Goal: Task Accomplishment & Management: Manage account settings

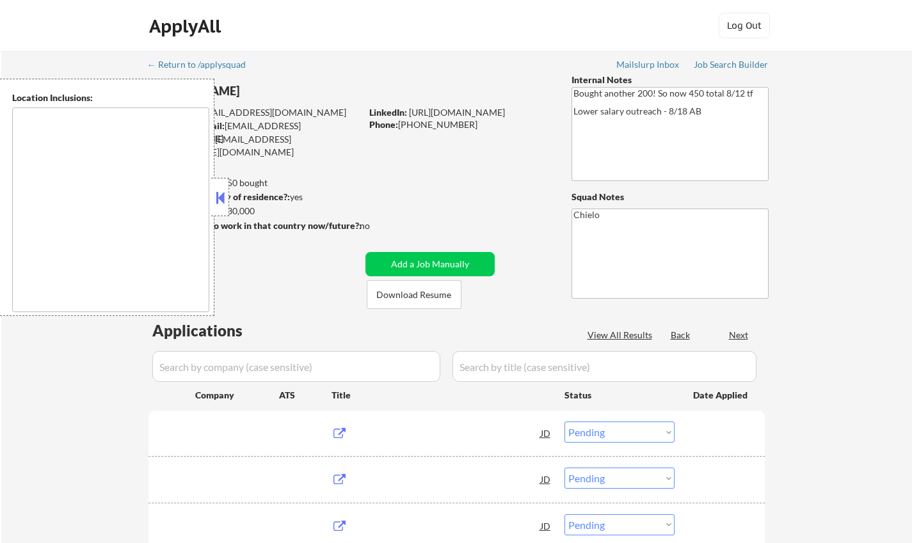
select select ""pending""
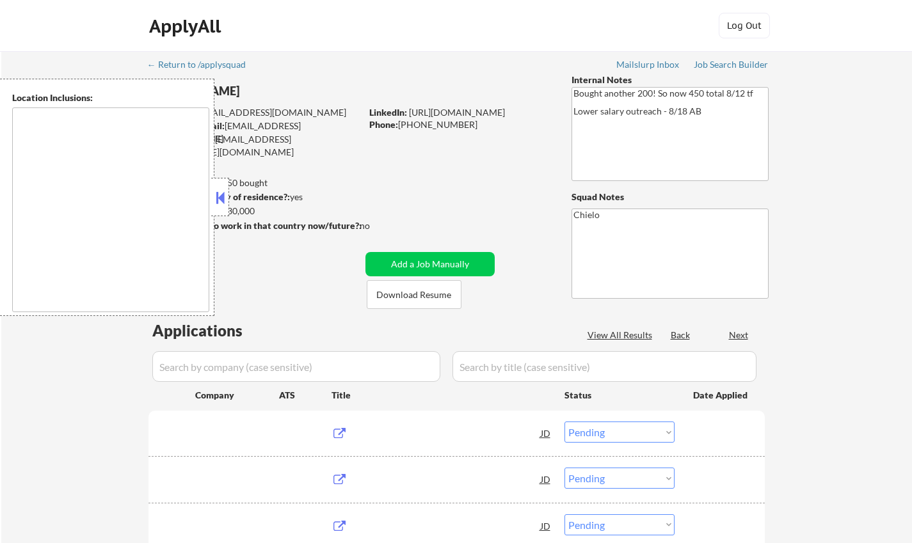
select select ""pending""
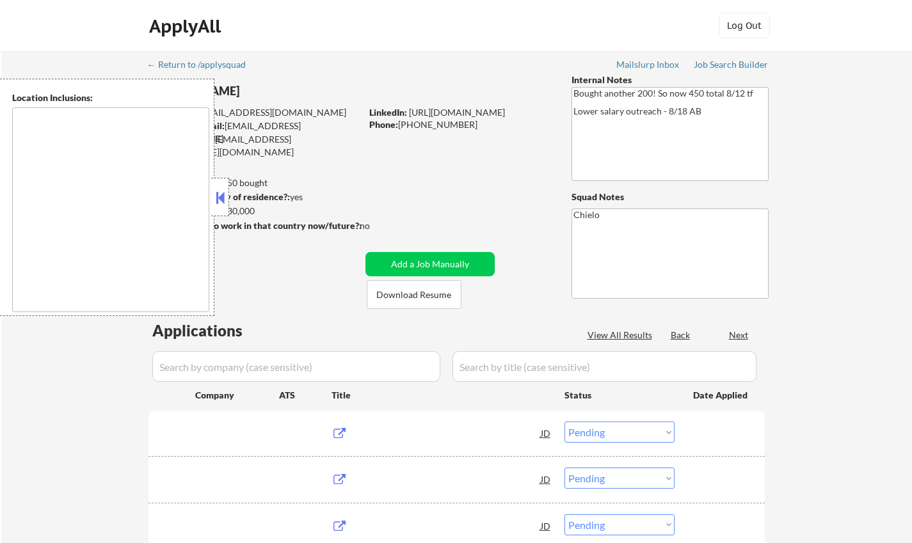
select select ""pending""
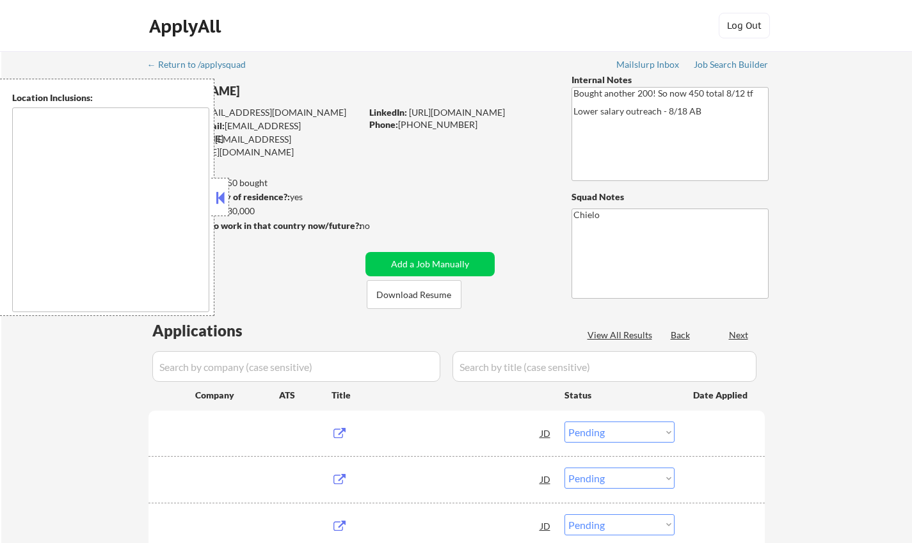
select select ""pending""
type textarea "San Francisco, CA Daly City, CA South San Francisco, CA Brisbane, CA Colma, CA …"
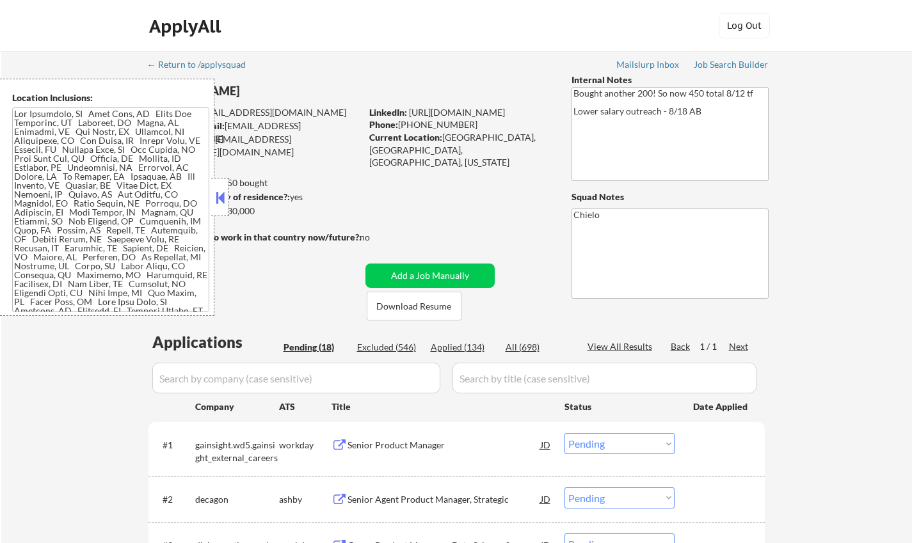
click at [219, 200] on button at bounding box center [220, 197] width 14 height 19
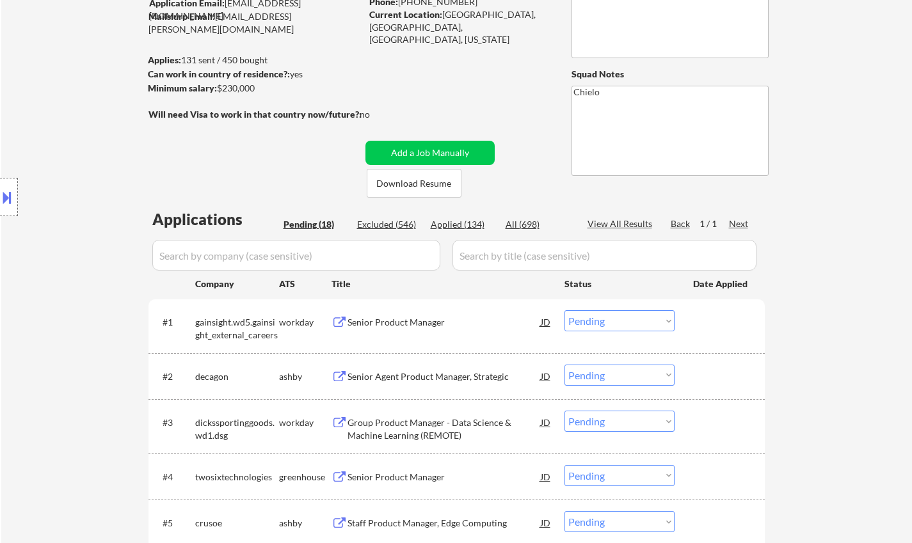
scroll to position [128, 0]
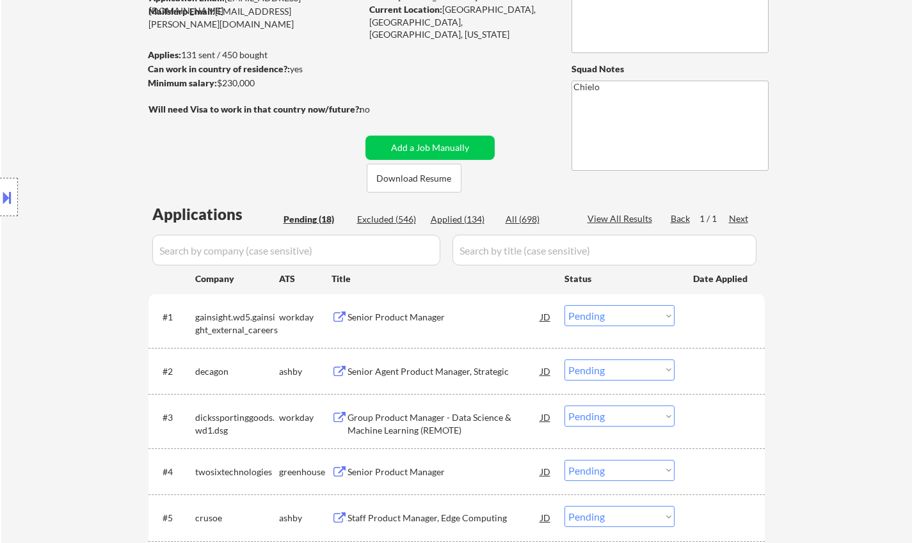
click at [402, 317] on div "Senior Product Manager" at bounding box center [443, 317] width 193 height 13
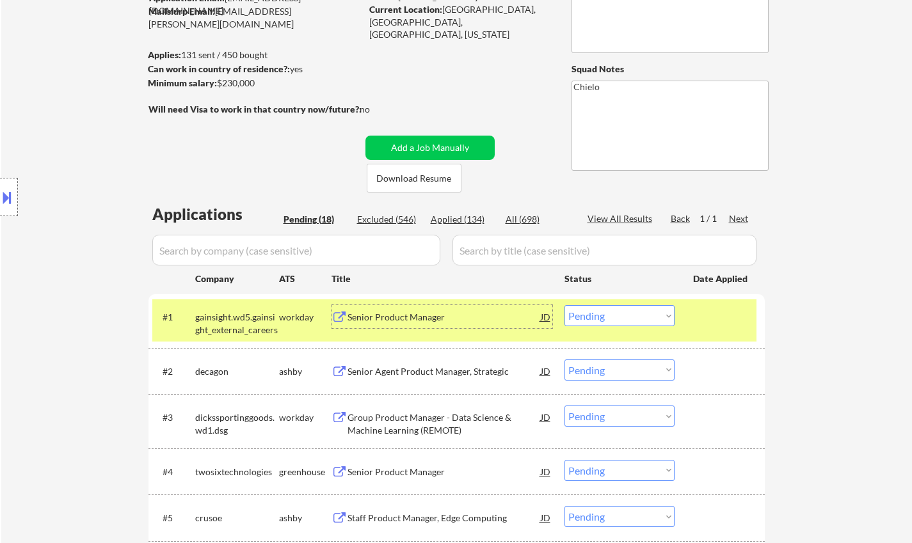
drag, startPoint x: 608, startPoint y: 321, endPoint x: 619, endPoint y: 326, distance: 12.0
click at [608, 321] on select "Choose an option... Pending Applied Excluded (Questions) Excluded (Expired) Exc…" at bounding box center [619, 315] width 110 height 21
click at [564, 305] on select "Choose an option... Pending Applied Excluded (Questions) Excluded (Expired) Exc…" at bounding box center [619, 315] width 110 height 21
select select ""pending""
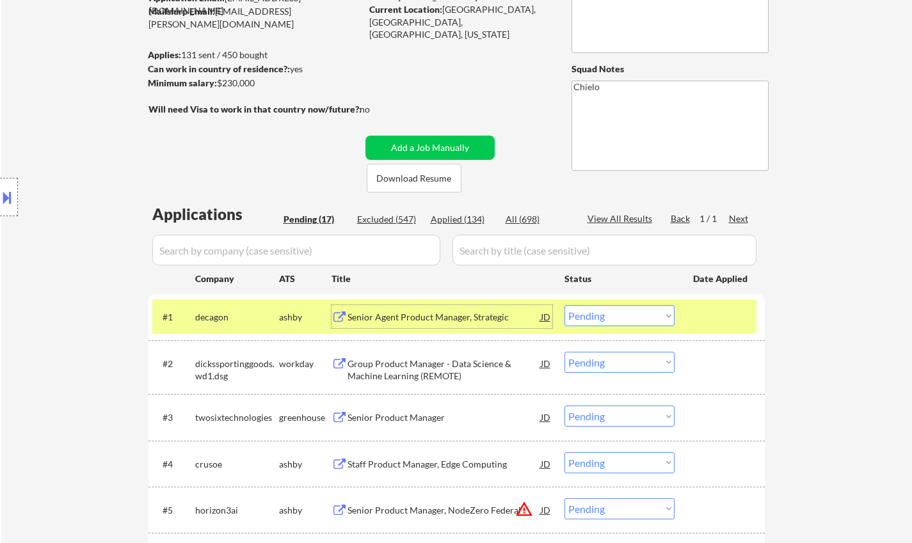
click at [455, 313] on div "Senior Agent Product Manager, Strategic" at bounding box center [443, 317] width 193 height 13
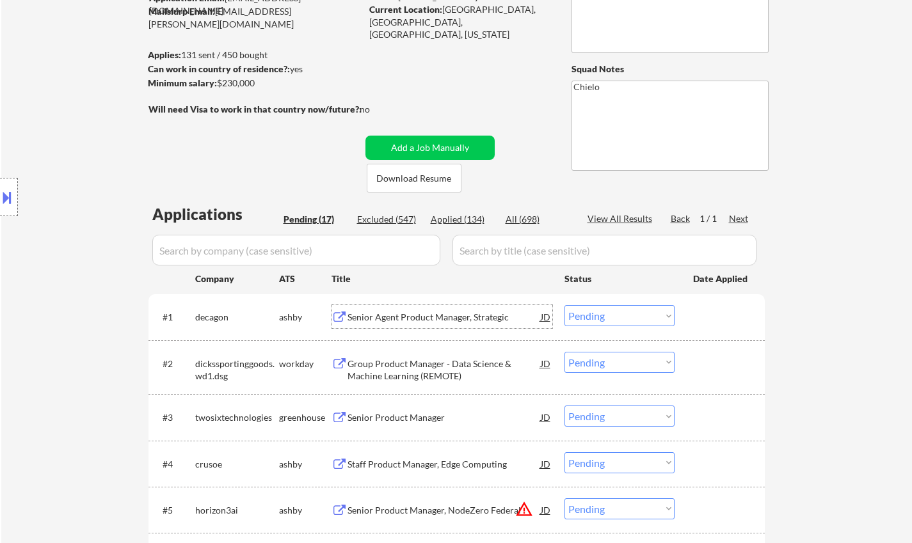
scroll to position [256, 0]
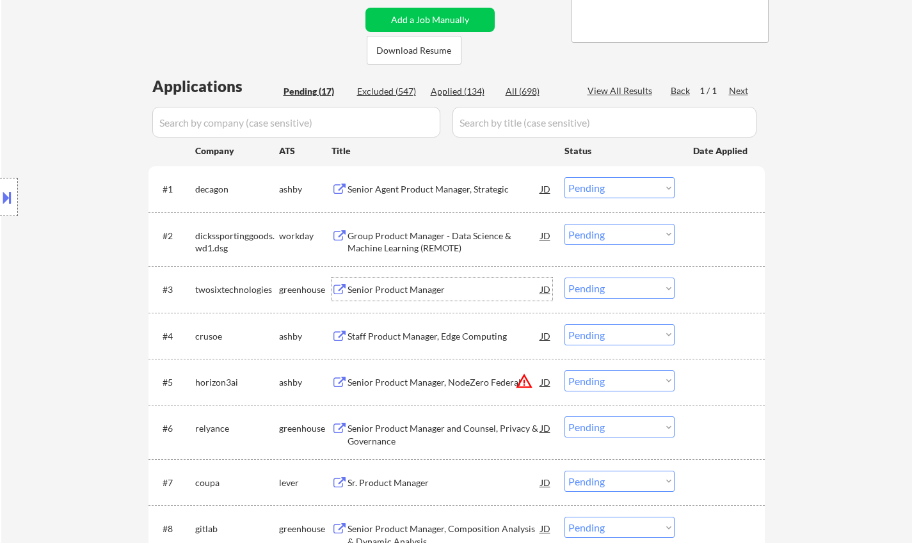
click at [413, 285] on div "Senior Product Manager" at bounding box center [443, 289] width 193 height 13
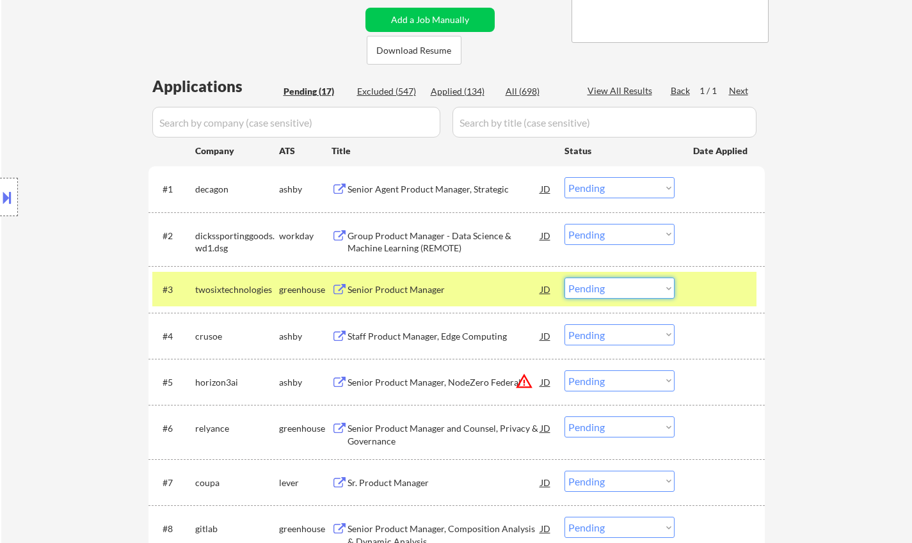
drag, startPoint x: 589, startPoint y: 287, endPoint x: 602, endPoint y: 298, distance: 17.3
click at [589, 287] on select "Choose an option... Pending Applied Excluded (Questions) Excluded (Expired) Exc…" at bounding box center [619, 288] width 110 height 21
click at [564, 278] on select "Choose an option... Pending Applied Excluded (Questions) Excluded (Expired) Exc…" at bounding box center [619, 288] width 110 height 21
select select ""pending""
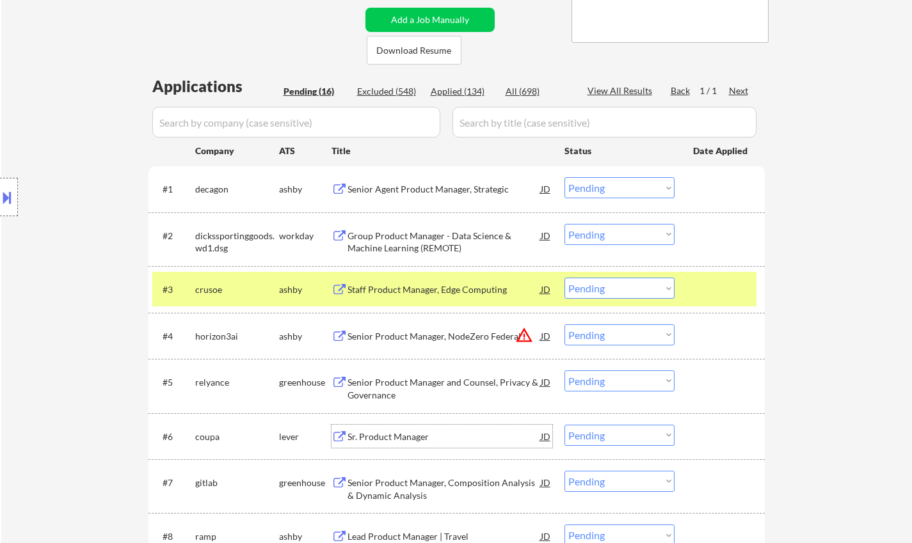
drag, startPoint x: 390, startPoint y: 434, endPoint x: 420, endPoint y: 422, distance: 32.7
click at [390, 424] on div "#6 coupa lever Sr. Product Manager JD warning_amber Choose an option... Pending…" at bounding box center [454, 436] width 604 height 35
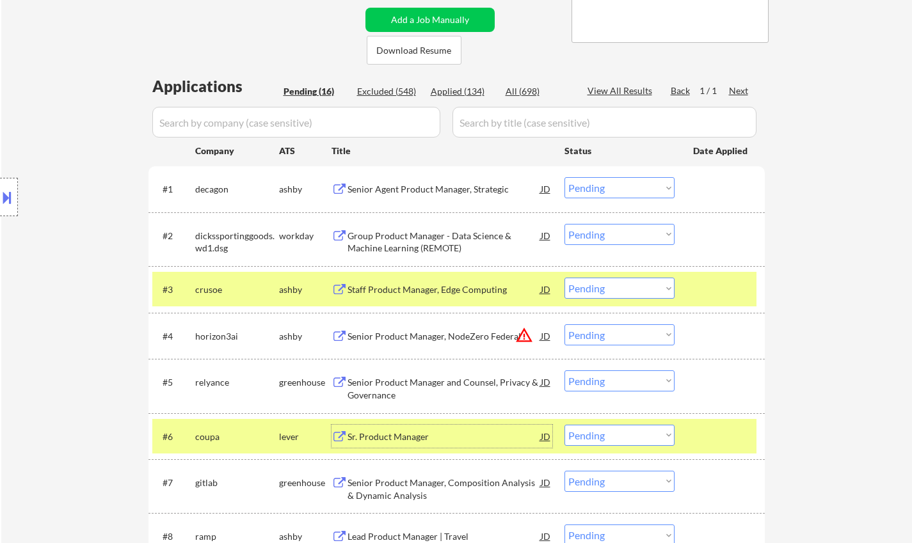
click at [374, 431] on div "Sr. Product Manager" at bounding box center [443, 436] width 193 height 23
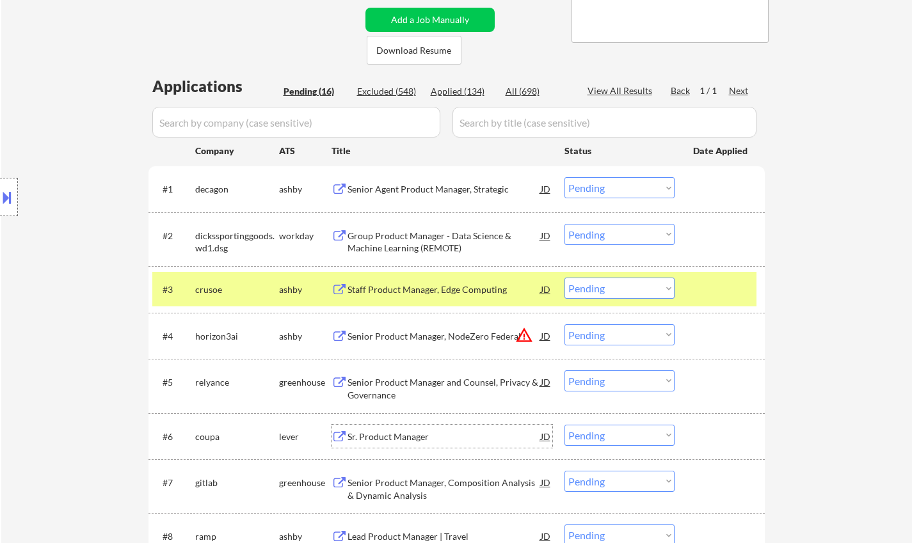
click at [464, 84] on div "Applications Pending (16) Excluded (548) Applied (134) All (698) View All Resul…" at bounding box center [456, 542] width 616 height 935
click at [448, 93] on div "Applied (134)" at bounding box center [463, 91] width 64 height 13
select select ""applied""
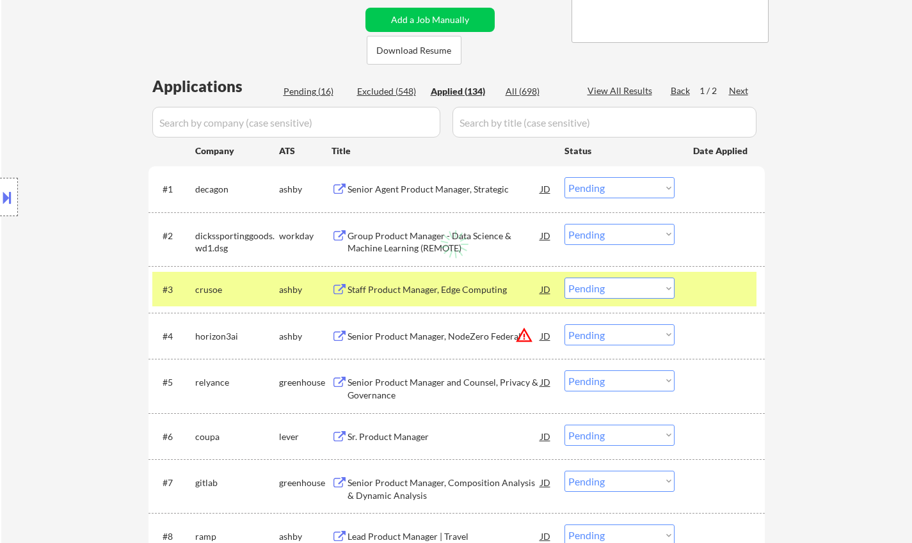
select select ""applied""
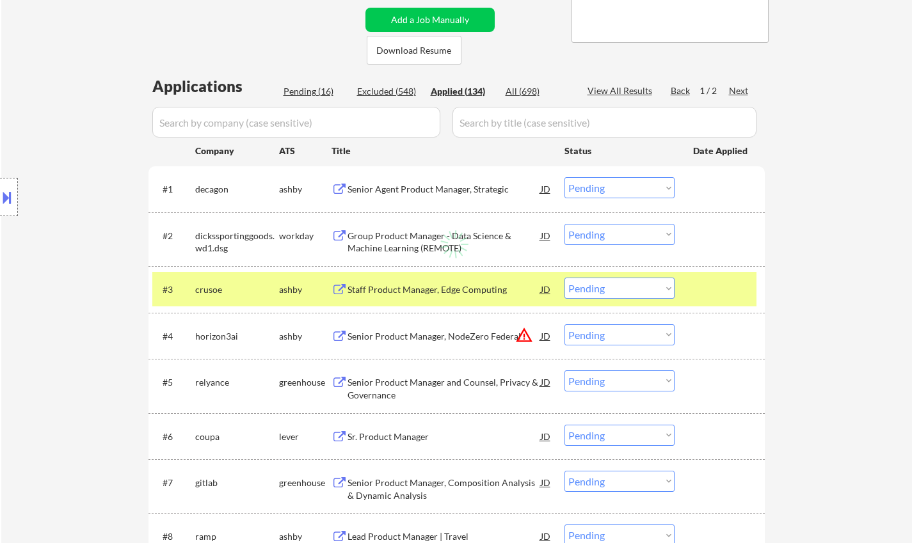
select select ""applied""
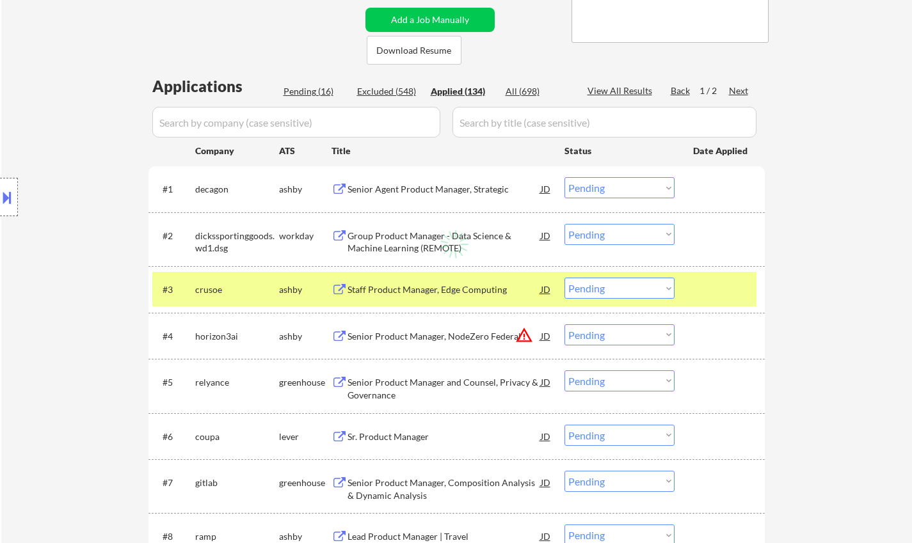
select select ""applied""
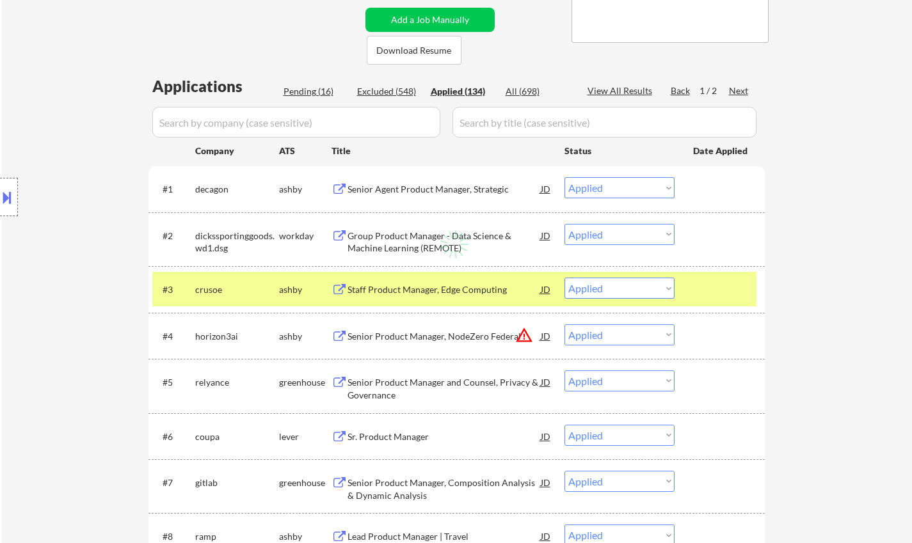
select select ""applied""
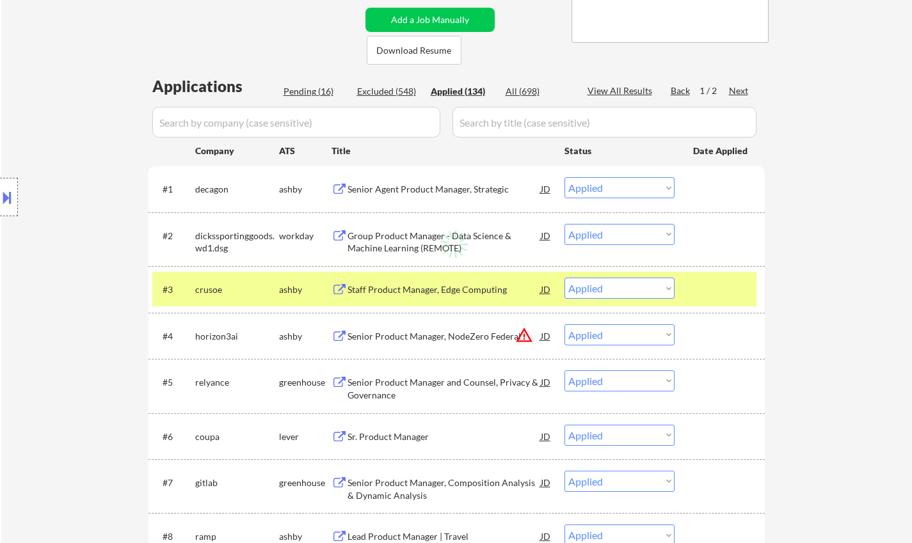
select select ""applied""
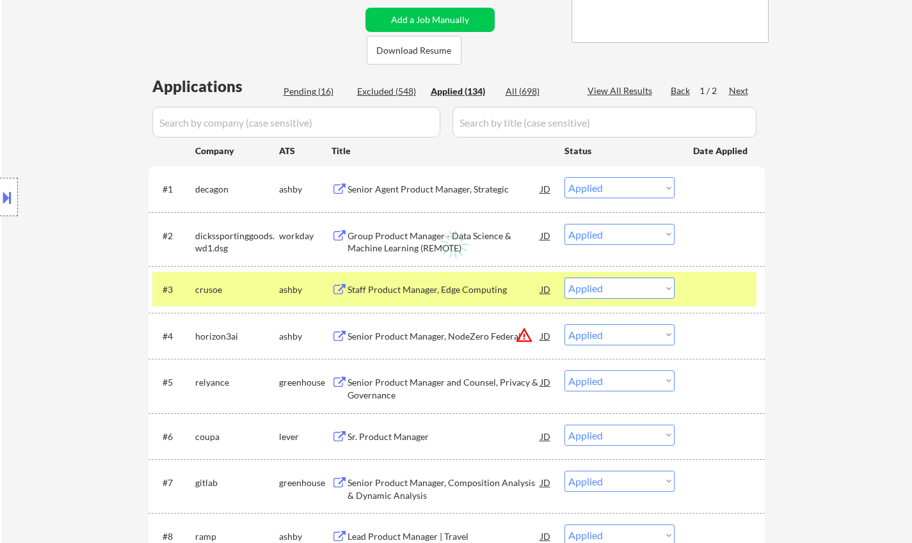
select select ""applied""
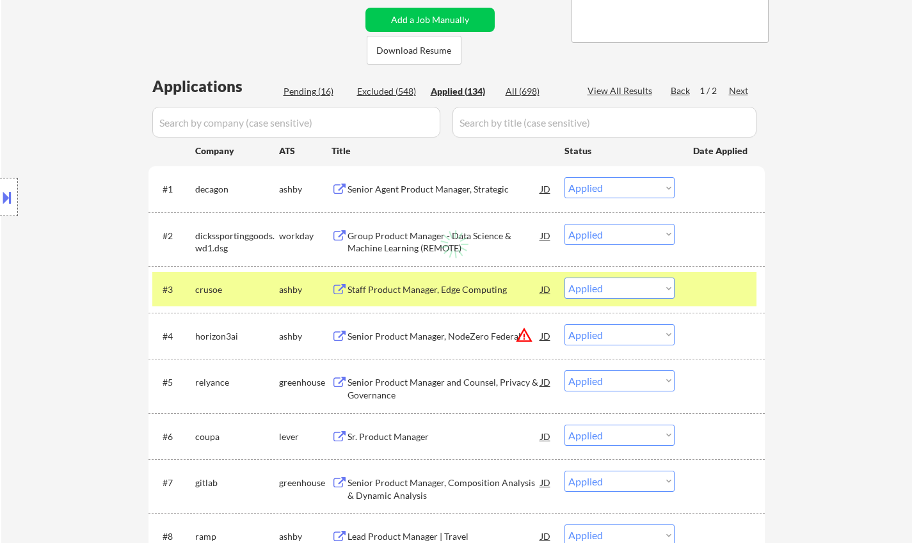
select select ""applied""
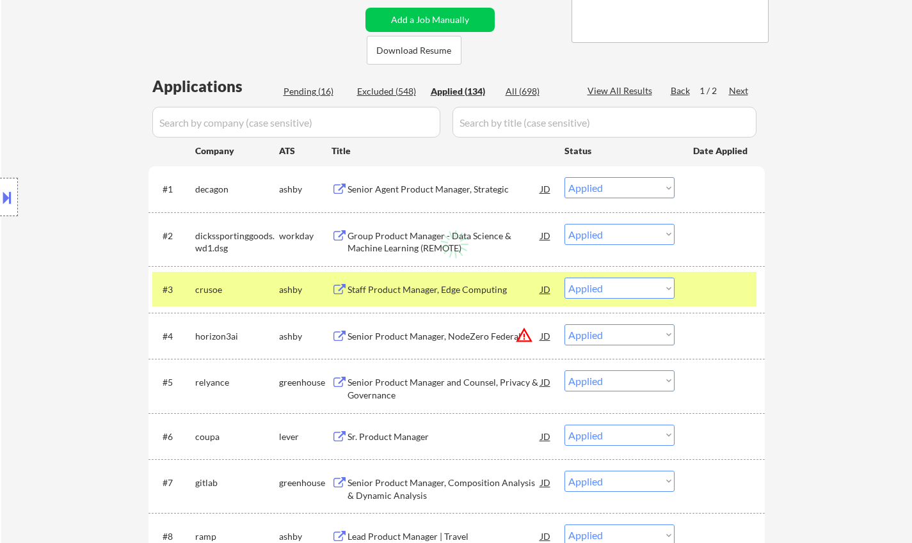
select select ""applied""
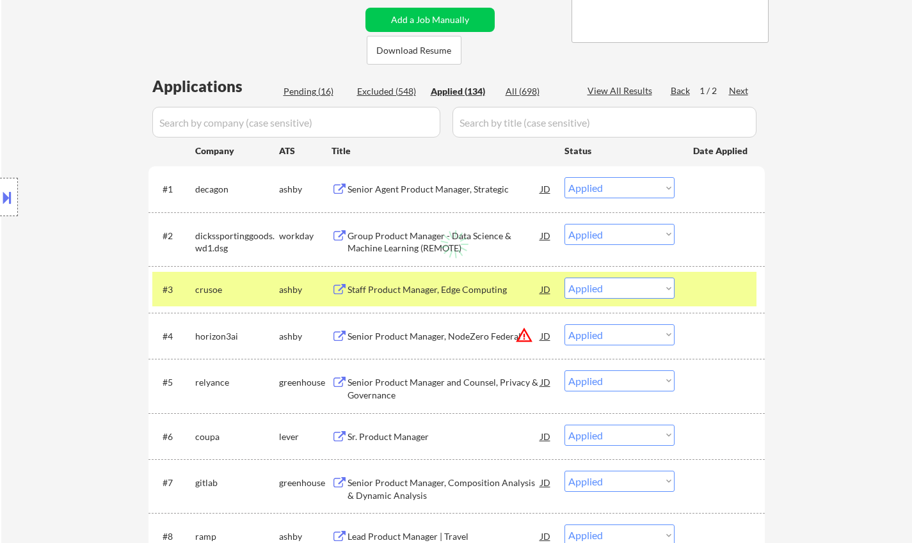
select select ""applied""
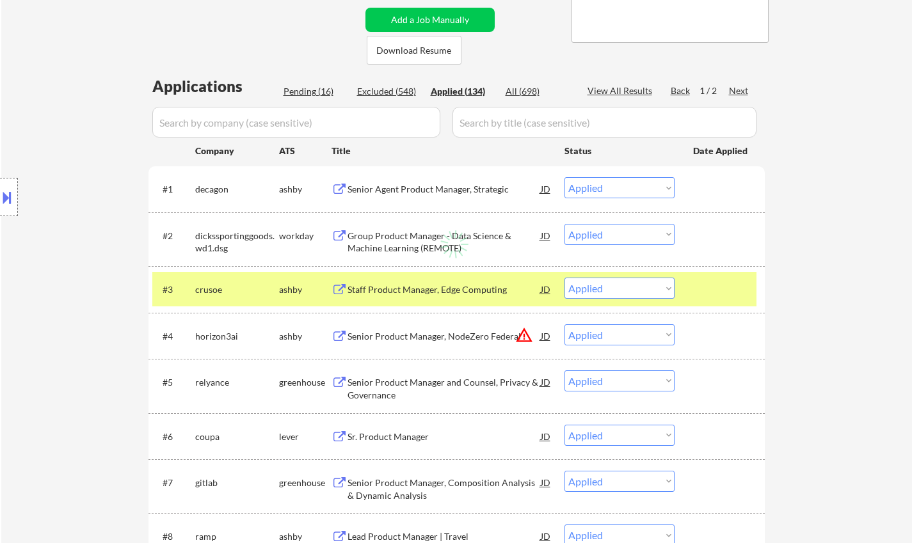
select select ""applied""
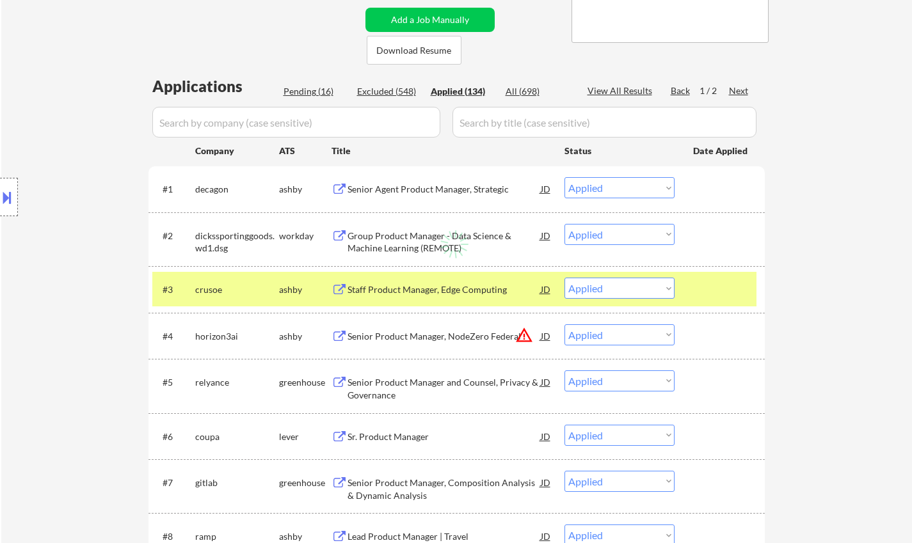
select select ""applied""
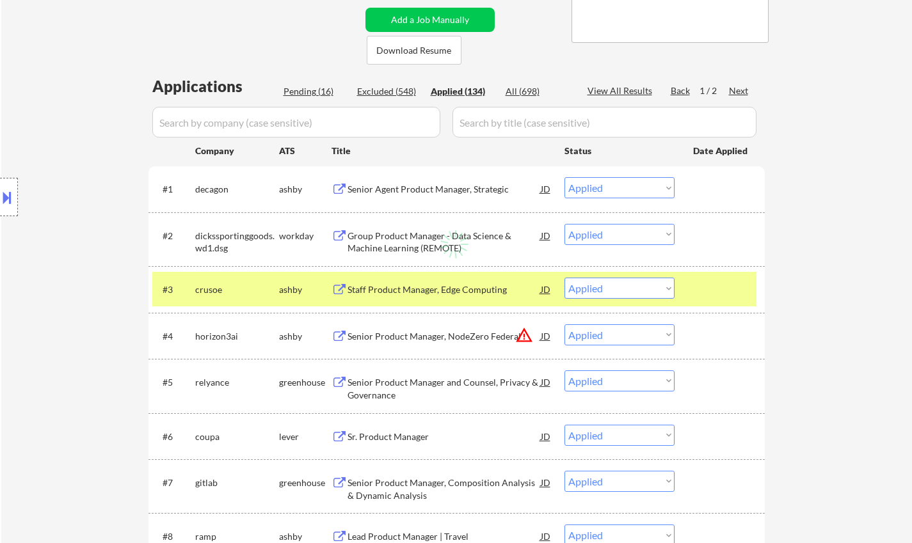
select select ""applied""
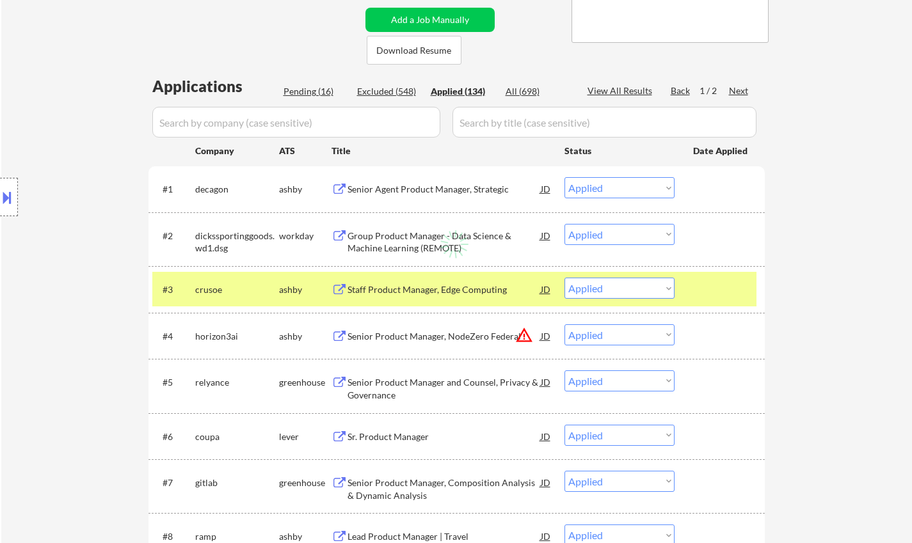
select select ""applied""
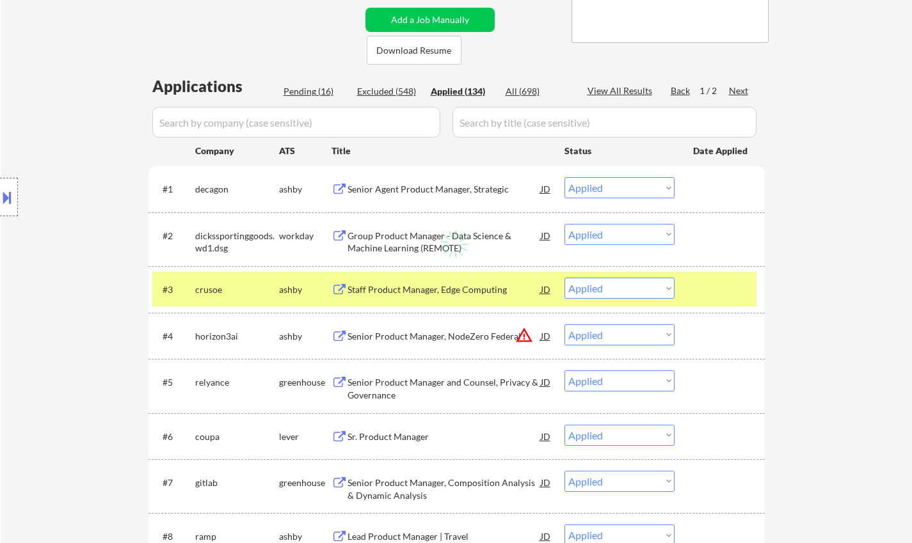
select select ""applied""
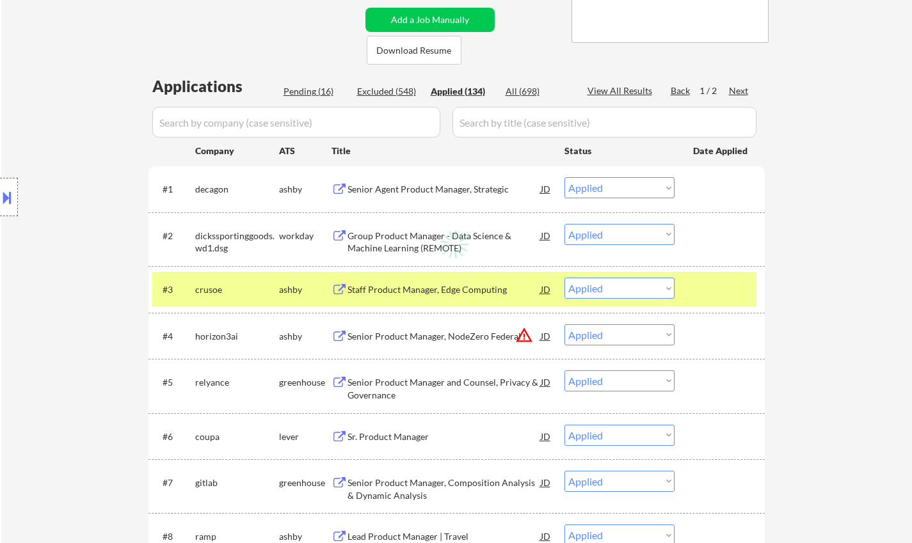
select select ""applied""
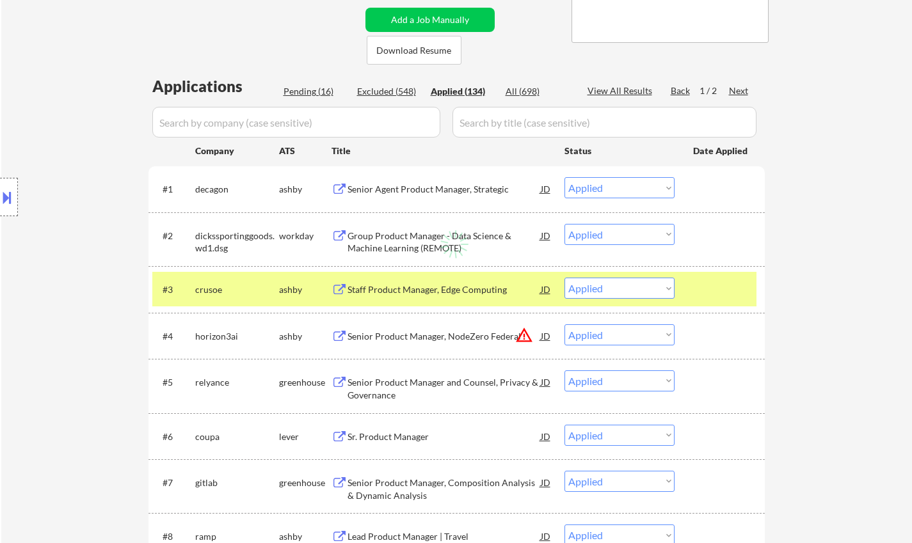
select select ""applied""
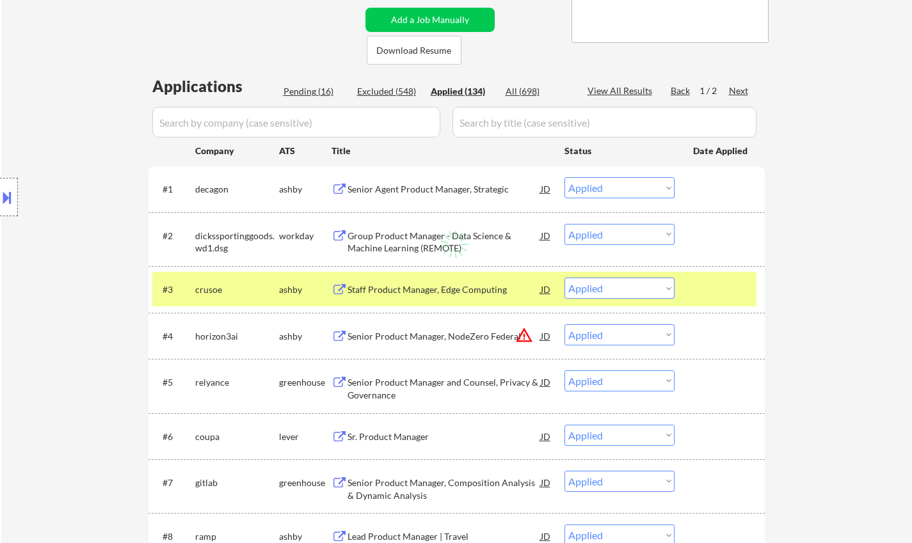
select select ""applied""
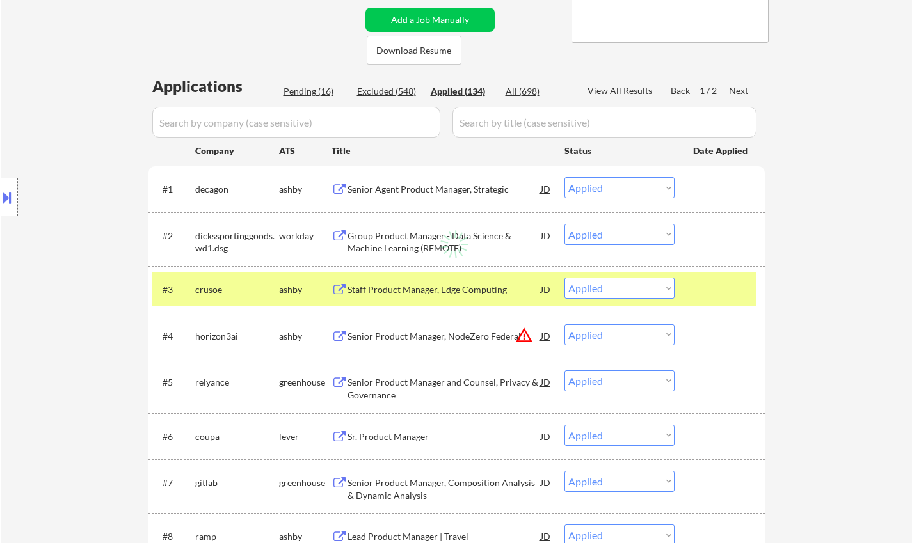
select select ""applied""
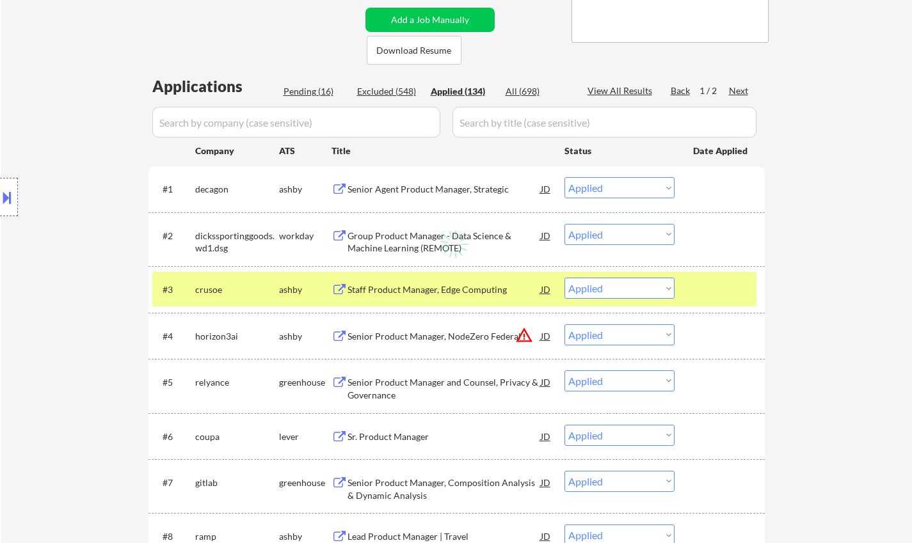
select select ""applied""
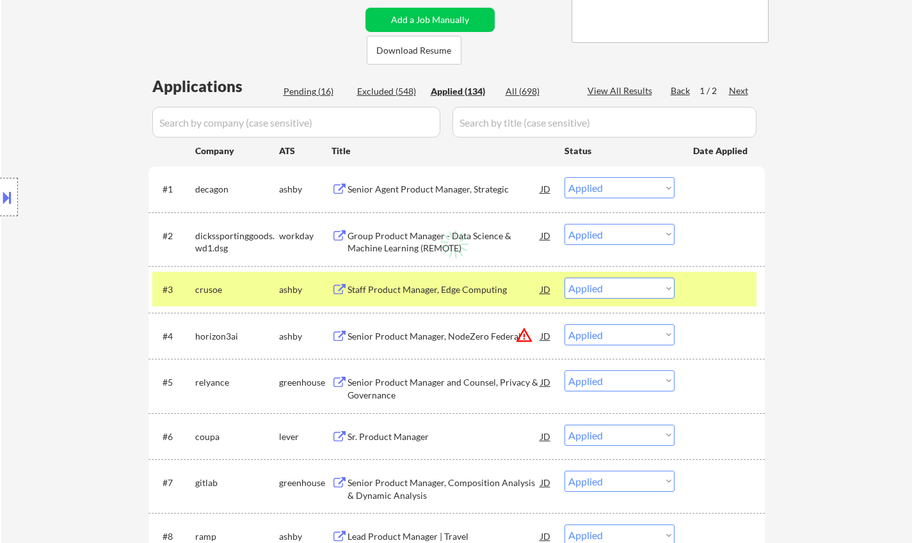
select select ""applied""
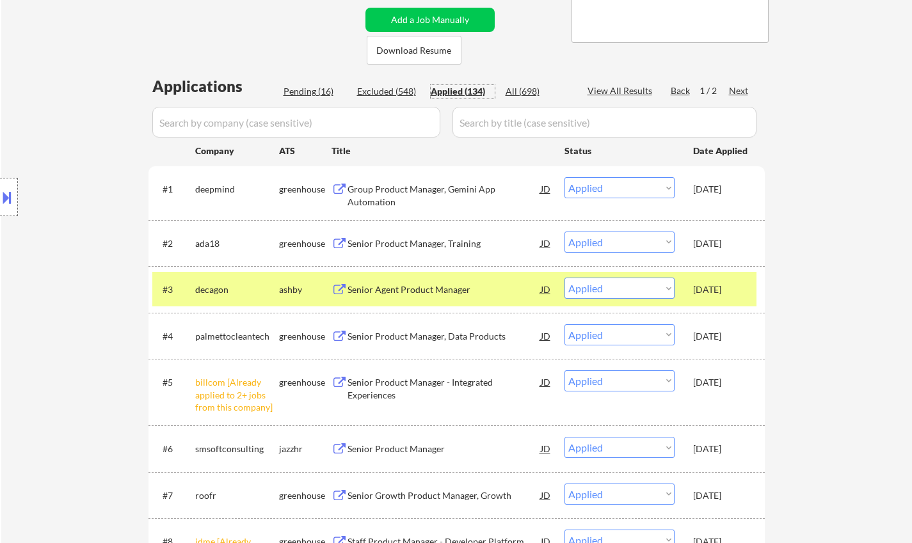
click at [308, 89] on div "Pending (16)" at bounding box center [315, 91] width 64 height 13
select select ""pending""
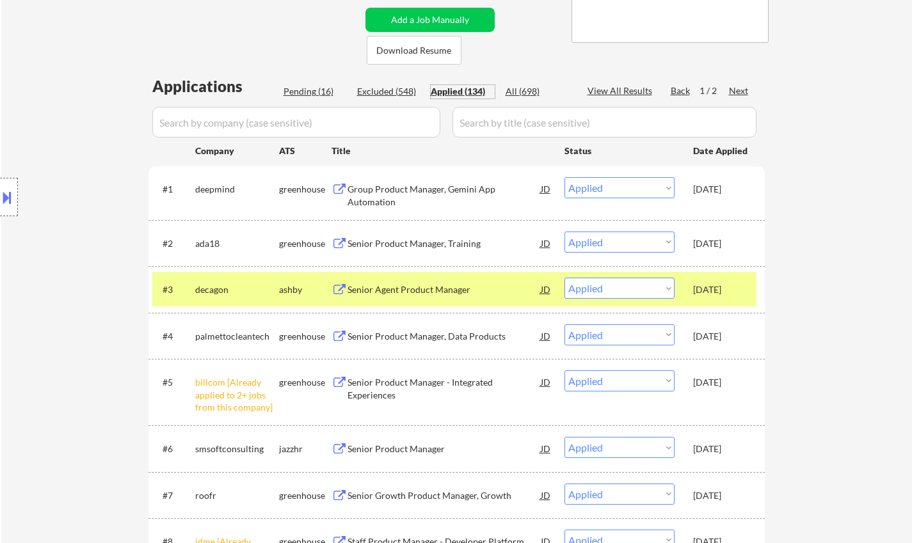
select select ""pending""
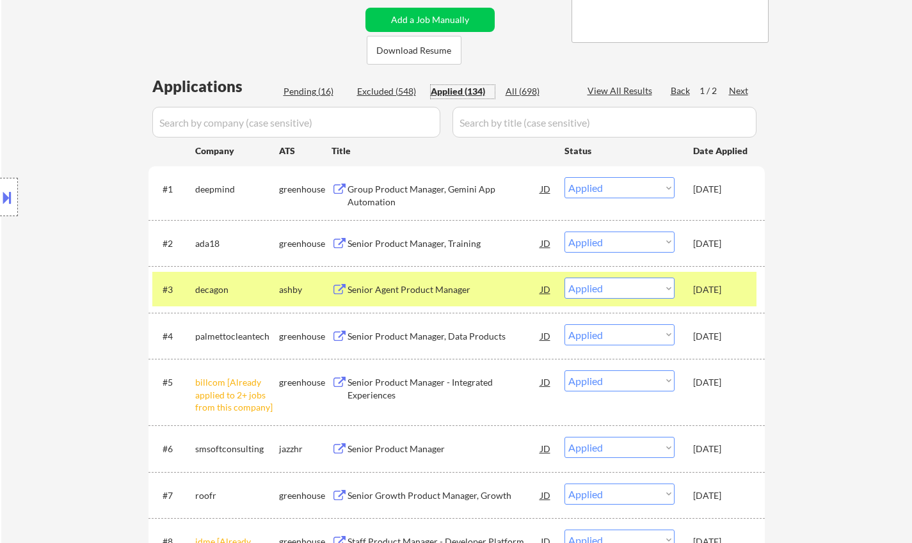
select select ""pending""
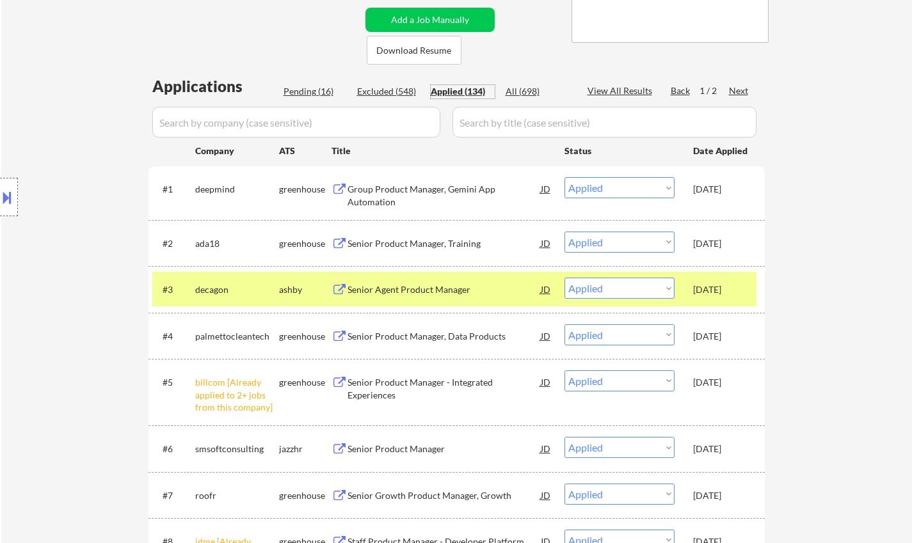
select select ""pending""
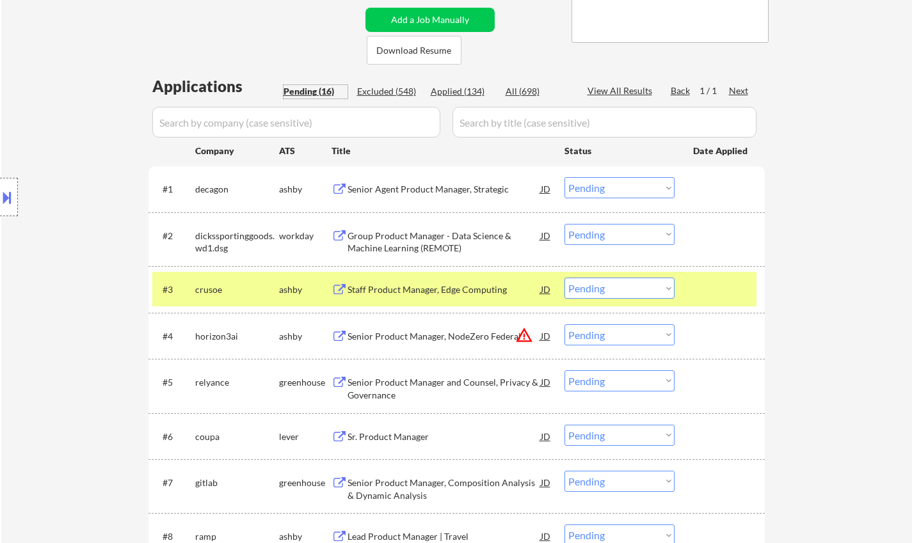
scroll to position [384, 0]
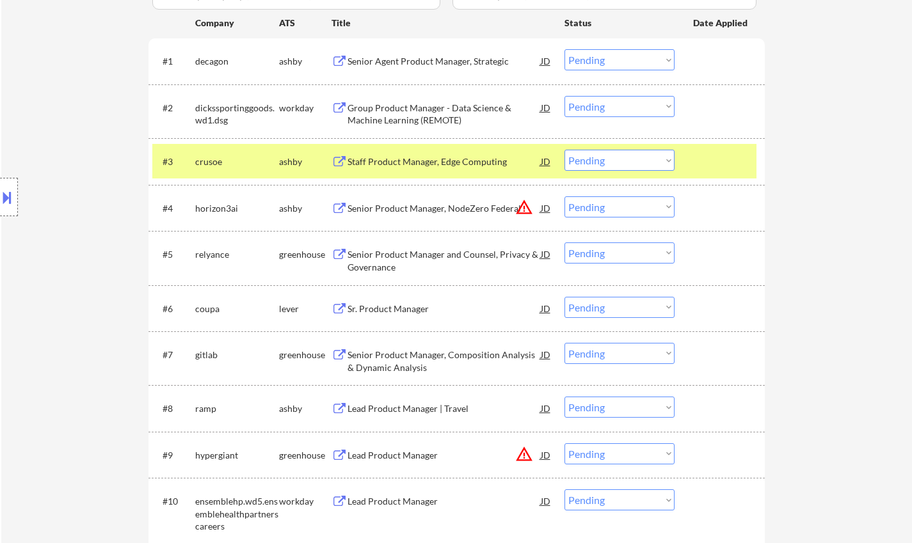
click at [608, 305] on select "Choose an option... Pending Applied Excluded (Questions) Excluded (Expired) Exc…" at bounding box center [619, 307] width 110 height 21
click at [564, 297] on select "Choose an option... Pending Applied Excluded (Questions) Excluded (Expired) Exc…" at bounding box center [619, 307] width 110 height 21
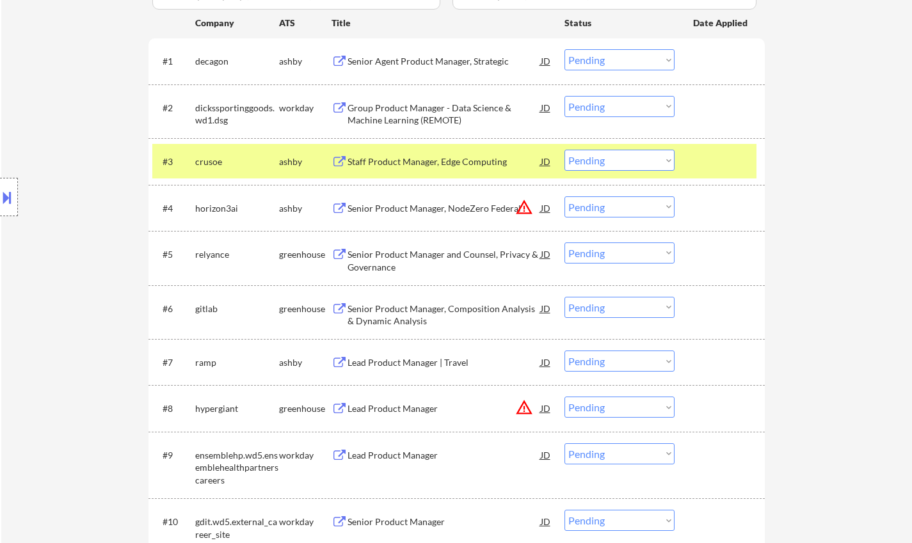
click at [438, 301] on div "Senior Product Manager, Composition Analysis & Dynamic Analysis" at bounding box center [443, 312] width 193 height 31
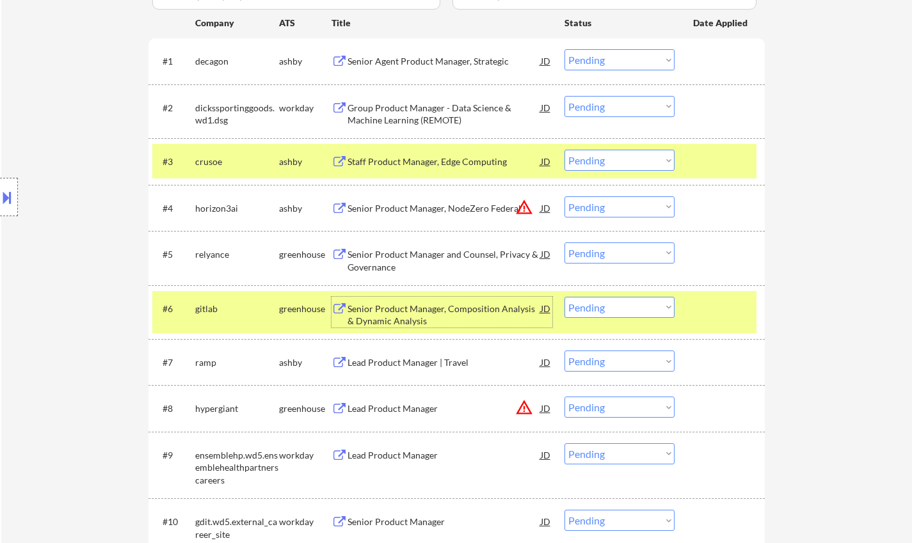
drag, startPoint x: 642, startPoint y: 304, endPoint x: 645, endPoint y: 316, distance: 12.6
click at [642, 304] on select "Choose an option... Pending Applied Excluded (Questions) Excluded (Expired) Exc…" at bounding box center [619, 307] width 110 height 21
click at [564, 297] on select "Choose an option... Pending Applied Excluded (Questions) Excluded (Expired) Exc…" at bounding box center [619, 307] width 110 height 21
select select ""pending""
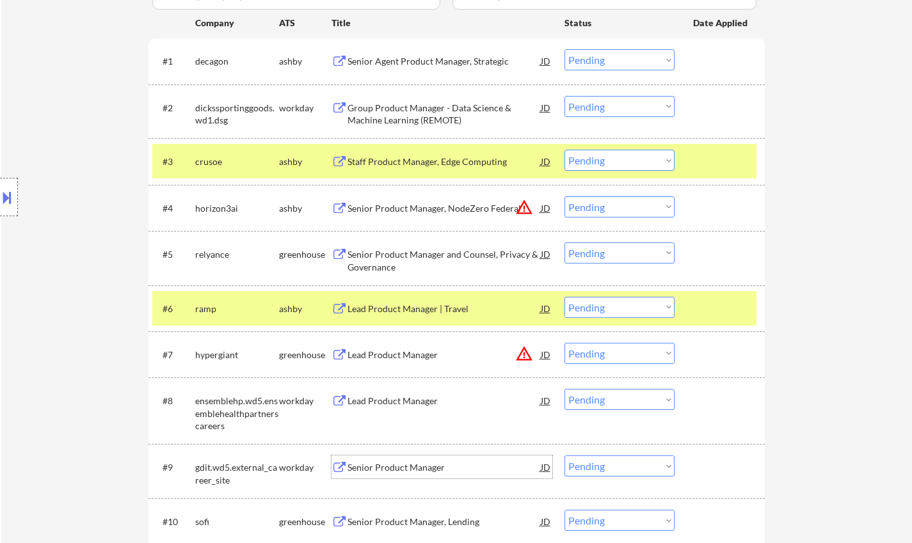
click at [392, 469] on div "Senior Product Manager" at bounding box center [443, 467] width 193 height 13
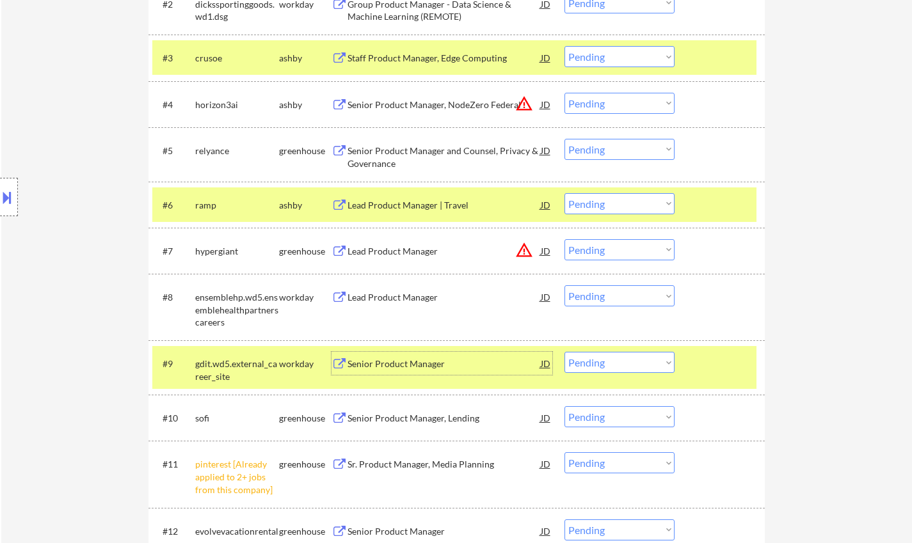
scroll to position [576, 0]
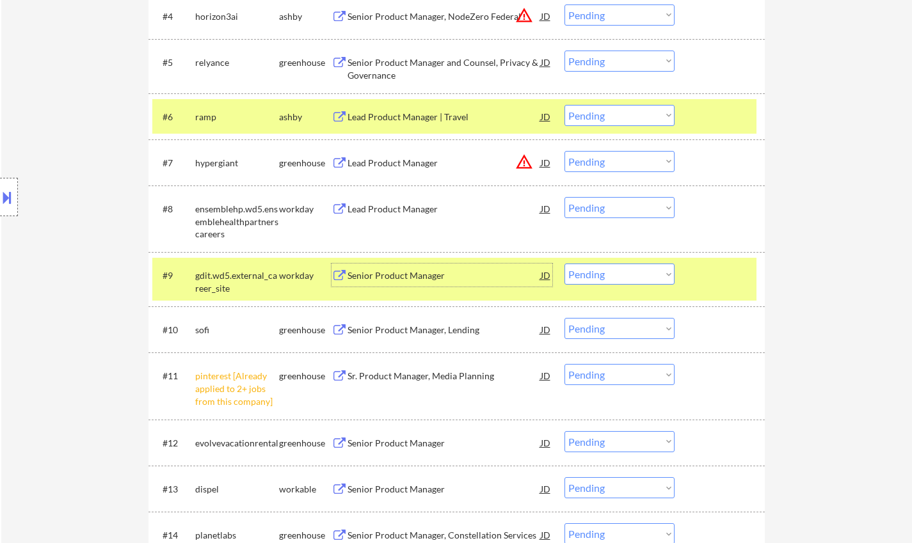
drag, startPoint x: 622, startPoint y: 273, endPoint x: 633, endPoint y: 284, distance: 14.9
click at [622, 273] on select "Choose an option... Pending Applied Excluded (Questions) Excluded (Expired) Exc…" at bounding box center [619, 274] width 110 height 21
click at [564, 264] on select "Choose an option... Pending Applied Excluded (Questions) Excluded (Expired) Exc…" at bounding box center [619, 274] width 110 height 21
select select ""pending""
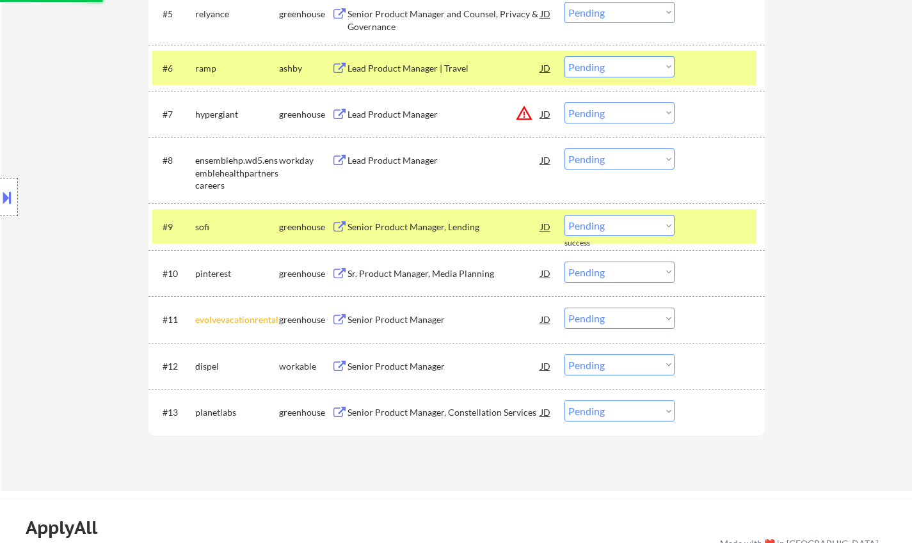
scroll to position [640, 0]
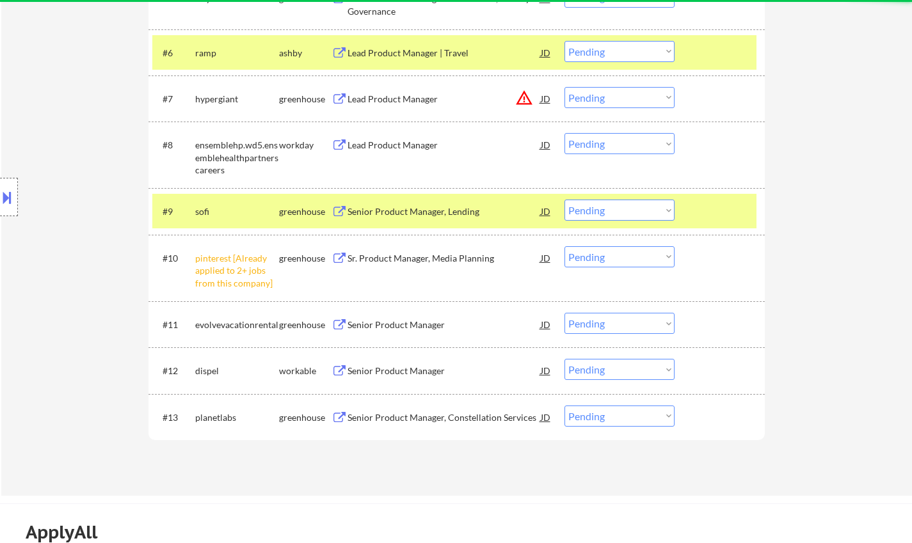
click at [610, 260] on select "Choose an option... Pending Applied Excluded (Questions) Excluded (Expired) Exc…" at bounding box center [619, 256] width 110 height 21
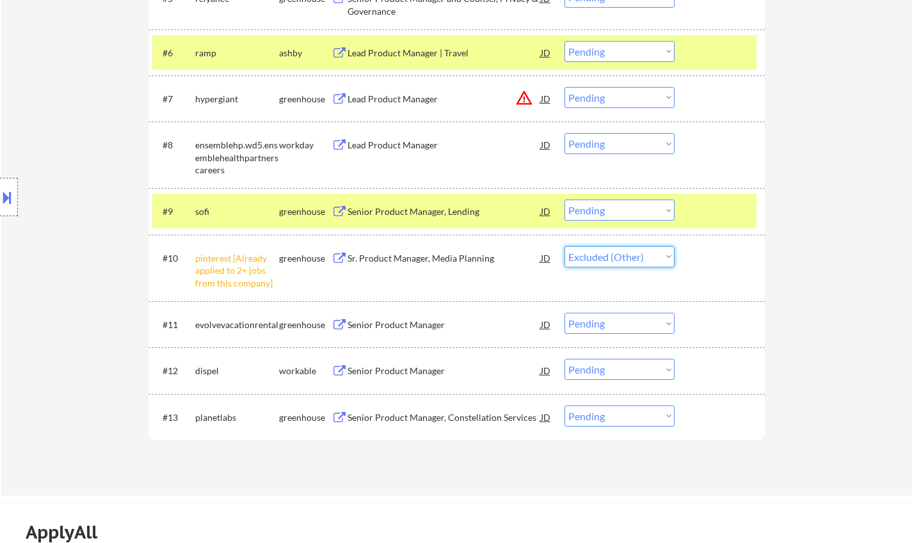
click at [564, 246] on select "Choose an option... Pending Applied Excluded (Questions) Excluded (Expired) Exc…" at bounding box center [619, 256] width 110 height 21
select select ""pending""
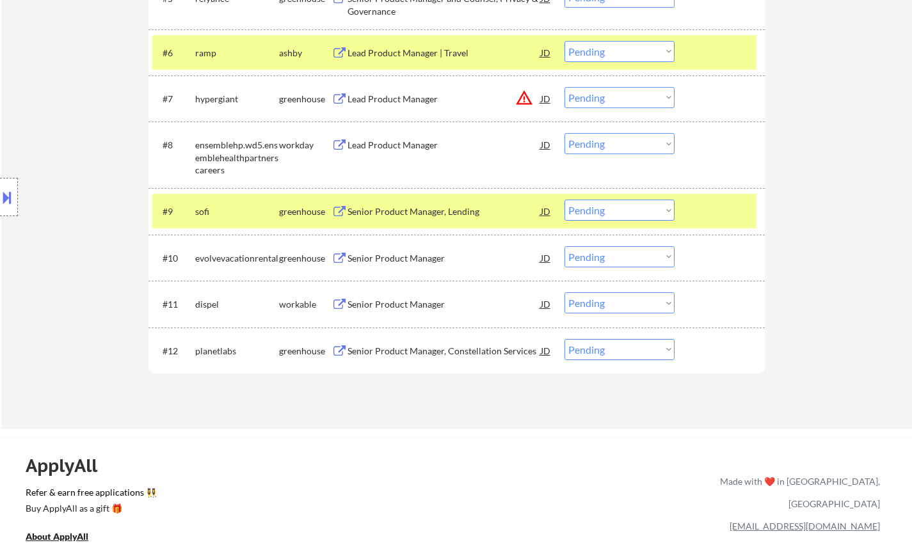
click at [338, 208] on button at bounding box center [339, 212] width 16 height 12
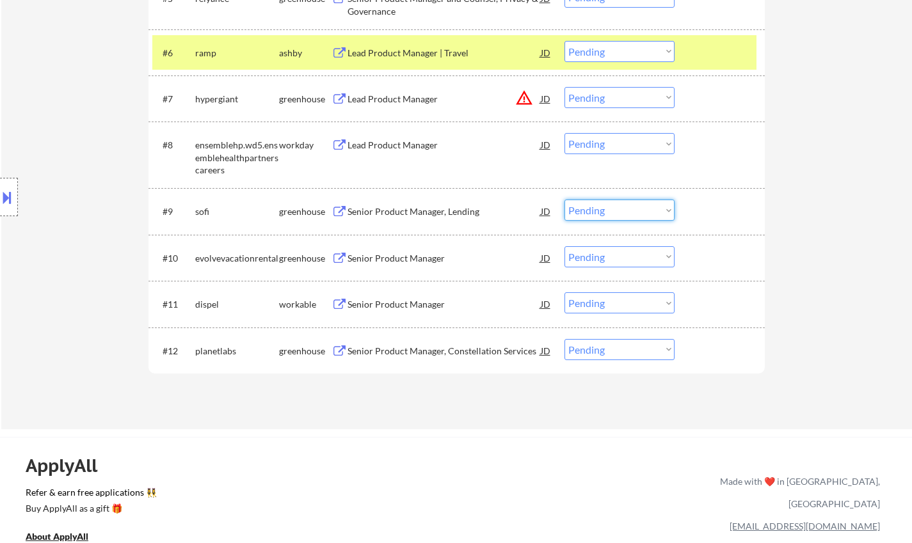
drag, startPoint x: 616, startPoint y: 211, endPoint x: 616, endPoint y: 219, distance: 7.7
click at [616, 211] on select "Choose an option... Pending Applied Excluded (Questions) Excluded (Expired) Exc…" at bounding box center [619, 210] width 110 height 21
drag, startPoint x: 605, startPoint y: 207, endPoint x: 609, endPoint y: 216, distance: 10.3
click at [605, 207] on select "Choose an option... Pending Applied Excluded (Questions) Excluded (Expired) Exc…" at bounding box center [619, 210] width 110 height 21
click at [564, 200] on select "Choose an option... Pending Applied Excluded (Questions) Excluded (Expired) Exc…" at bounding box center [619, 210] width 110 height 21
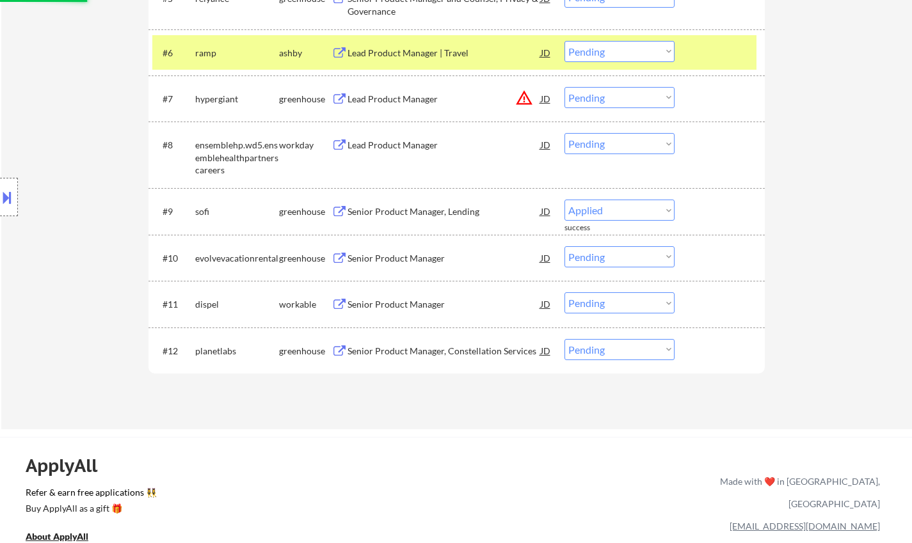
select select ""pending""
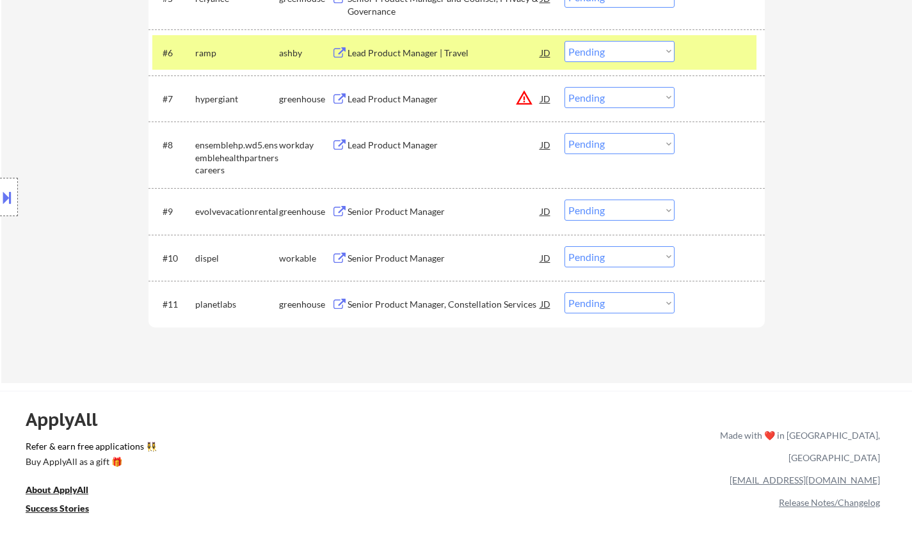
click at [408, 255] on div "Senior Product Manager" at bounding box center [443, 258] width 193 height 13
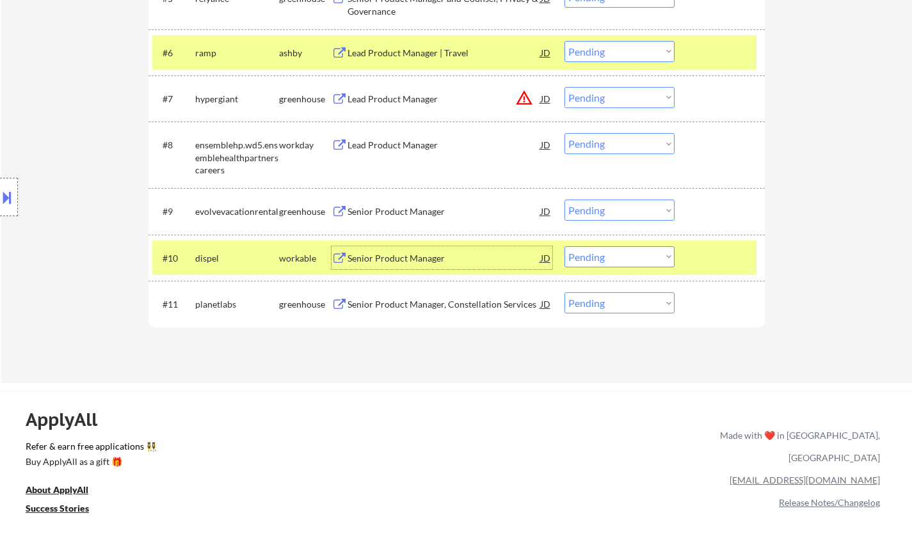
click at [632, 264] on select "Choose an option... Pending Applied Excluded (Questions) Excluded (Expired) Exc…" at bounding box center [619, 256] width 110 height 21
click at [564, 246] on select "Choose an option... Pending Applied Excluded (Questions) Excluded (Expired) Exc…" at bounding box center [619, 256] width 110 height 21
select select ""pending""
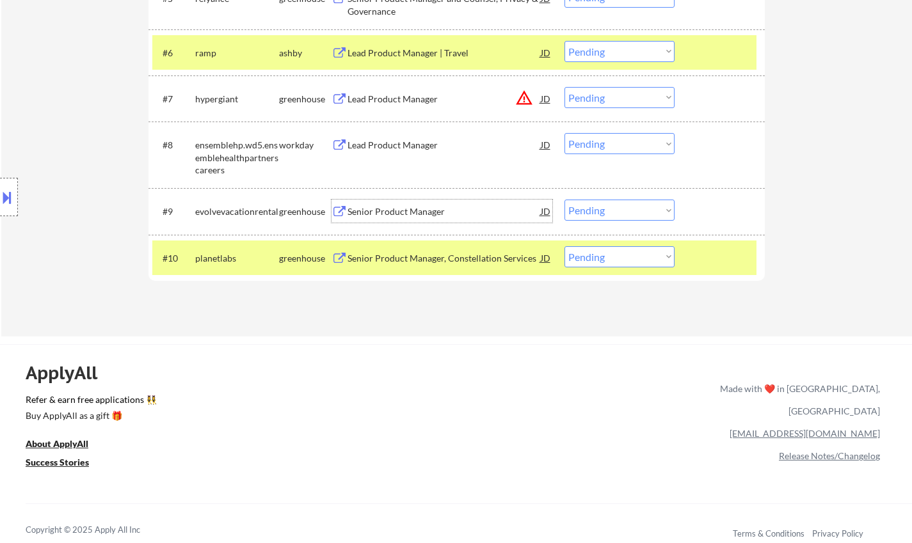
click at [414, 210] on div "Senior Product Manager" at bounding box center [443, 211] width 193 height 13
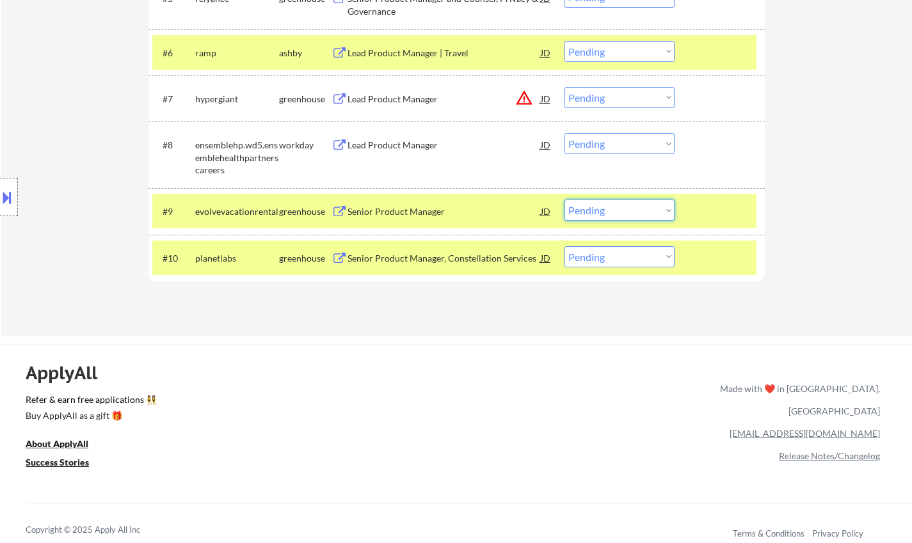
drag, startPoint x: 617, startPoint y: 207, endPoint x: 629, endPoint y: 217, distance: 15.5
click at [617, 207] on select "Choose an option... Pending Applied Excluded (Questions) Excluded (Expired) Exc…" at bounding box center [619, 210] width 110 height 21
click at [564, 200] on select "Choose an option... Pending Applied Excluded (Questions) Excluded (Expired) Exc…" at bounding box center [619, 210] width 110 height 21
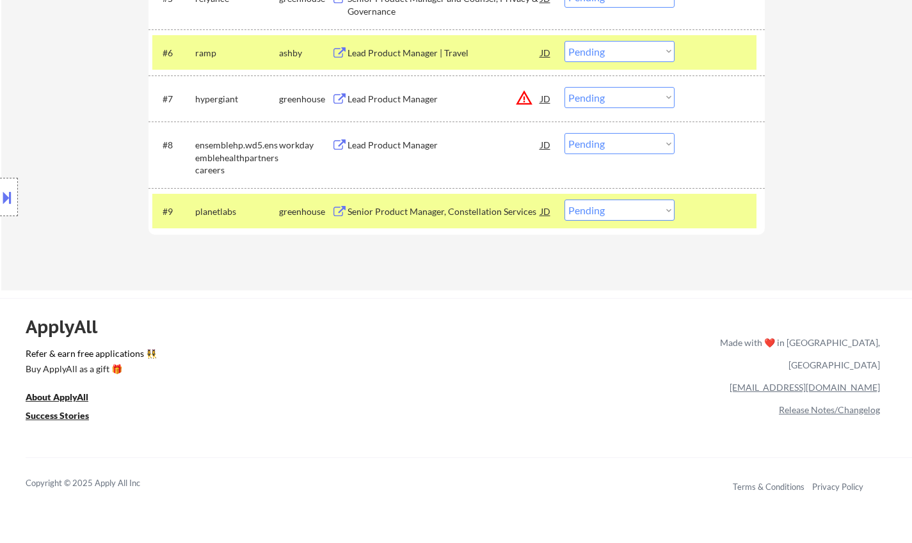
click at [441, 214] on div "Senior Product Manager, Constellation Services" at bounding box center [443, 211] width 193 height 13
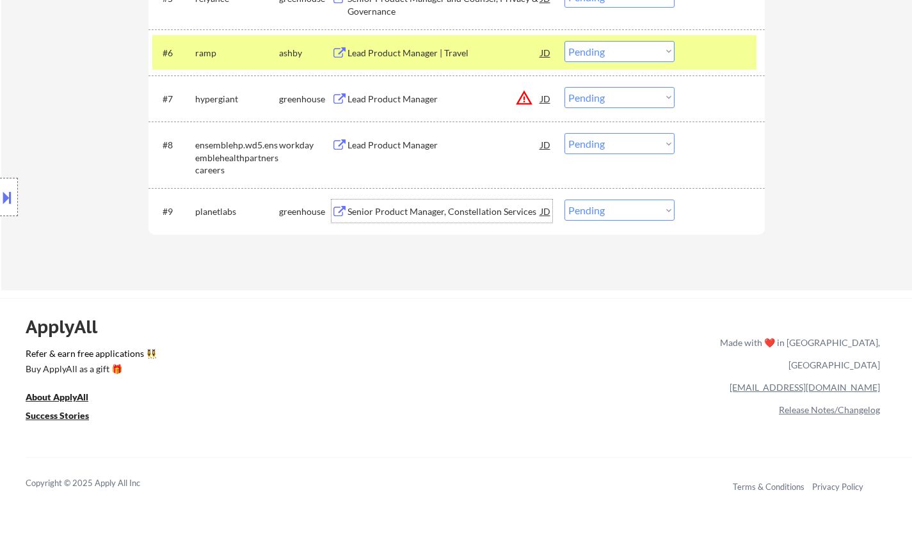
click at [624, 202] on select "Choose an option... Pending Applied Excluded (Questions) Excluded (Expired) Exc…" at bounding box center [619, 210] width 110 height 21
select select ""excluded__bad_match_""
click at [564, 200] on select "Choose an option... Pending Applied Excluded (Questions) Excluded (Expired) Exc…" at bounding box center [619, 210] width 110 height 21
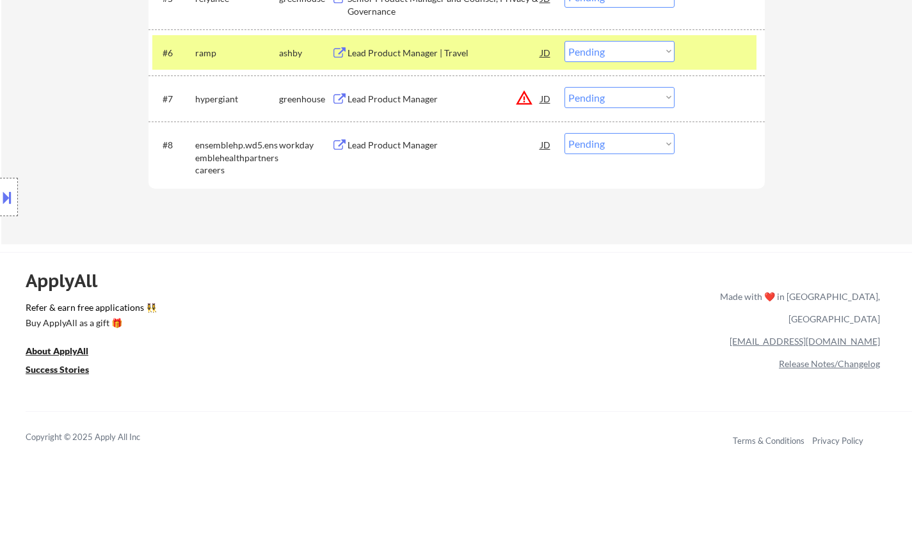
click at [397, 141] on div "Lead Product Manager" at bounding box center [443, 145] width 193 height 13
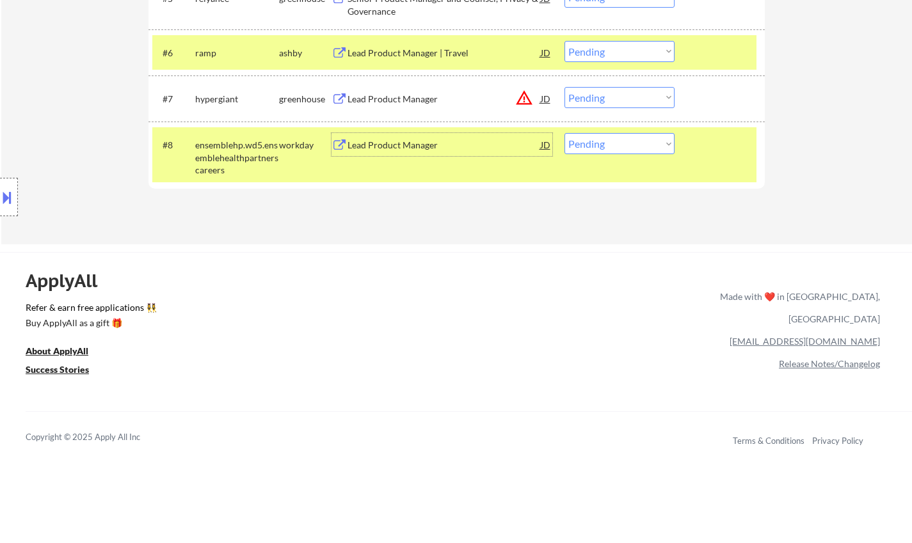
scroll to position [576, 0]
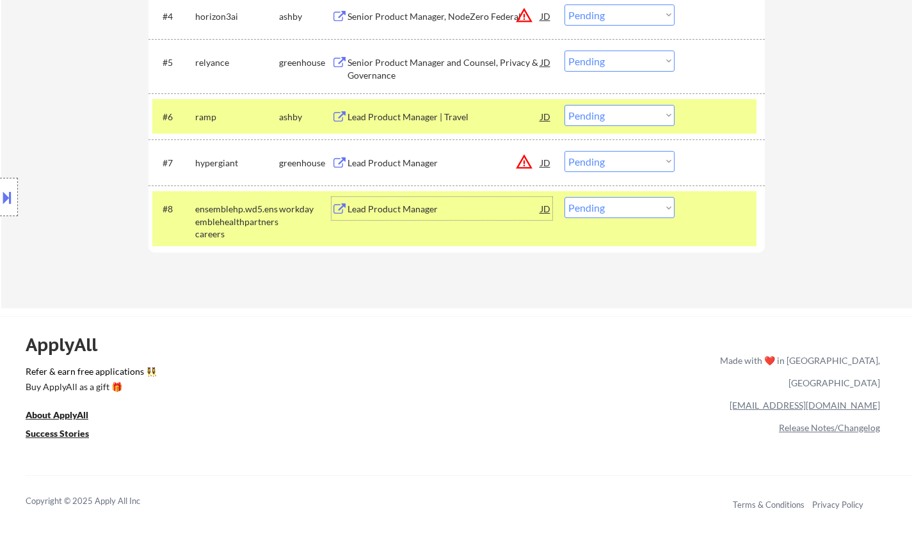
drag, startPoint x: 610, startPoint y: 207, endPoint x: 616, endPoint y: 212, distance: 8.2
click at [610, 207] on select "Choose an option... Pending Applied Excluded (Questions) Excluded (Expired) Exc…" at bounding box center [619, 207] width 110 height 21
select select ""excluded__other_""
click at [564, 197] on select "Choose an option... Pending Applied Excluded (Questions) Excluded (Expired) Exc…" at bounding box center [619, 207] width 110 height 21
click at [546, 163] on div "JD" at bounding box center [545, 162] width 13 height 23
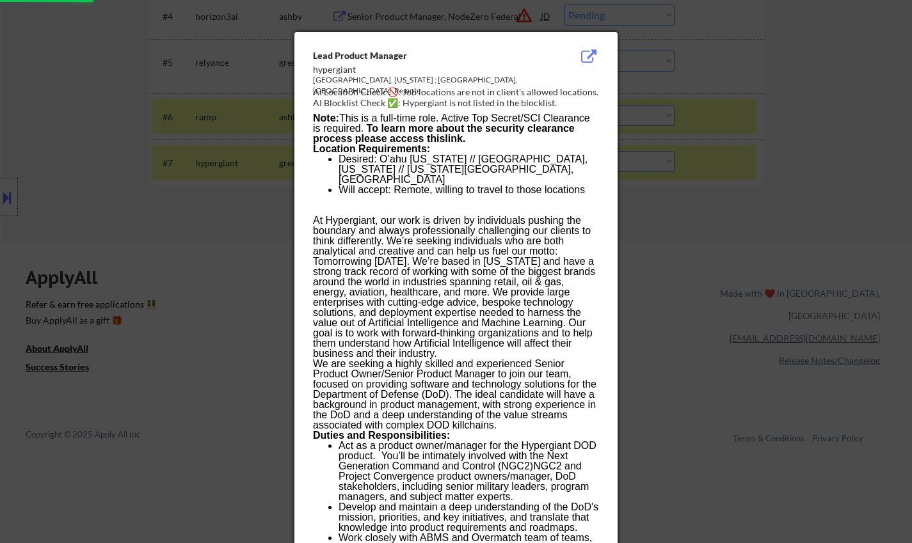
click at [757, 289] on div at bounding box center [456, 271] width 912 height 543
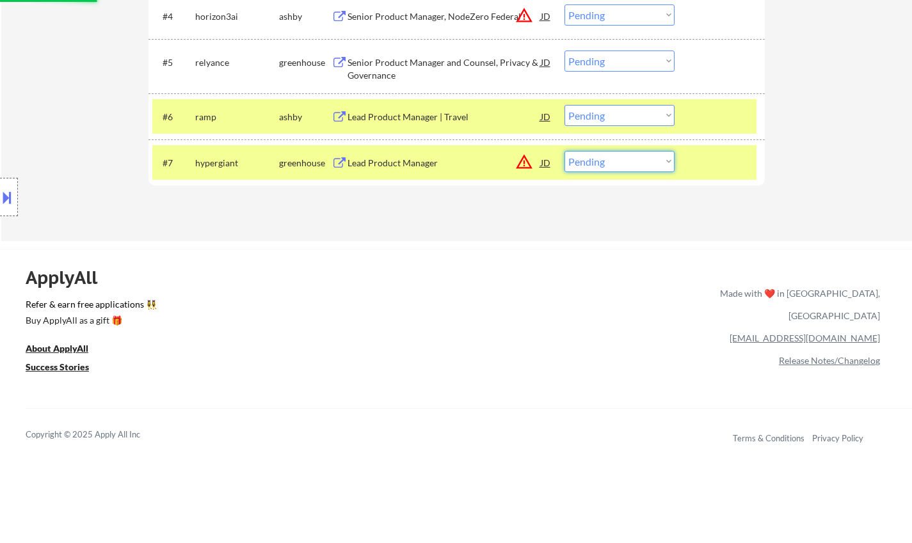
click at [629, 164] on select "Choose an option... Pending Applied Excluded (Questions) Excluded (Expired) Exc…" at bounding box center [619, 161] width 110 height 21
select select ""excluded__location_""
click at [564, 151] on select "Choose an option... Pending Applied Excluded (Questions) Excluded (Expired) Exc…" at bounding box center [619, 161] width 110 height 21
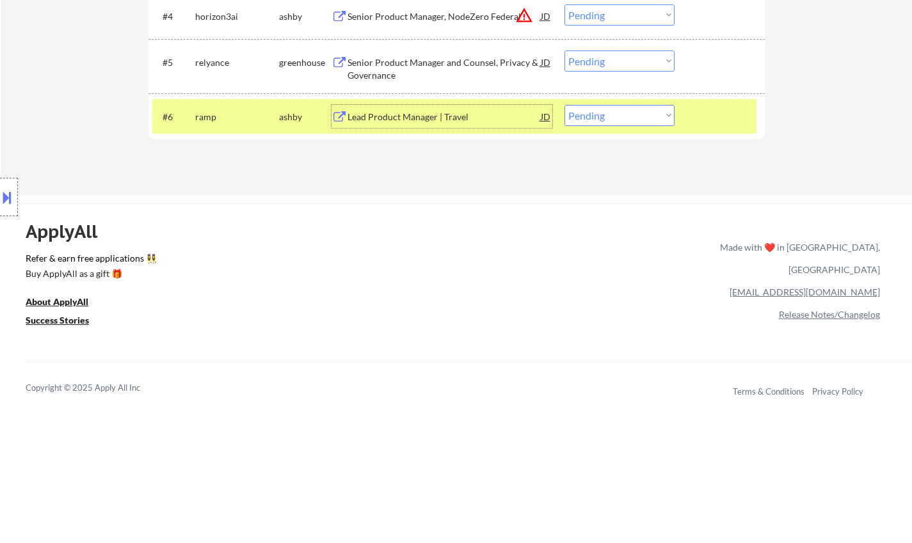
click at [424, 107] on div "Lead Product Manager | Travel" at bounding box center [443, 116] width 193 height 23
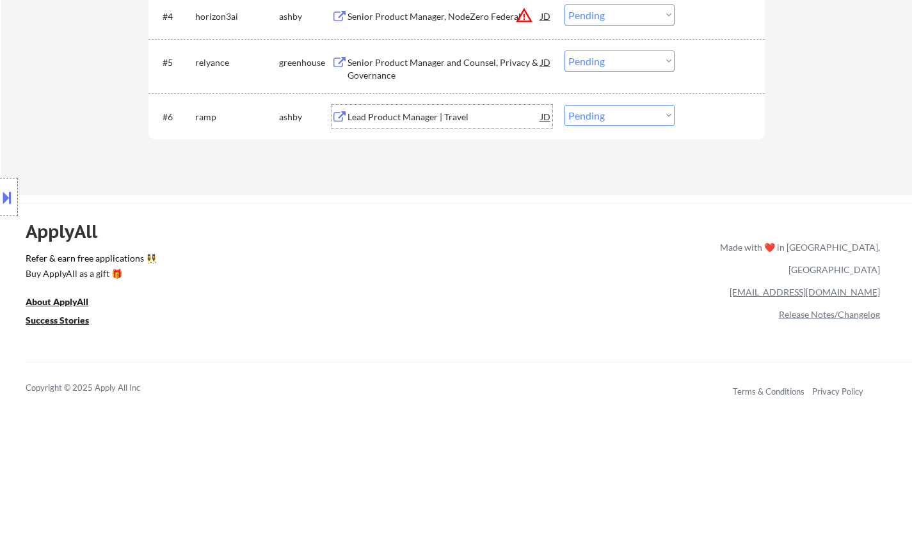
drag, startPoint x: 621, startPoint y: 115, endPoint x: 630, endPoint y: 122, distance: 11.4
click at [621, 115] on select "Choose an option... Pending Applied Excluded (Questions) Excluded (Expired) Exc…" at bounding box center [619, 115] width 110 height 21
select select ""excluded__location_""
click at [564, 105] on select "Choose an option... Pending Applied Excluded (Questions) Excluded (Expired) Exc…" at bounding box center [619, 115] width 110 height 21
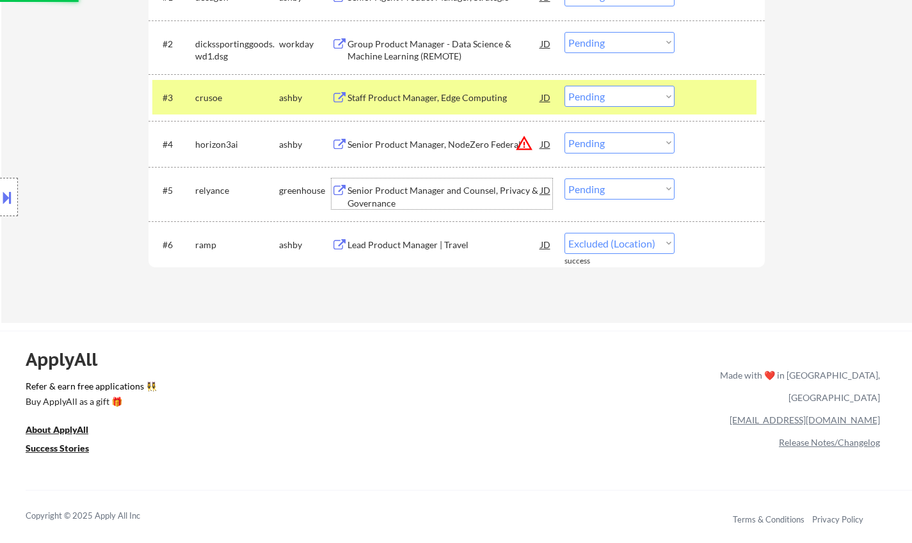
click at [429, 189] on div "Senior Product Manager and Counsel, Privacy & Governance" at bounding box center [443, 196] width 193 height 25
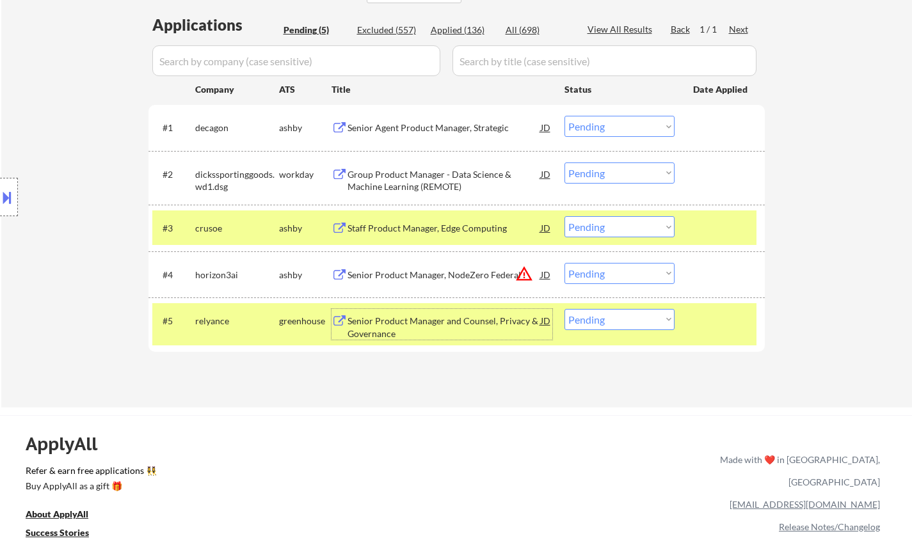
scroll to position [384, 0]
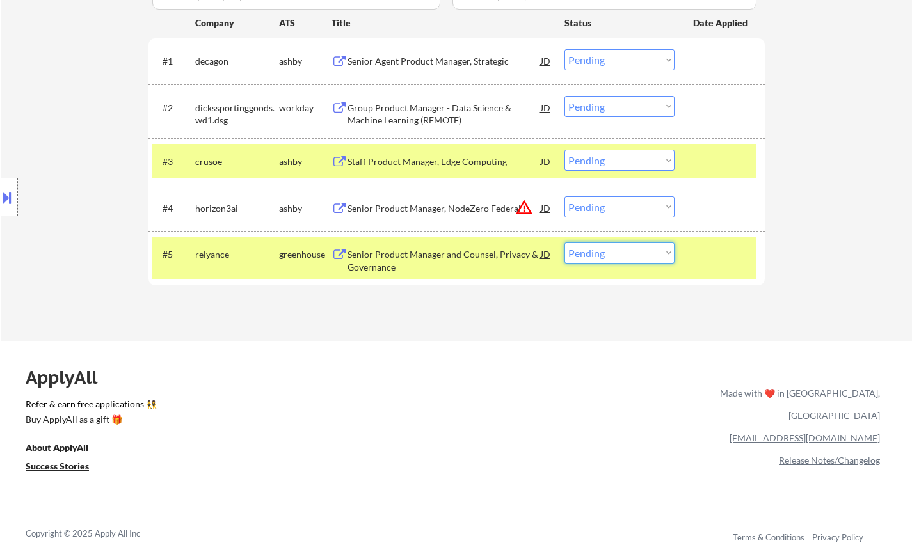
click at [599, 249] on select "Choose an option... Pending Applied Excluded (Questions) Excluded (Expired) Exc…" at bounding box center [619, 252] width 110 height 21
select select ""excluded__salary_""
click at [564, 242] on select "Choose an option... Pending Applied Excluded (Questions) Excluded (Expired) Exc…" at bounding box center [619, 252] width 110 height 21
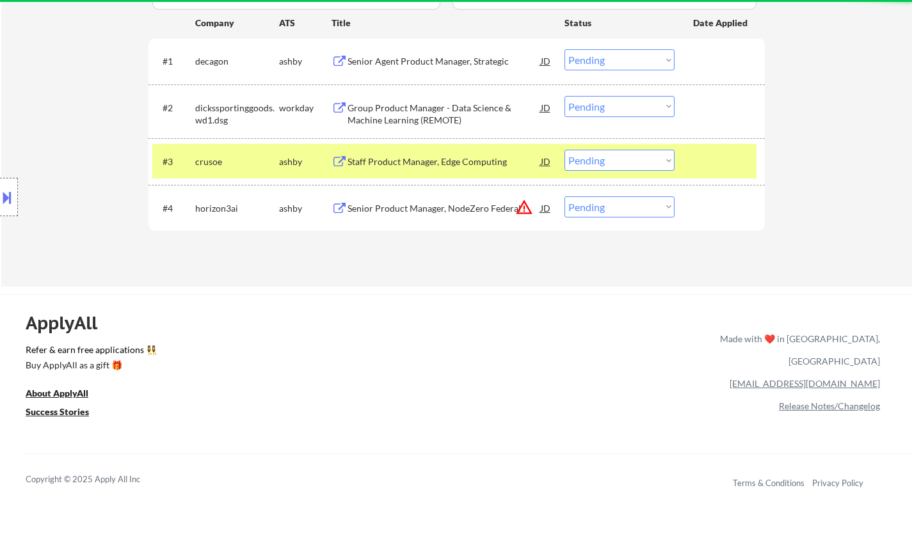
click at [548, 207] on div "JD" at bounding box center [545, 207] width 13 height 23
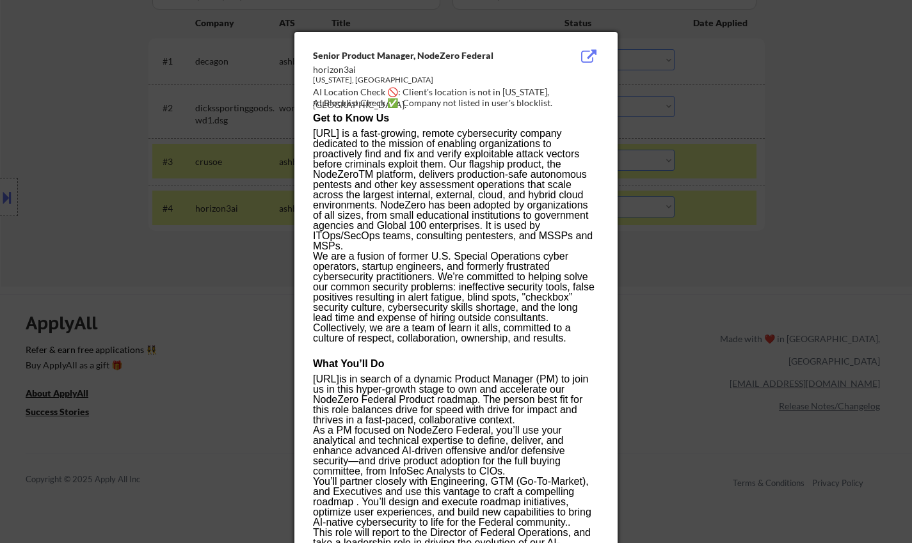
click at [738, 367] on div at bounding box center [456, 271] width 912 height 543
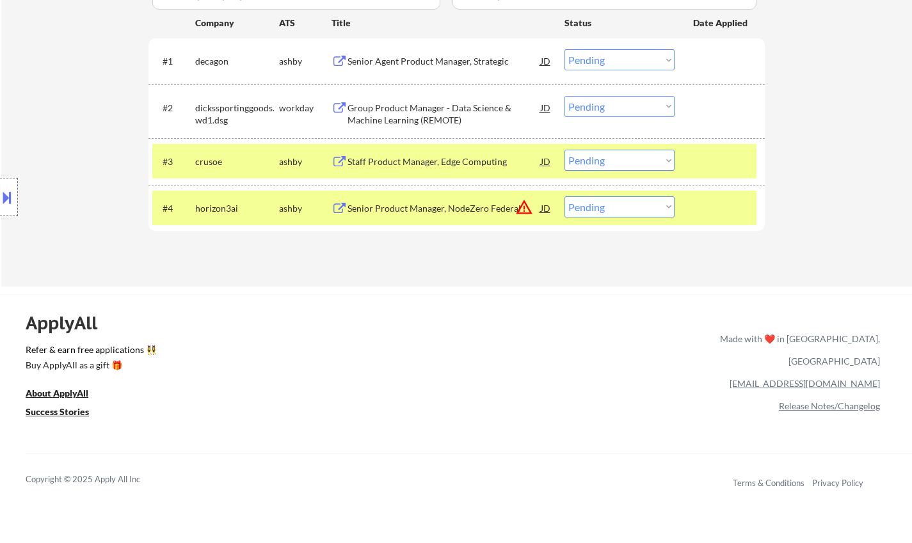
click at [634, 207] on select "Choose an option... Pending Applied Excluded (Questions) Excluded (Expired) Exc…" at bounding box center [619, 206] width 110 height 21
select select ""excluded__location_""
click at [564, 196] on select "Choose an option... Pending Applied Excluded (Questions) Excluded (Expired) Exc…" at bounding box center [619, 206] width 110 height 21
click at [400, 161] on div "Staff Product Manager, Edge Computing" at bounding box center [443, 161] width 193 height 13
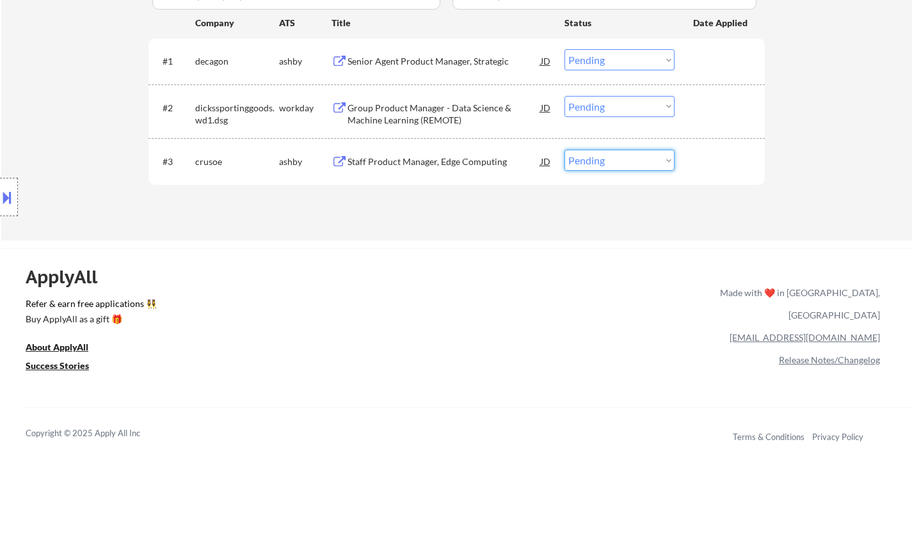
click at [619, 156] on select "Choose an option... Pending Applied Excluded (Questions) Excluded (Expired) Exc…" at bounding box center [619, 160] width 110 height 21
select select ""applied""
click at [564, 150] on select "Choose an option... Pending Applied Excluded (Questions) Excluded (Expired) Exc…" at bounding box center [619, 160] width 110 height 21
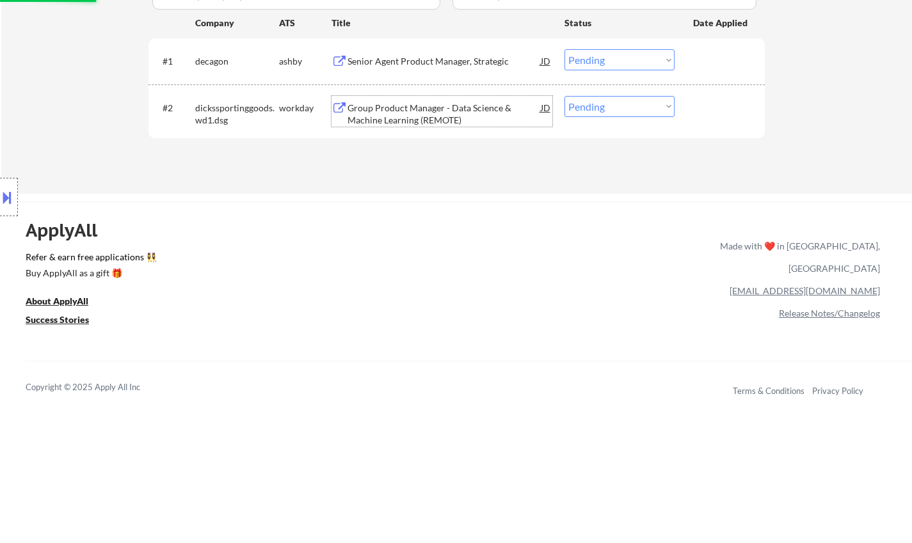
click at [393, 109] on div "Group Product Manager - Data Science & Machine Learning (REMOTE)" at bounding box center [443, 114] width 193 height 25
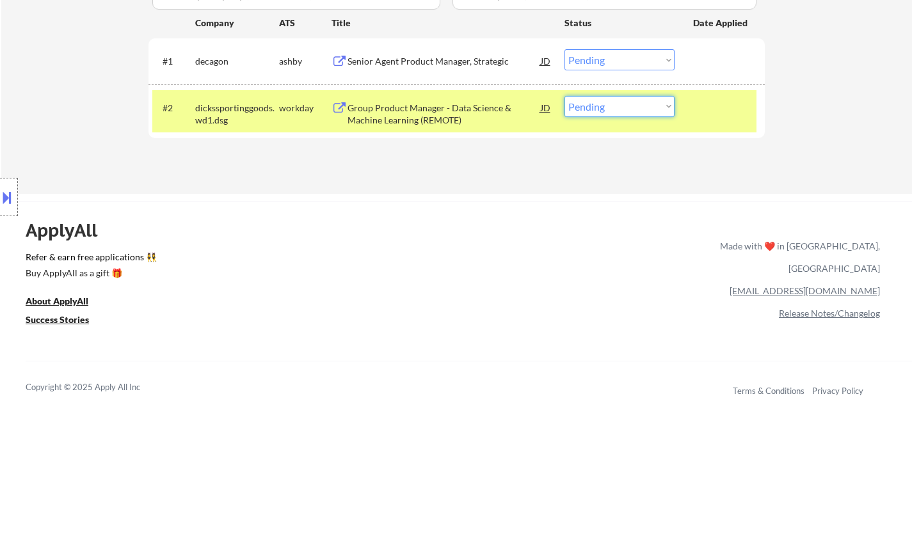
click at [642, 109] on select "Choose an option... Pending Applied Excluded (Questions) Excluded (Expired) Exc…" at bounding box center [619, 106] width 110 height 21
select select ""excluded__salary_""
click at [564, 96] on select "Choose an option... Pending Applied Excluded (Questions) Excluded (Expired) Exc…" at bounding box center [619, 106] width 110 height 21
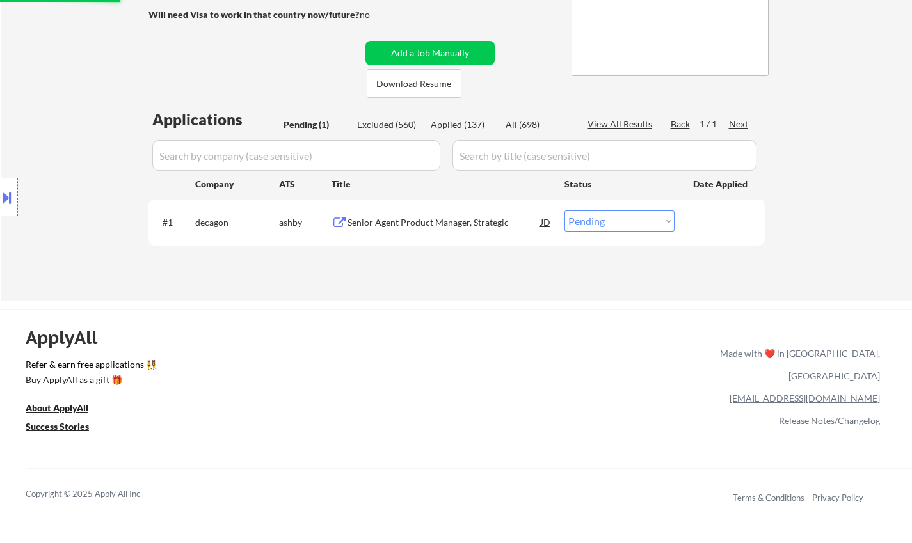
scroll to position [192, 0]
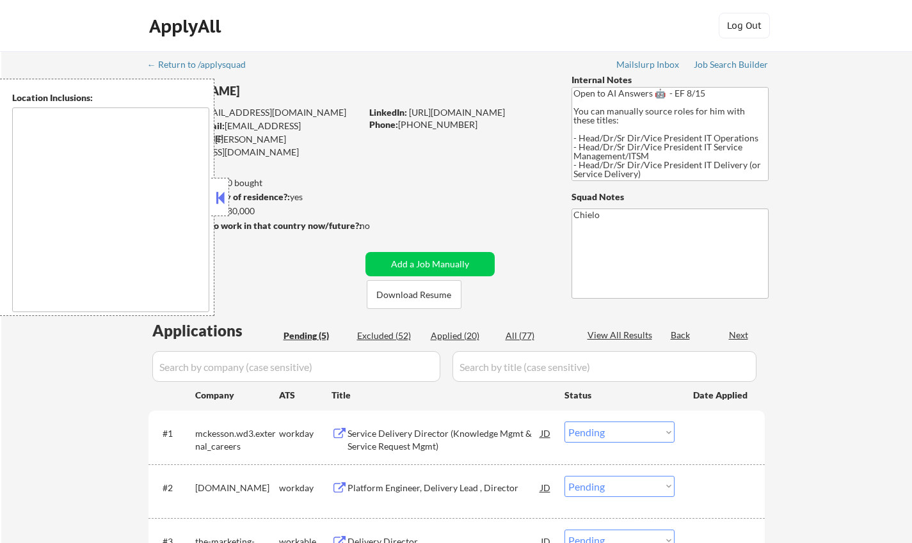
select select ""pending""
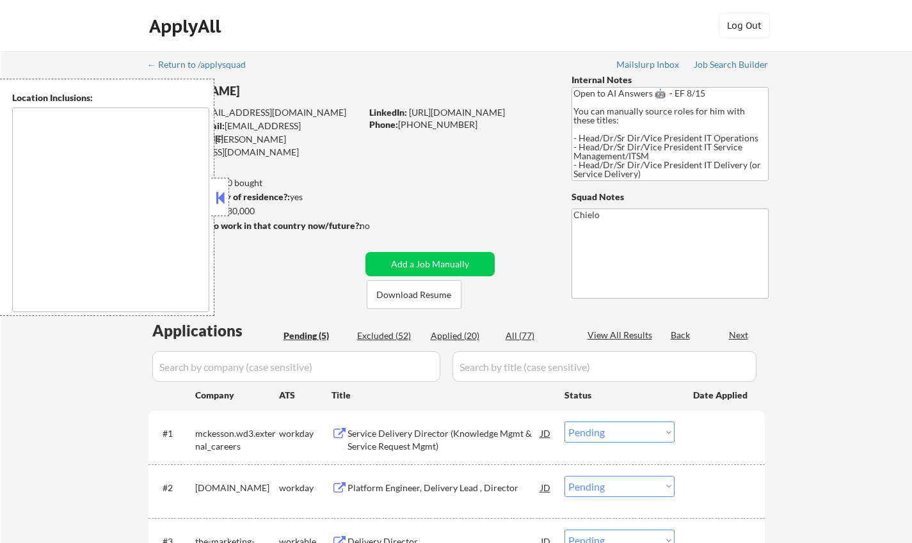
type textarea "Dallas, TX University Park, TX Highland Park, TX Irving, TX Mesquite, TX Garlan…"
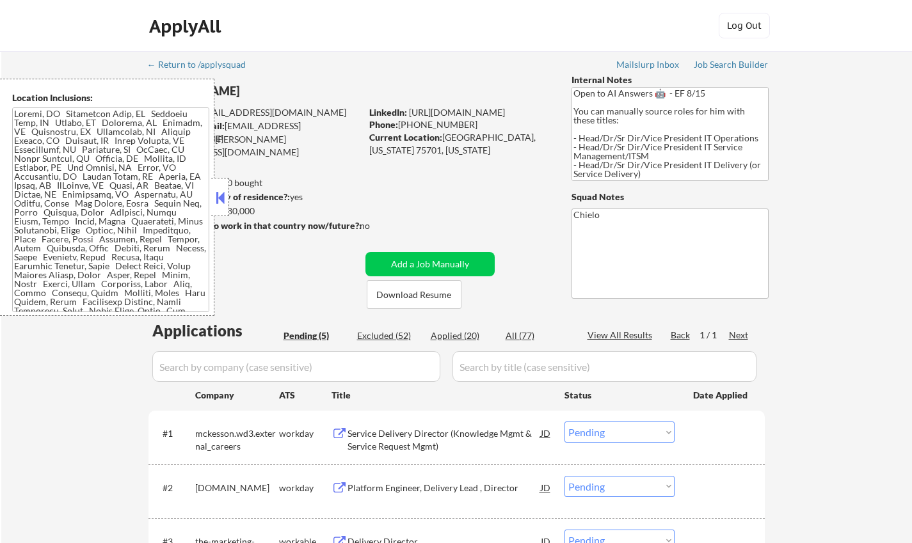
click at [225, 196] on button at bounding box center [220, 197] width 14 height 19
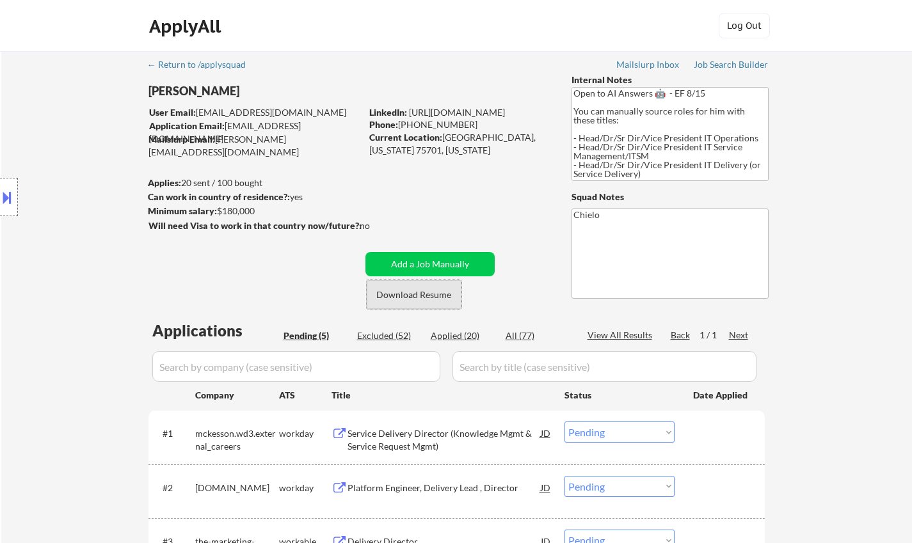
drag, startPoint x: 435, startPoint y: 298, endPoint x: 382, endPoint y: 17, distance: 286.4
click at [434, 298] on button "Download Resume" at bounding box center [414, 294] width 95 height 29
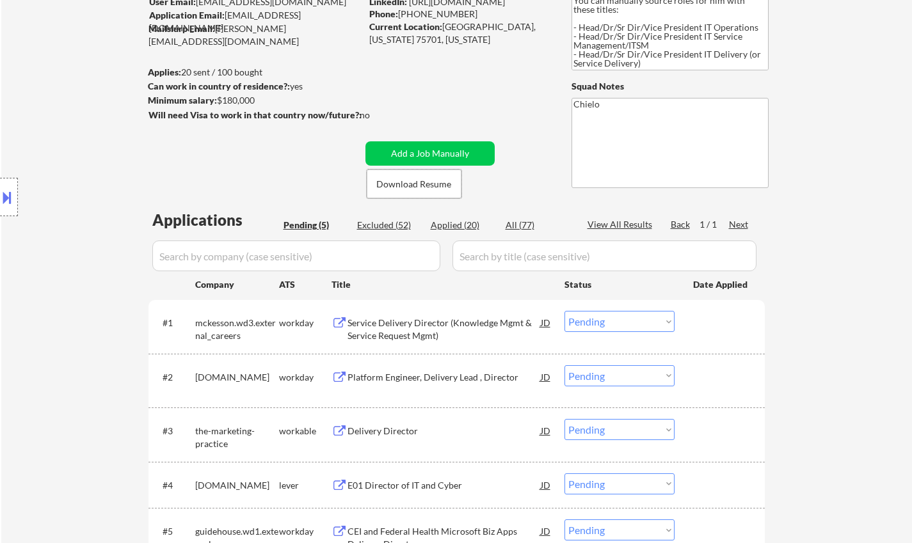
scroll to position [128, 0]
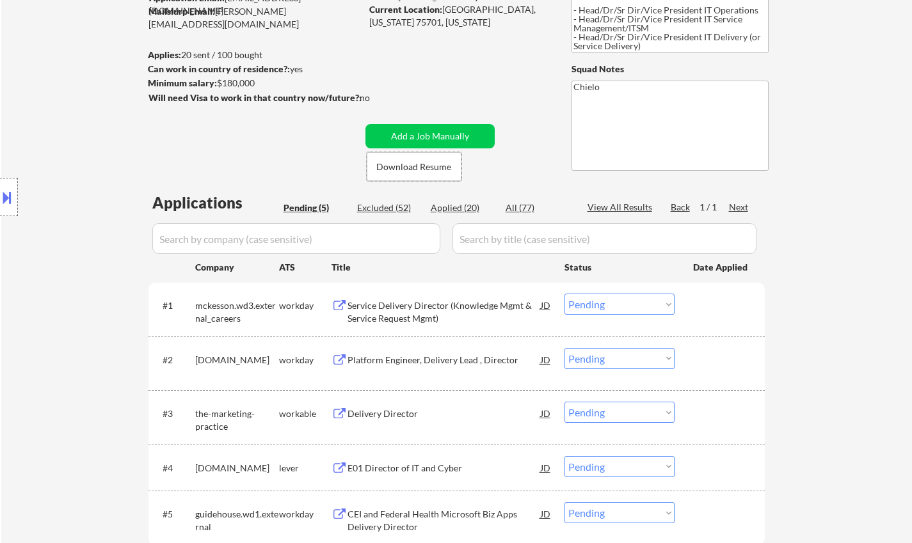
click at [400, 306] on div "Service Delivery Director (Knowledge Mgmt & Service Request Mgmt)" at bounding box center [443, 311] width 193 height 25
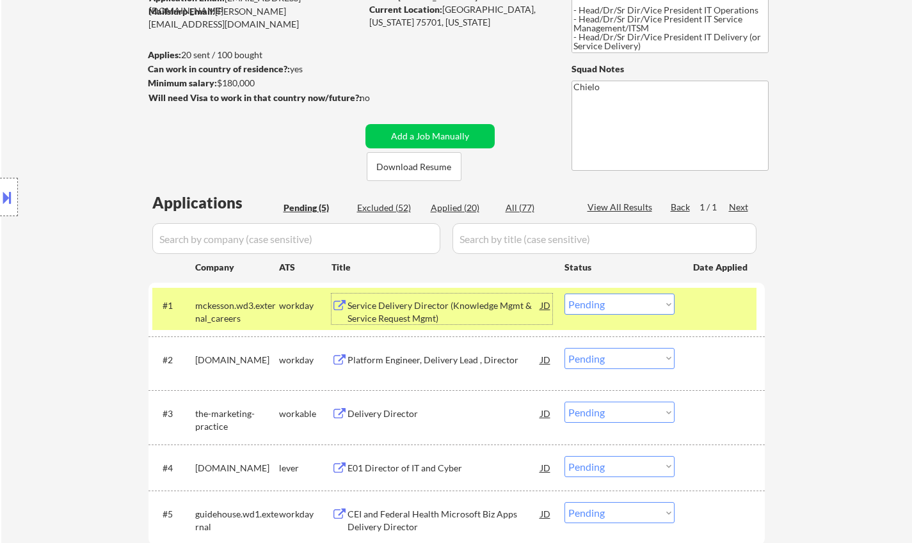
click at [437, 312] on div "Service Delivery Director (Knowledge Mgmt & Service Request Mgmt)" at bounding box center [443, 311] width 193 height 25
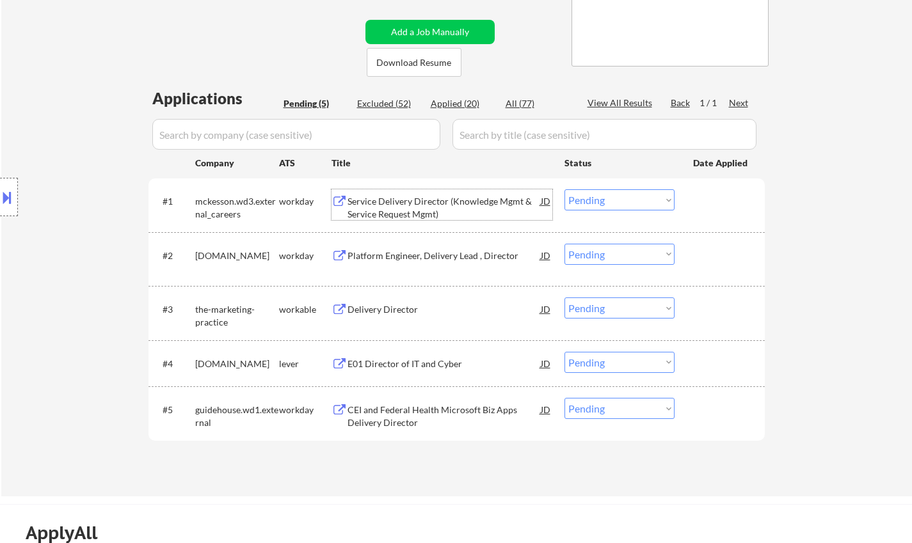
scroll to position [256, 0]
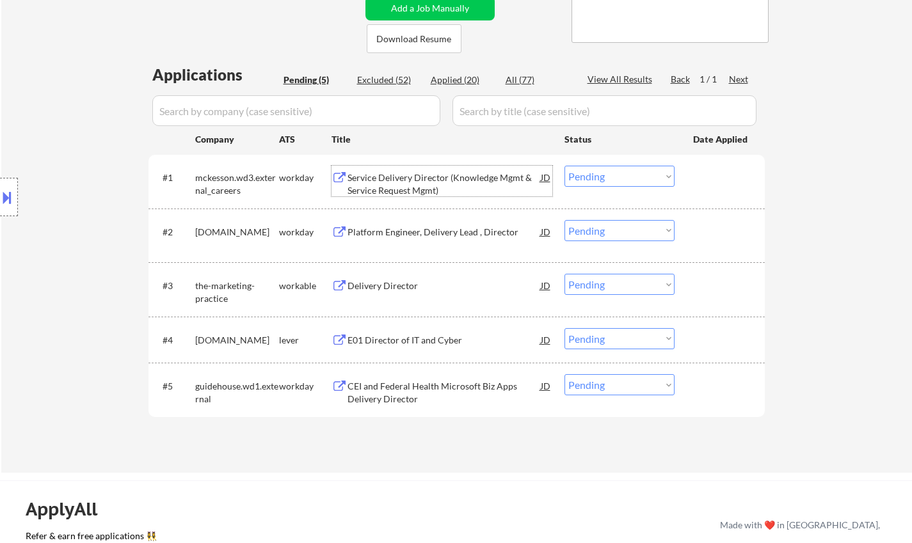
click at [396, 235] on div "Platform Engineer, Delivery Lead , Director" at bounding box center [443, 232] width 193 height 13
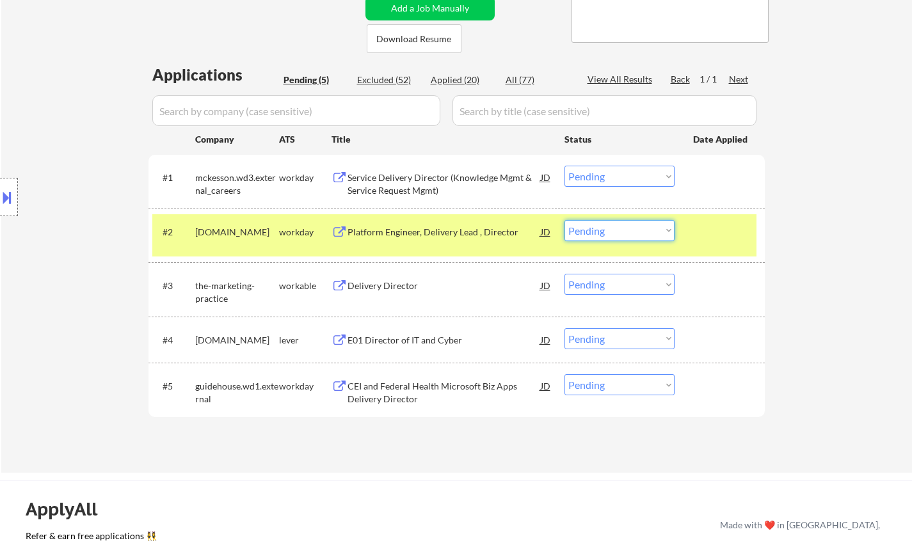
click at [614, 226] on select "Choose an option... Pending Applied Excluded (Questions) Excluded (Expired) Exc…" at bounding box center [619, 230] width 110 height 21
click at [564, 220] on select "Choose an option... Pending Applied Excluded (Questions) Excluded (Expired) Exc…" at bounding box center [619, 230] width 110 height 21
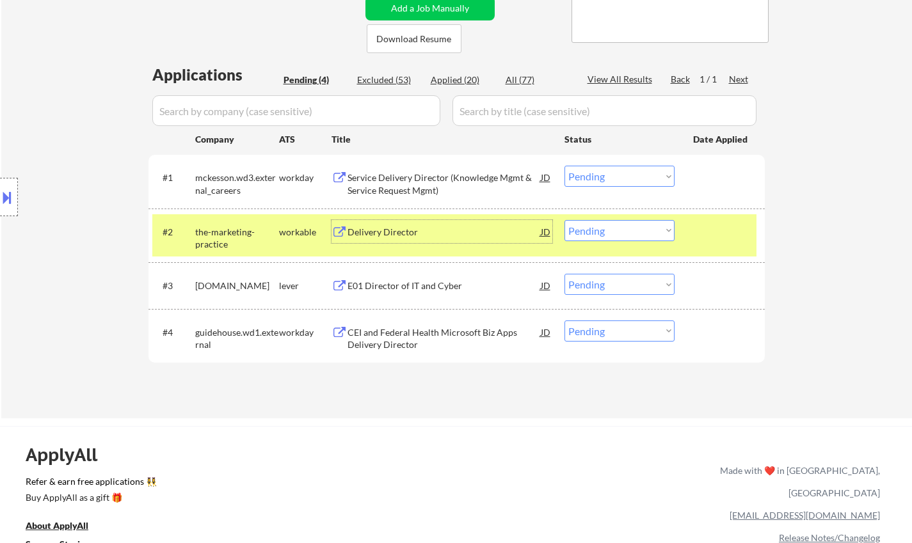
click at [373, 232] on div "Delivery Director" at bounding box center [443, 232] width 193 height 13
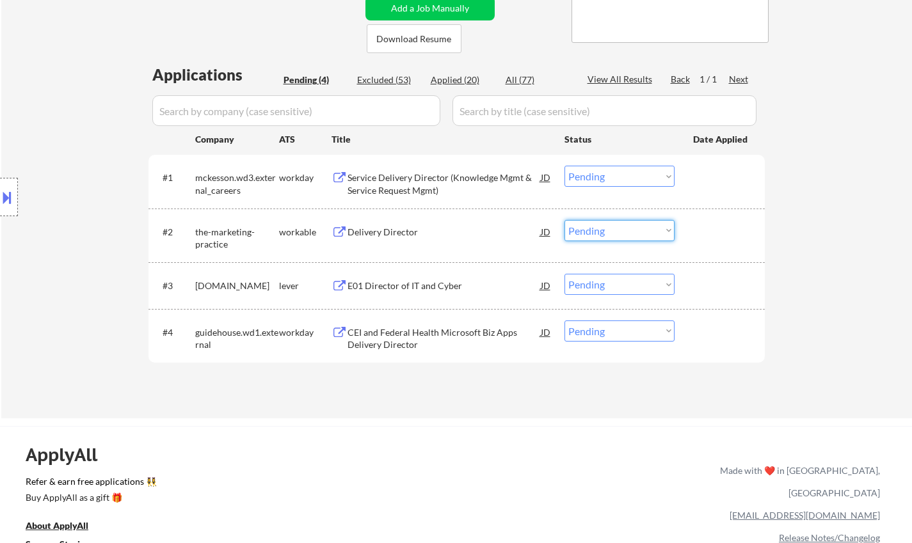
drag, startPoint x: 598, startPoint y: 224, endPoint x: 604, endPoint y: 235, distance: 12.6
click at [598, 224] on select "Choose an option... Pending Applied Excluded (Questions) Excluded (Expired) Exc…" at bounding box center [619, 230] width 110 height 21
click at [564, 220] on select "Choose an option... Pending Applied Excluded (Questions) Excluded (Expired) Exc…" at bounding box center [619, 230] width 110 height 21
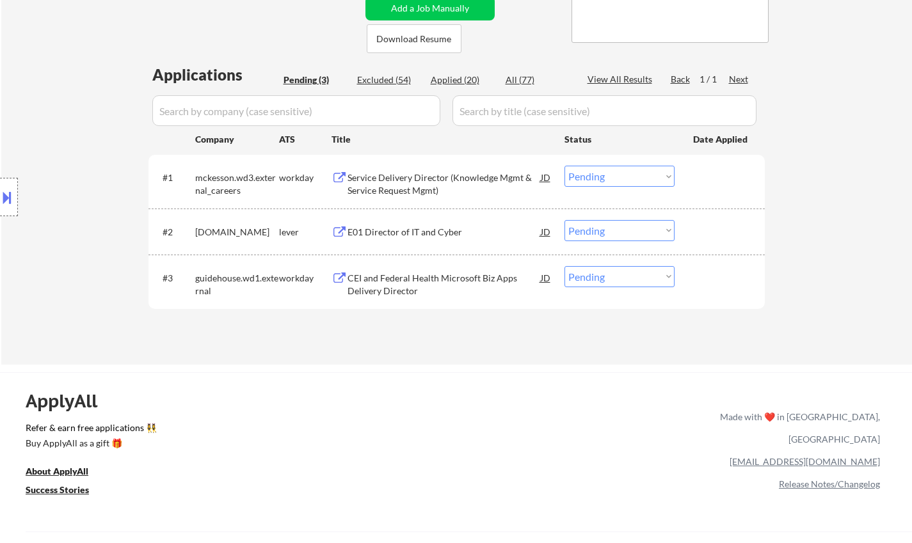
click at [391, 231] on div "E01 Director of IT and Cyber" at bounding box center [443, 232] width 193 height 13
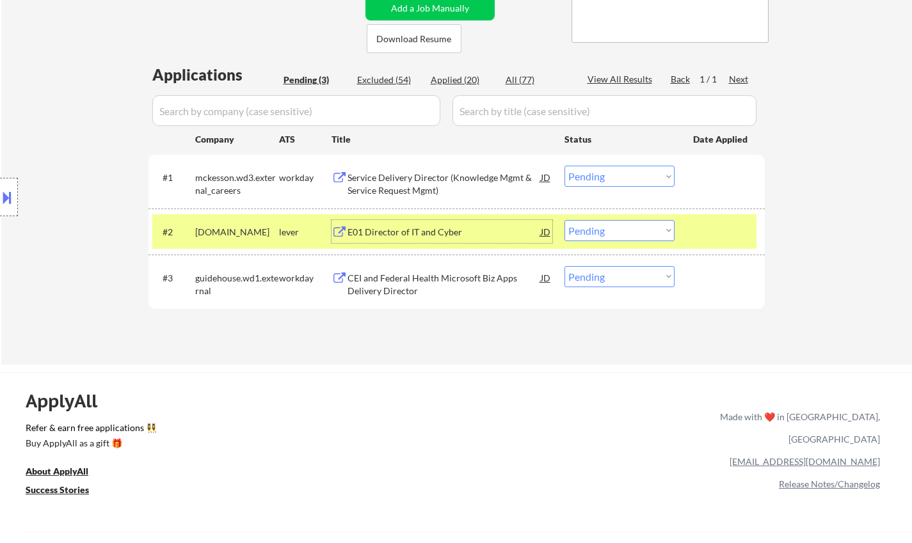
click at [631, 231] on select "Choose an option... Pending Applied Excluded (Questions) Excluded (Expired) Exc…" at bounding box center [619, 230] width 110 height 21
click at [564, 220] on select "Choose an option... Pending Applied Excluded (Questions) Excluded (Expired) Exc…" at bounding box center [619, 230] width 110 height 21
select select ""pending""
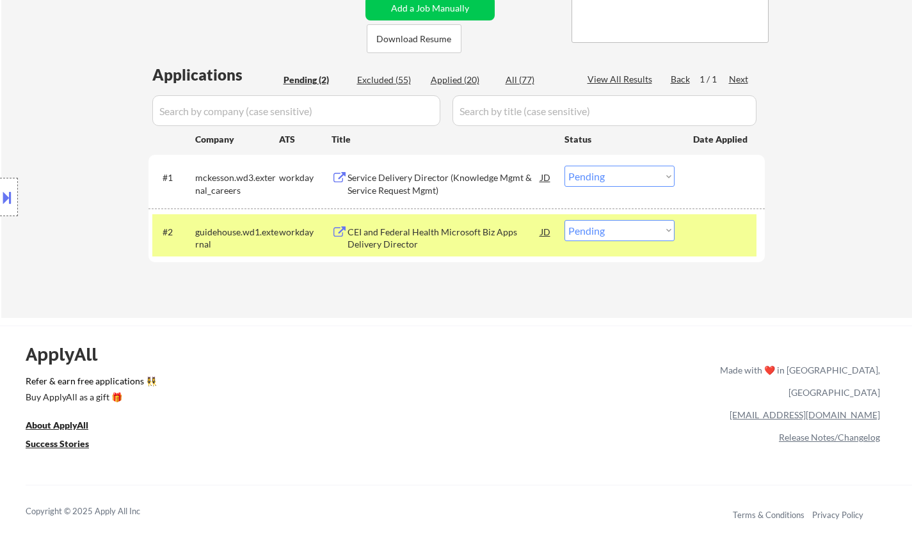
click at [395, 241] on div "CEI and Federal Health Microsoft Biz Apps Delivery Director" at bounding box center [443, 238] width 193 height 25
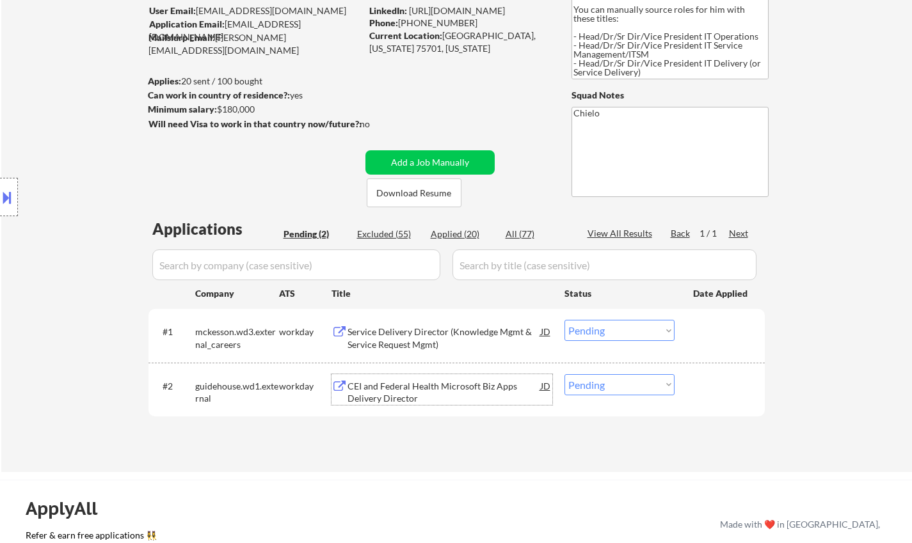
scroll to position [64, 0]
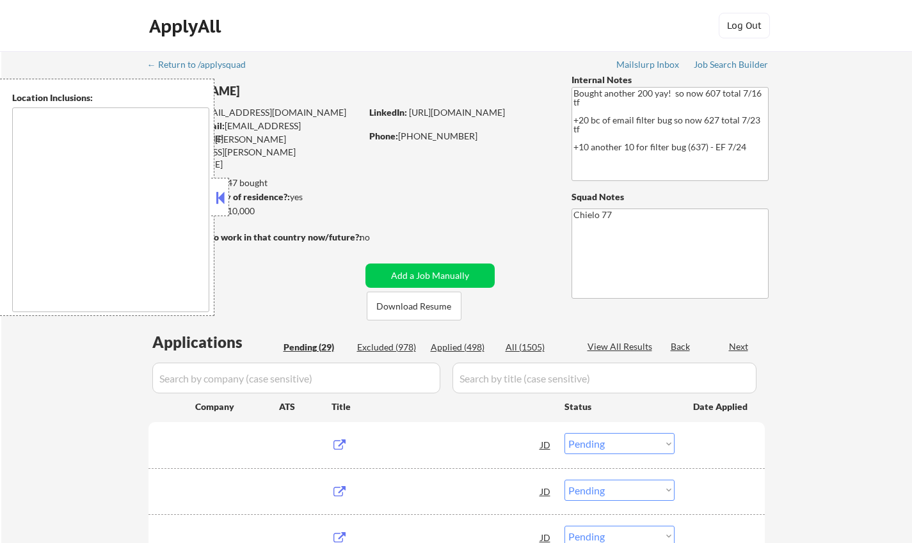
select select ""pending""
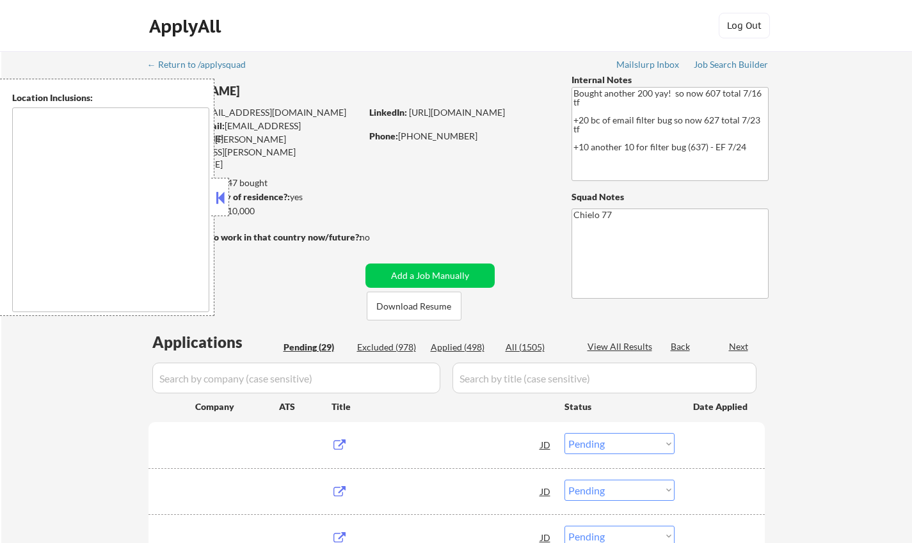
select select ""pending""
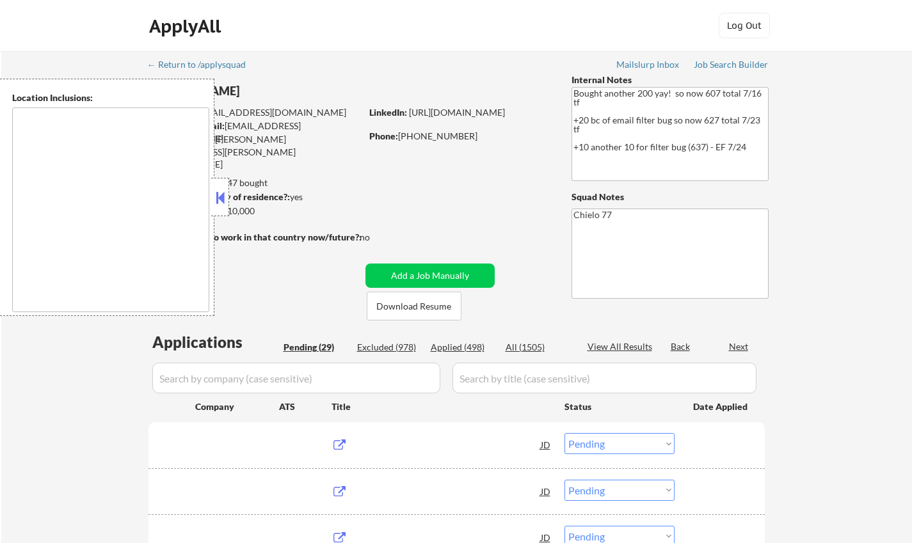
select select ""pending""
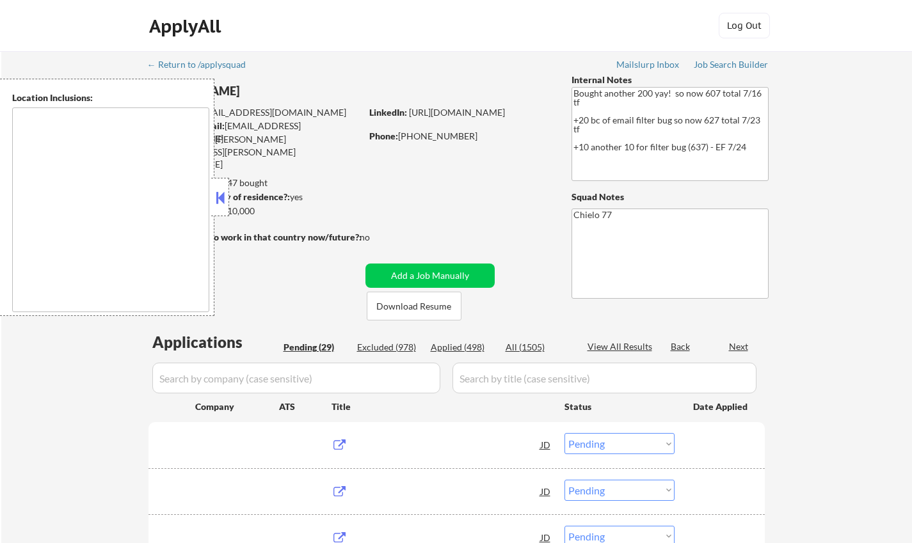
select select ""pending""
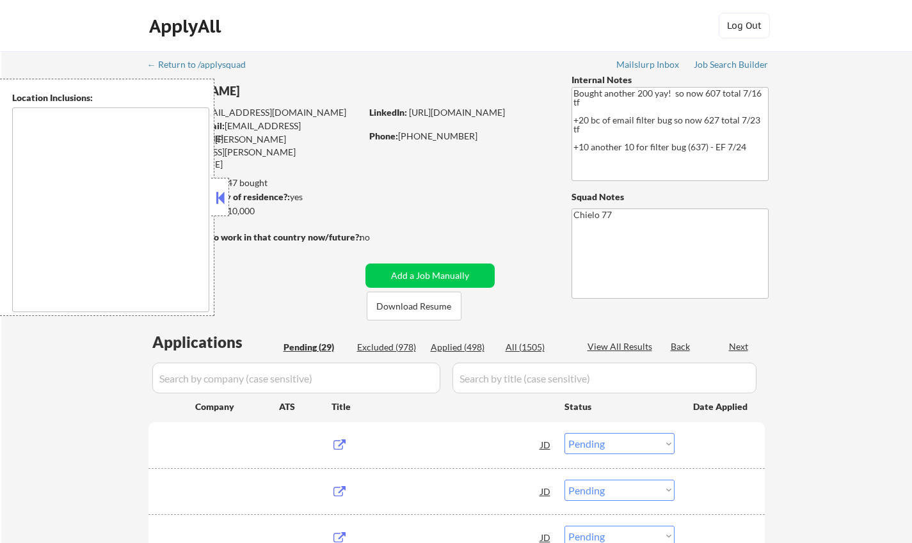
select select ""pending""
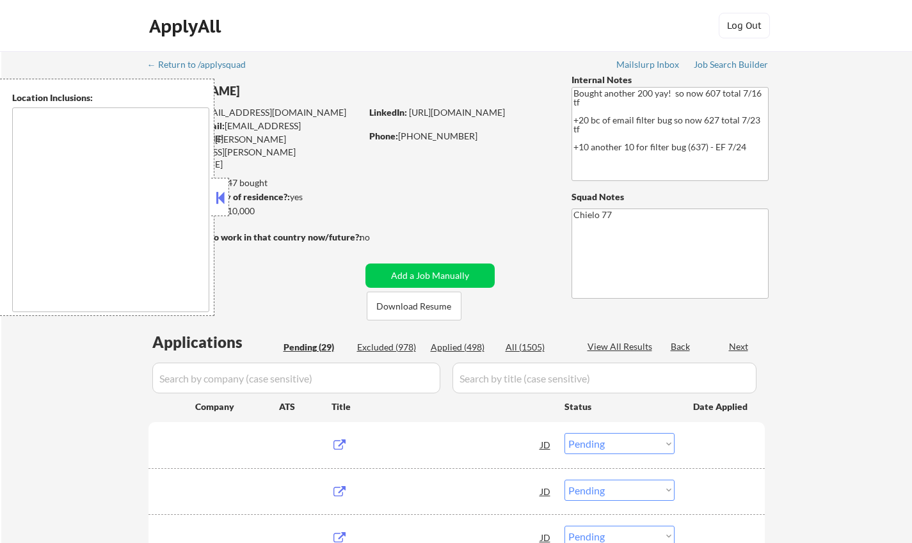
select select ""pending""
type textarea "[GEOGRAPHIC_DATA], [GEOGRAPHIC_DATA] [GEOGRAPHIC_DATA], [GEOGRAPHIC_DATA] [GEOG…"
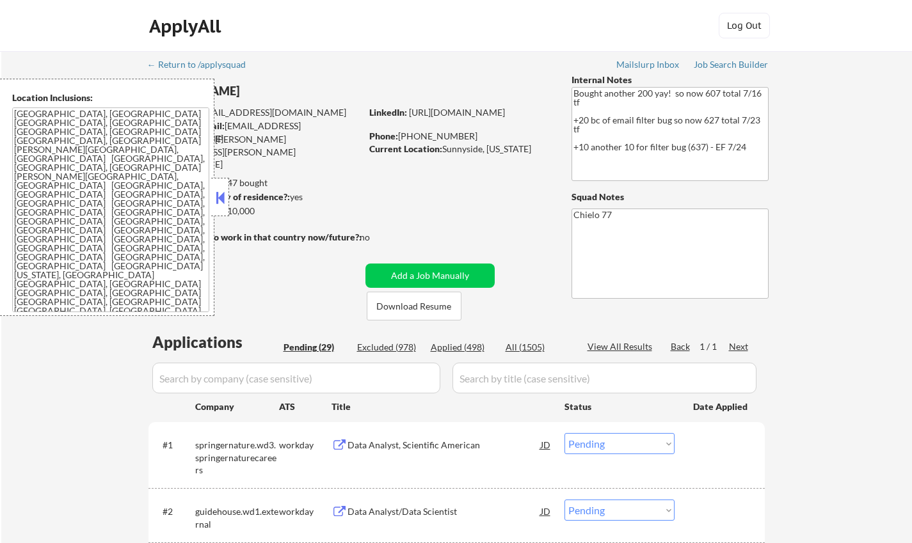
scroll to position [256, 0]
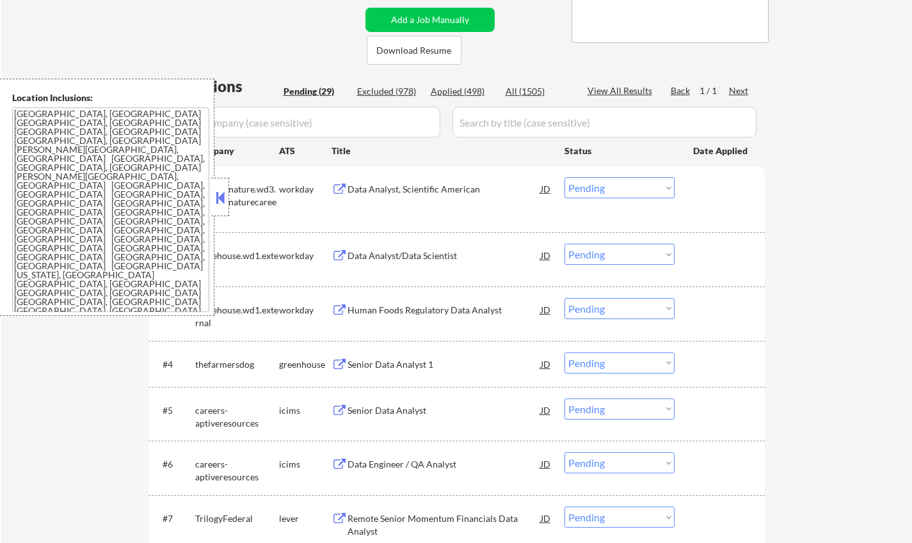
click at [230, 207] on div "springernature.wd3.springernaturecareers" at bounding box center [237, 202] width 84 height 38
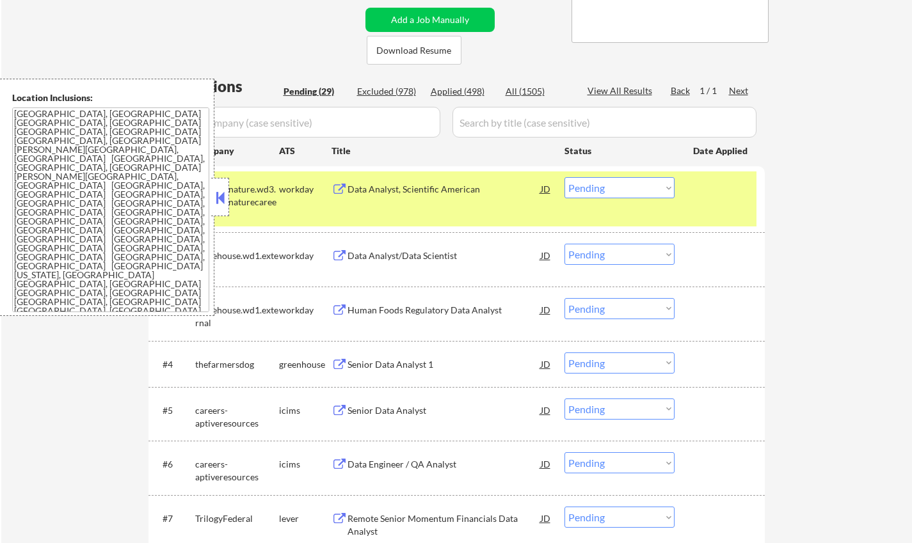
click at [221, 194] on button at bounding box center [220, 197] width 14 height 19
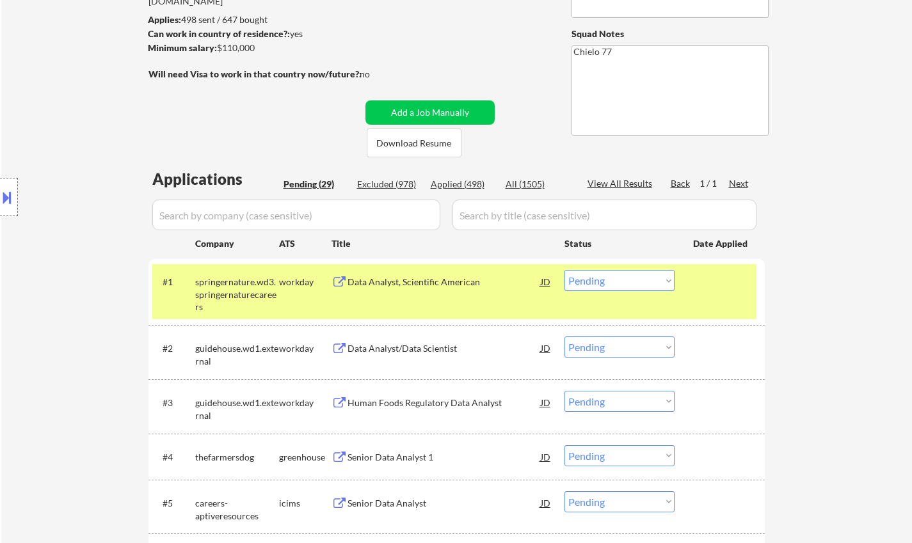
scroll to position [128, 0]
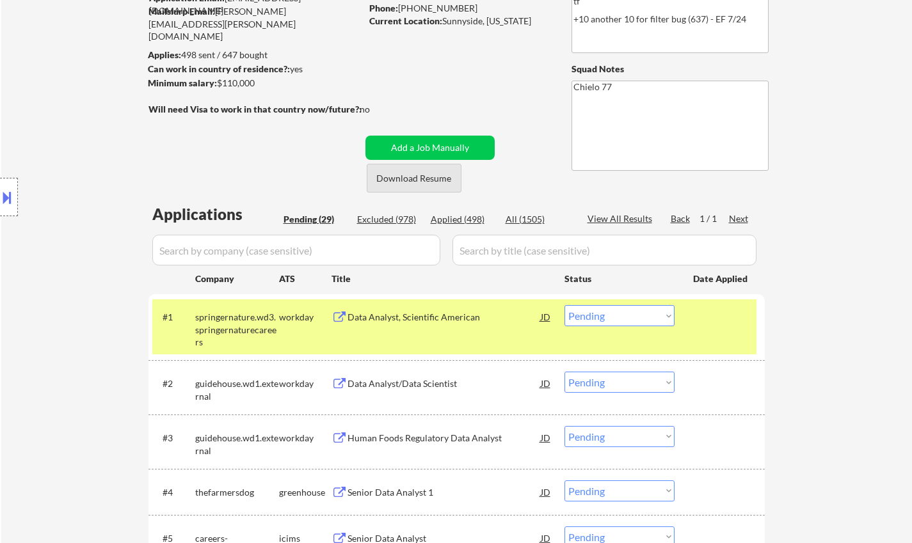
click at [415, 170] on button "Download Resume" at bounding box center [414, 178] width 95 height 29
click at [388, 313] on div "Data Analyst, Scientific American" at bounding box center [443, 317] width 193 height 13
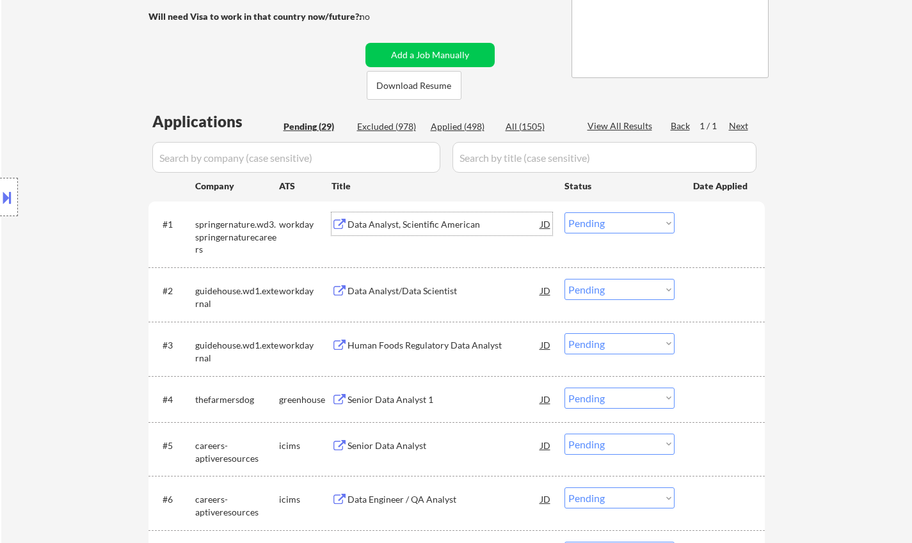
scroll to position [320, 0]
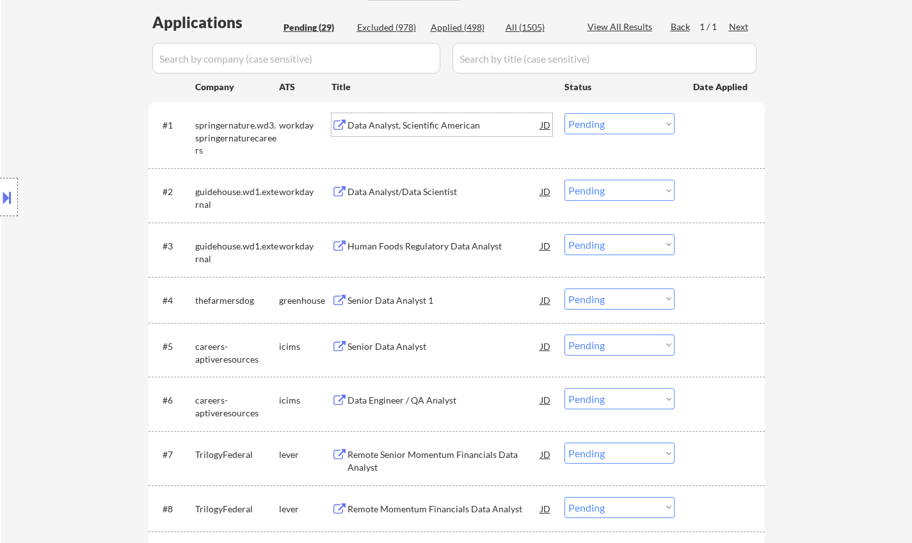
click at [388, 299] on div "Senior Data Analyst 1" at bounding box center [443, 300] width 193 height 13
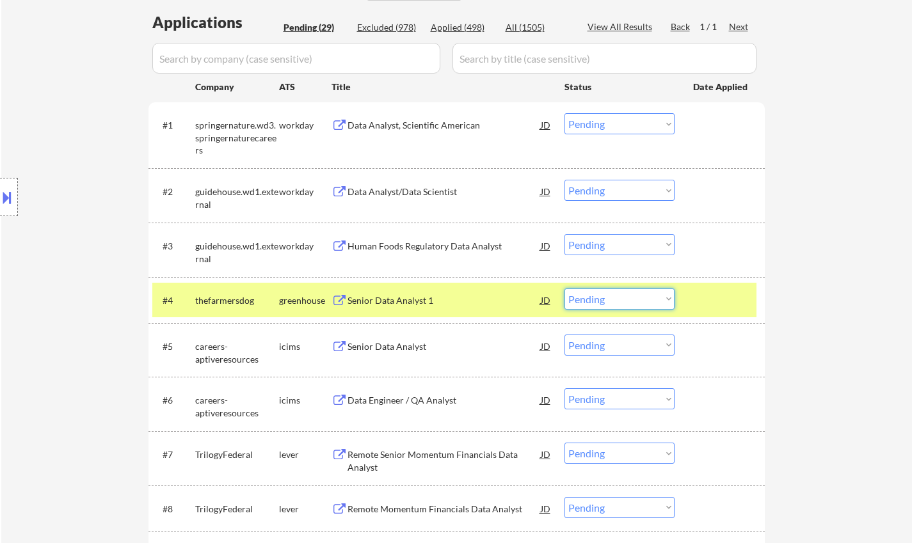
click at [592, 297] on select "Choose an option... Pending Applied Excluded (Questions) Excluded (Expired) Exc…" at bounding box center [619, 299] width 110 height 21
click at [564, 289] on select "Choose an option... Pending Applied Excluded (Questions) Excluded (Expired) Exc…" at bounding box center [619, 299] width 110 height 21
select select ""pending""
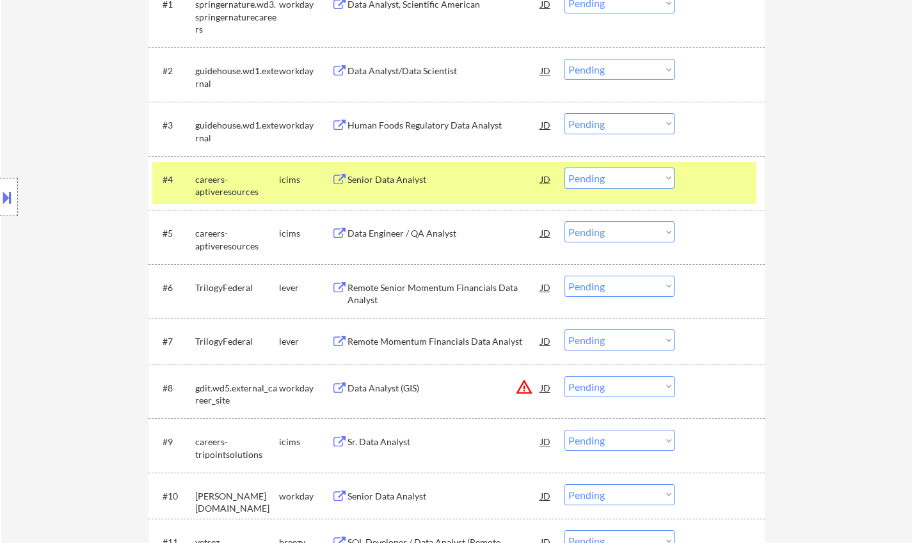
scroll to position [448, 0]
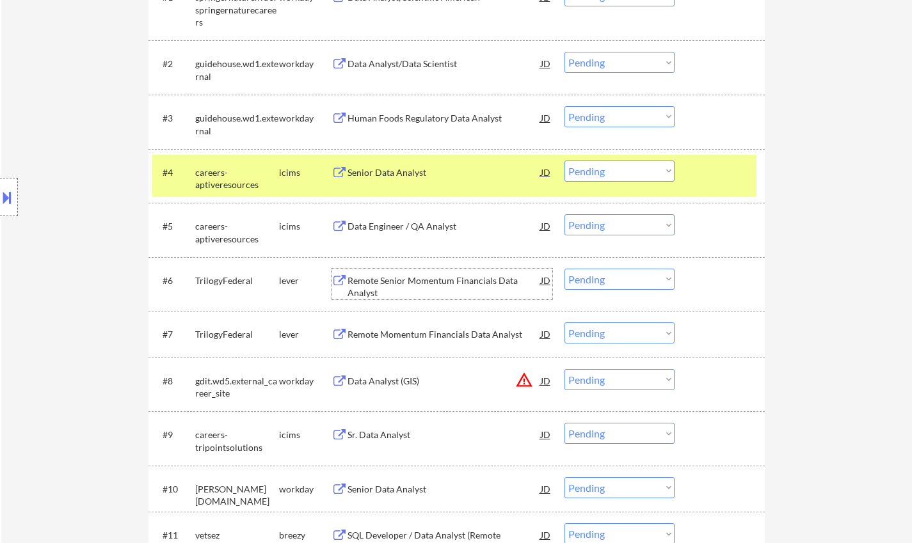
click at [386, 281] on div "Remote Senior Momentum Financials Data Analyst" at bounding box center [443, 286] width 193 height 25
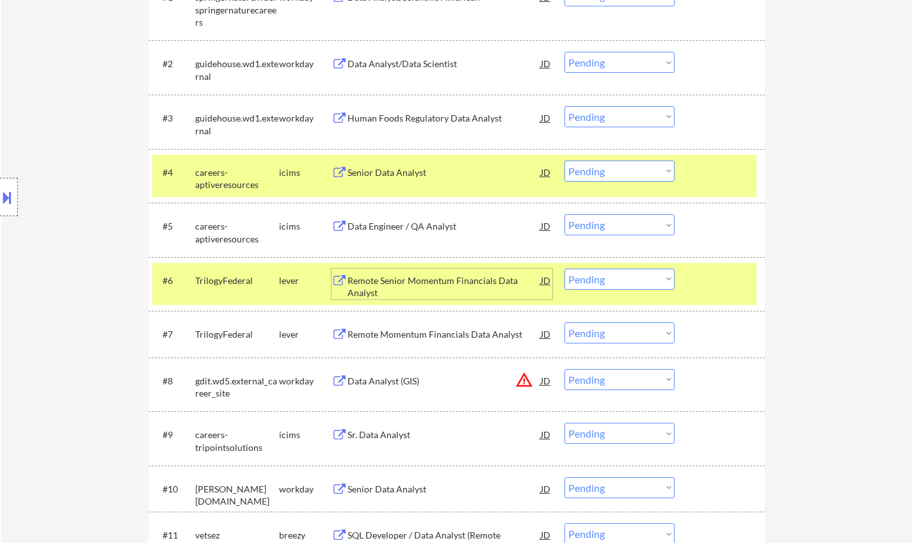
click at [612, 284] on select "Choose an option... Pending Applied Excluded (Questions) Excluded (Expired) Exc…" at bounding box center [619, 279] width 110 height 21
click at [564, 269] on select "Choose an option... Pending Applied Excluded (Questions) Excluded (Expired) Exc…" at bounding box center [619, 279] width 110 height 21
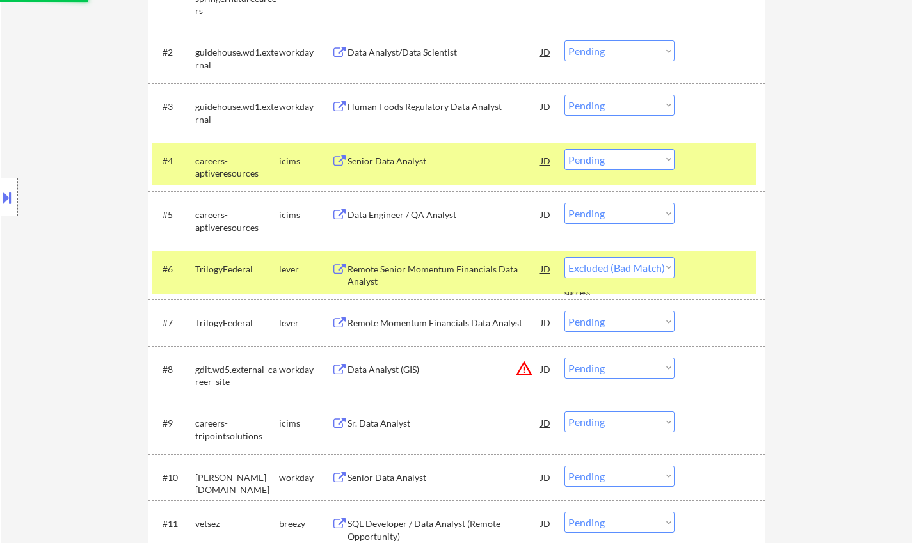
scroll to position [576, 0]
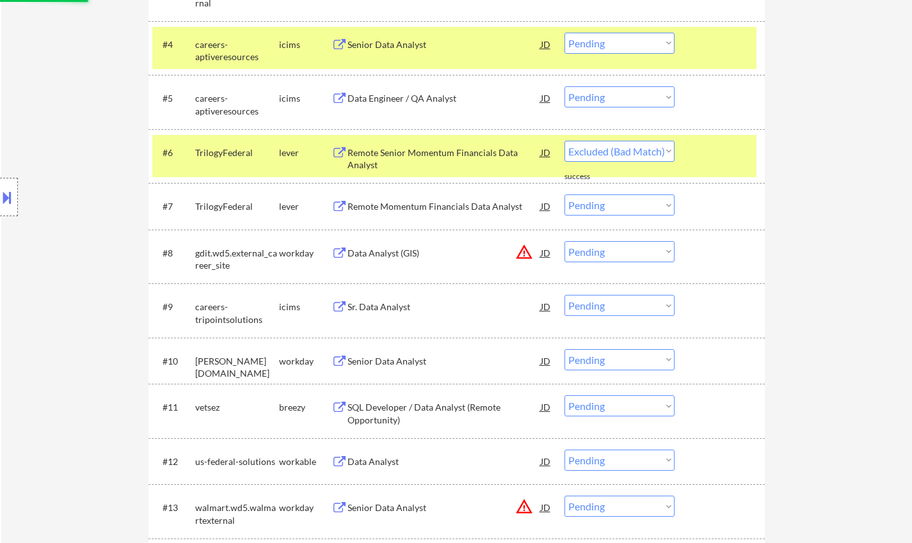
select select ""pending""
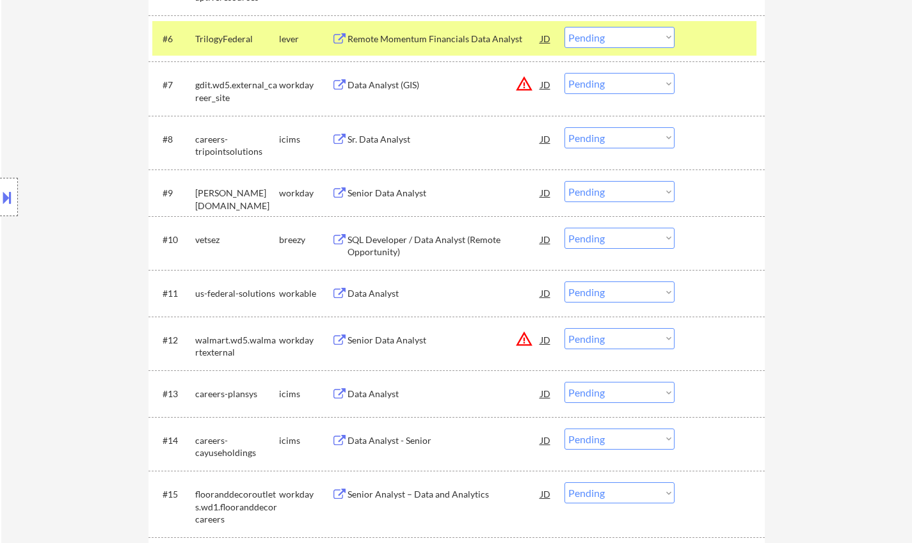
scroll to position [704, 0]
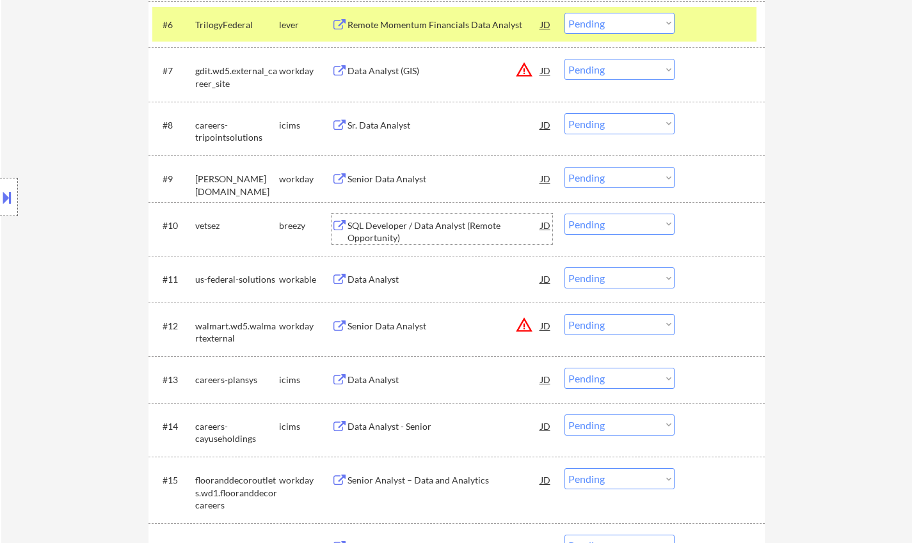
click at [381, 228] on div "SQL Developer / Data Analyst (Remote Opportunity)" at bounding box center [443, 231] width 193 height 25
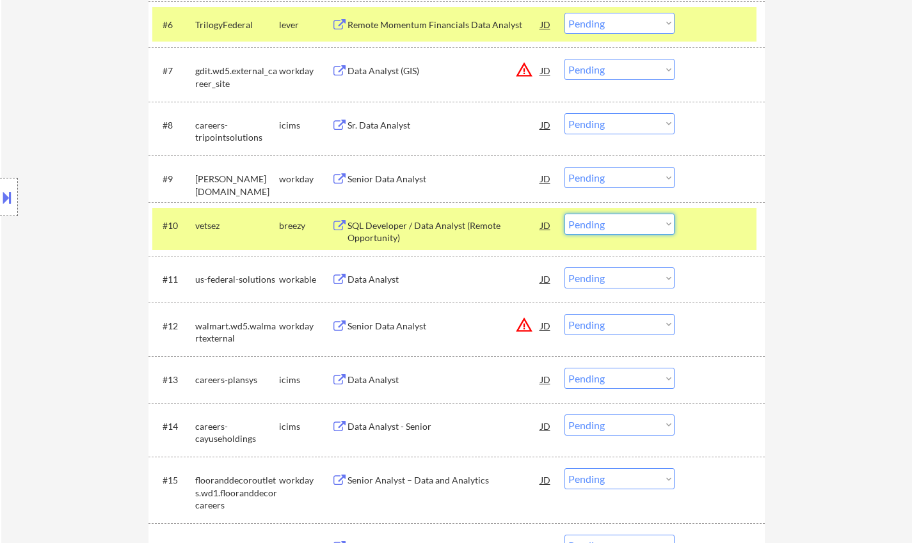
drag, startPoint x: 615, startPoint y: 218, endPoint x: 629, endPoint y: 230, distance: 18.7
click at [615, 218] on select "Choose an option... Pending Applied Excluded (Questions) Excluded (Expired) Exc…" at bounding box center [619, 224] width 110 height 21
click at [564, 214] on select "Choose an option... Pending Applied Excluded (Questions) Excluded (Expired) Exc…" at bounding box center [619, 224] width 110 height 21
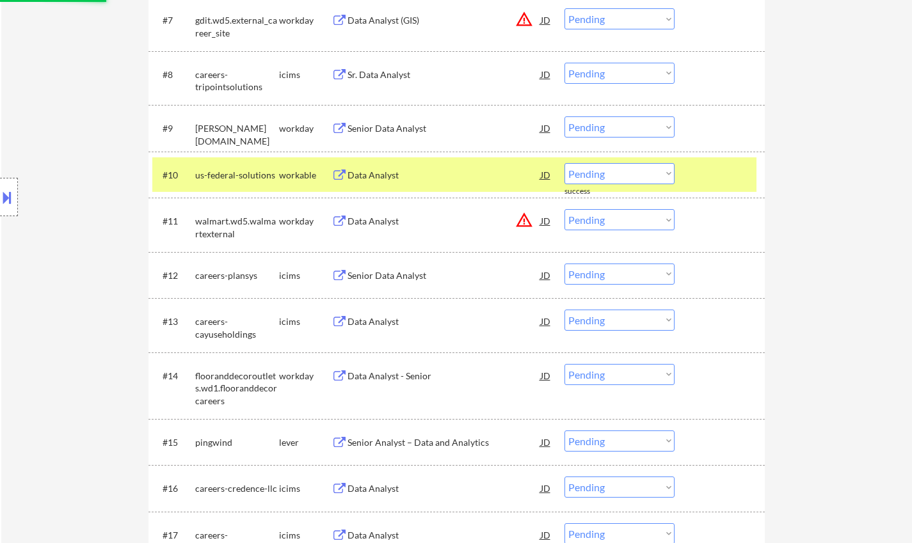
scroll to position [768, 0]
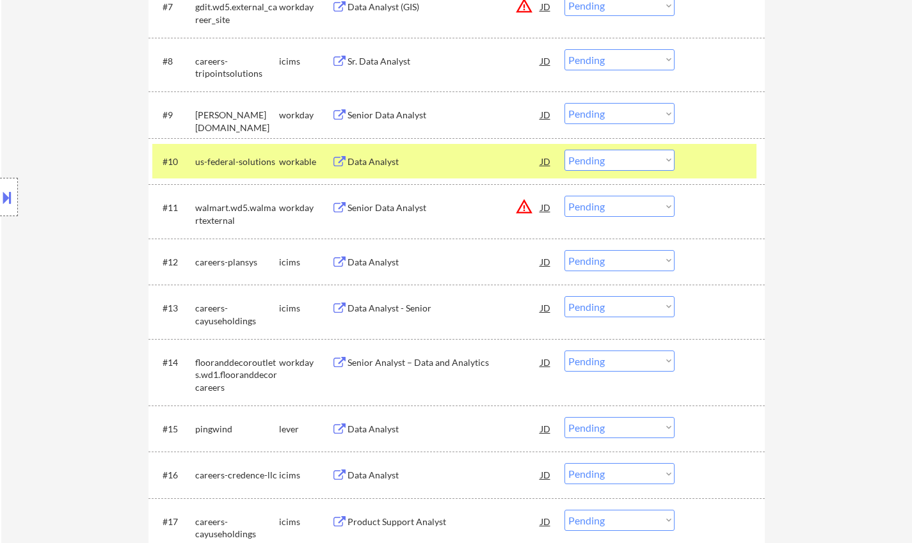
click at [386, 150] on div "Data Analyst" at bounding box center [443, 161] width 193 height 23
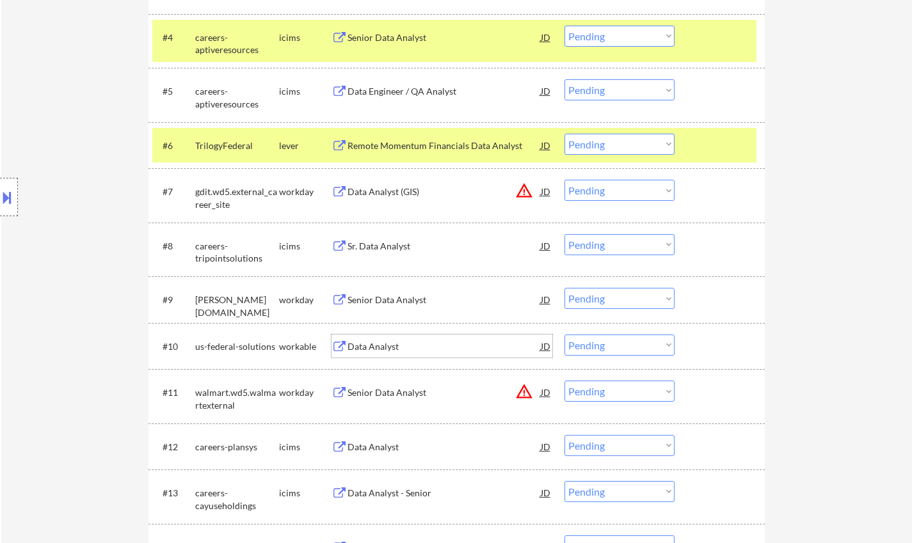
scroll to position [576, 0]
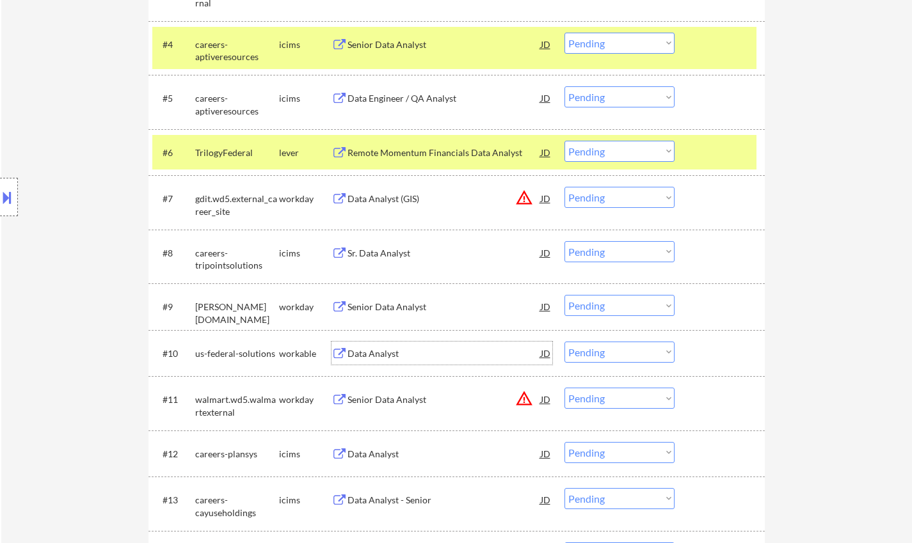
drag, startPoint x: 625, startPoint y: 354, endPoint x: 631, endPoint y: 358, distance: 7.3
click at [625, 354] on select "Choose an option... Pending Applied Excluded (Questions) Excluded (Expired) Exc…" at bounding box center [619, 352] width 110 height 21
click at [564, 342] on select "Choose an option... Pending Applied Excluded (Questions) Excluded (Expired) Exc…" at bounding box center [619, 352] width 110 height 21
select select ""pending""
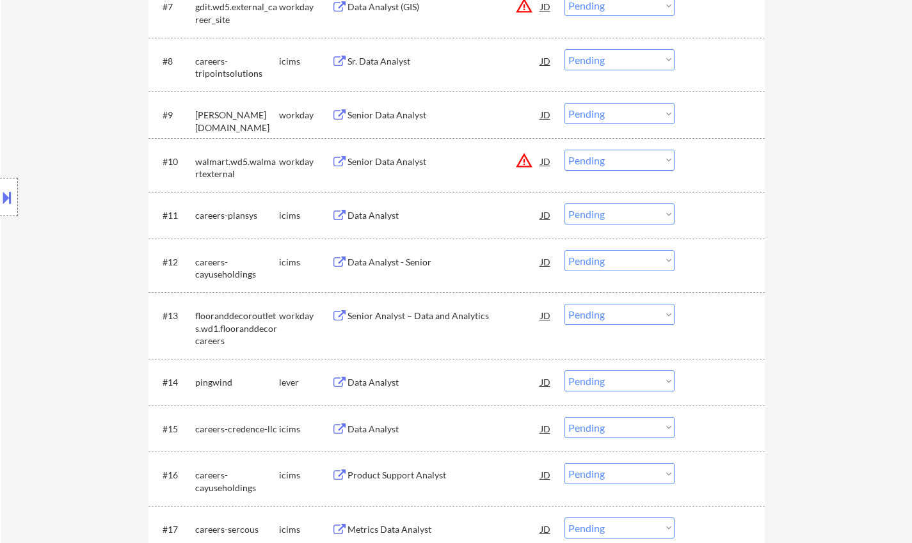
scroll to position [896, 0]
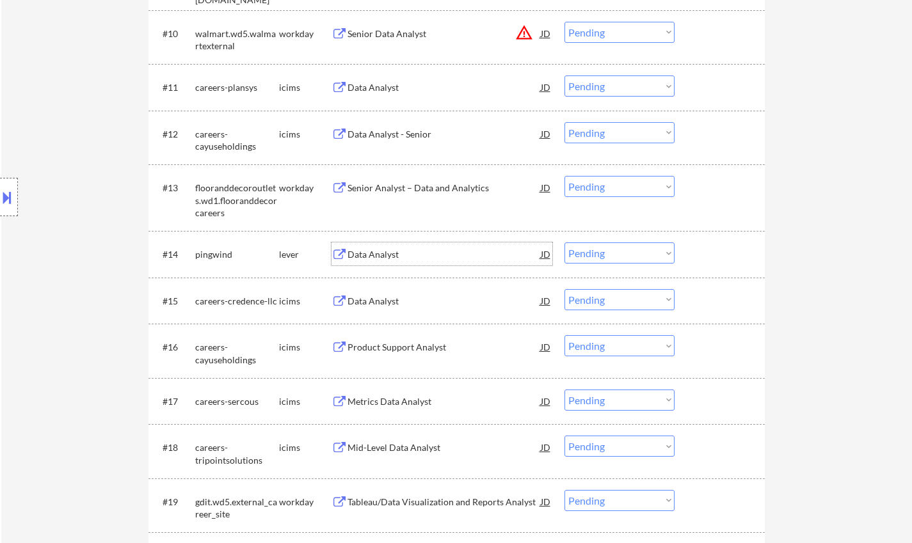
click at [365, 258] on div "Data Analyst" at bounding box center [443, 254] width 193 height 13
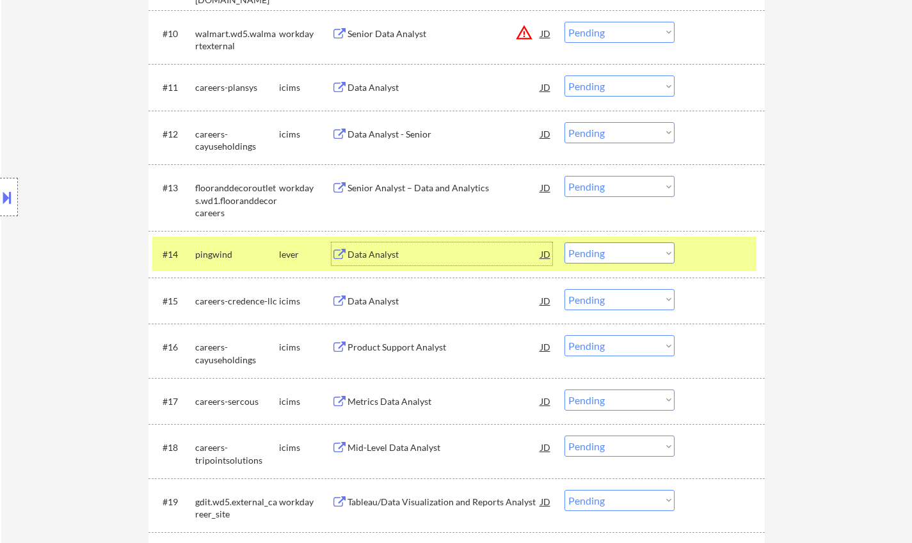
click at [628, 262] on select "Choose an option... Pending Applied Excluded (Questions) Excluded (Expired) Exc…" at bounding box center [619, 252] width 110 height 21
click at [564, 242] on select "Choose an option... Pending Applied Excluded (Questions) Excluded (Expired) Exc…" at bounding box center [619, 252] width 110 height 21
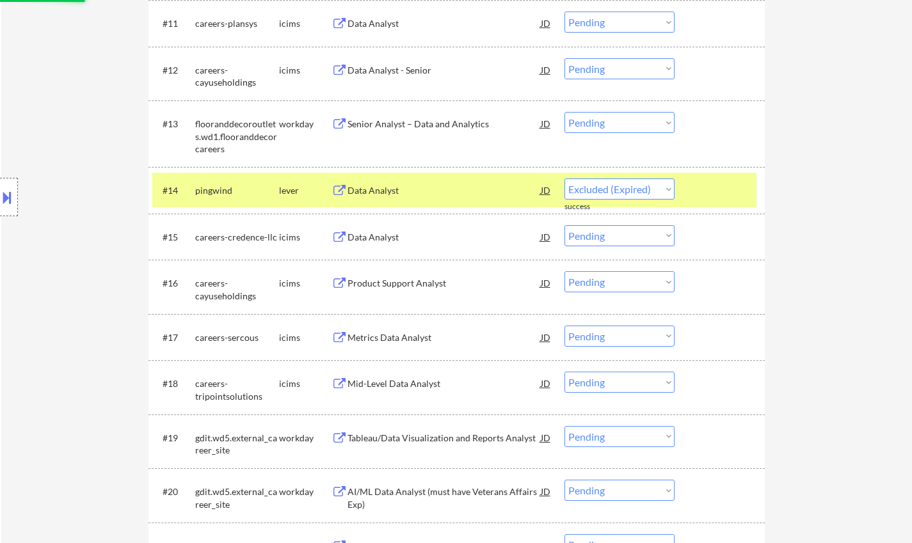
scroll to position [1088, 0]
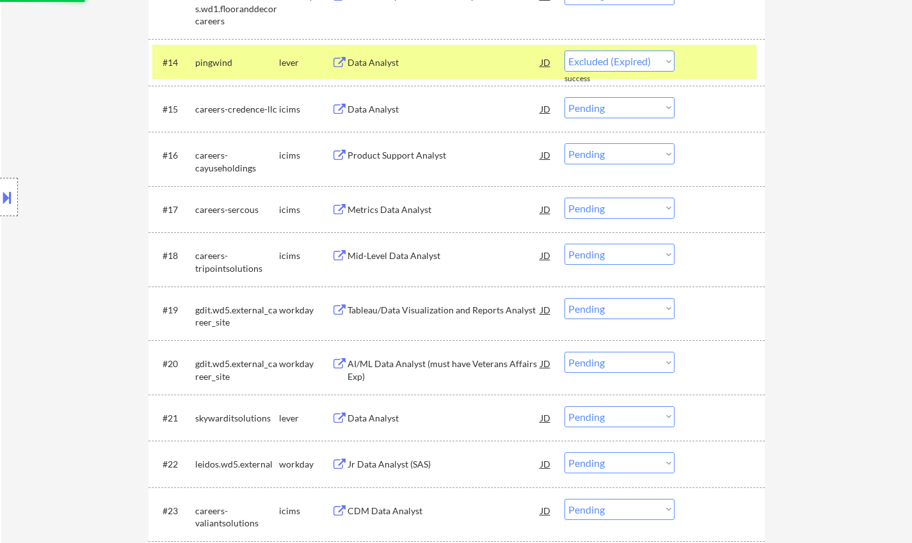
select select ""pending""
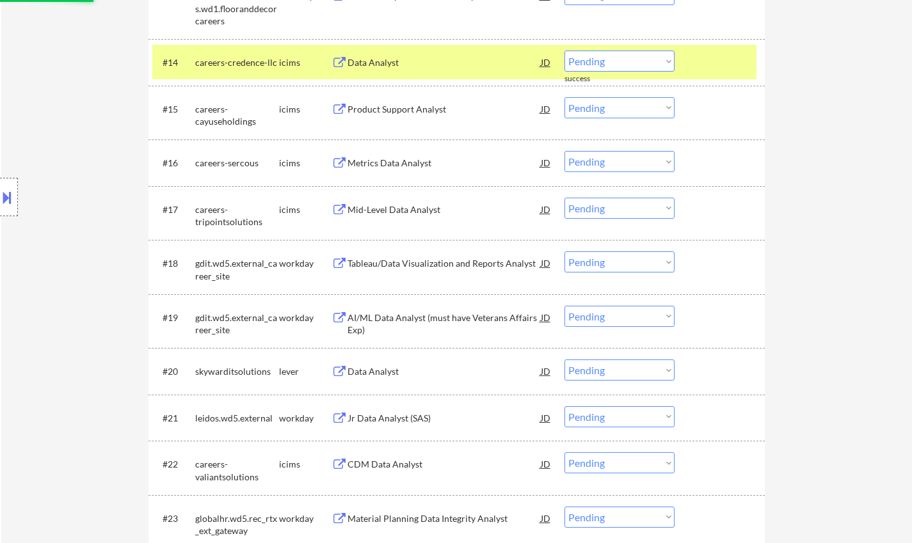
click at [372, 372] on div "Data Analyst" at bounding box center [443, 371] width 193 height 13
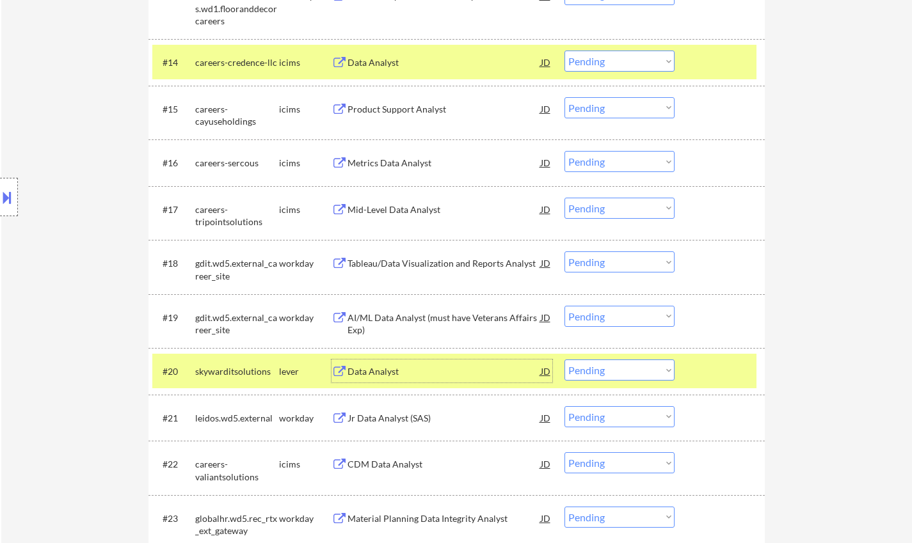
drag, startPoint x: 634, startPoint y: 370, endPoint x: 638, endPoint y: 377, distance: 7.8
click at [634, 370] on select "Choose an option... Pending Applied Excluded (Questions) Excluded (Expired) Exc…" at bounding box center [619, 370] width 110 height 21
click at [564, 360] on select "Choose an option... Pending Applied Excluded (Questions) Excluded (Expired) Exc…" at bounding box center [619, 370] width 110 height 21
select select ""pending""
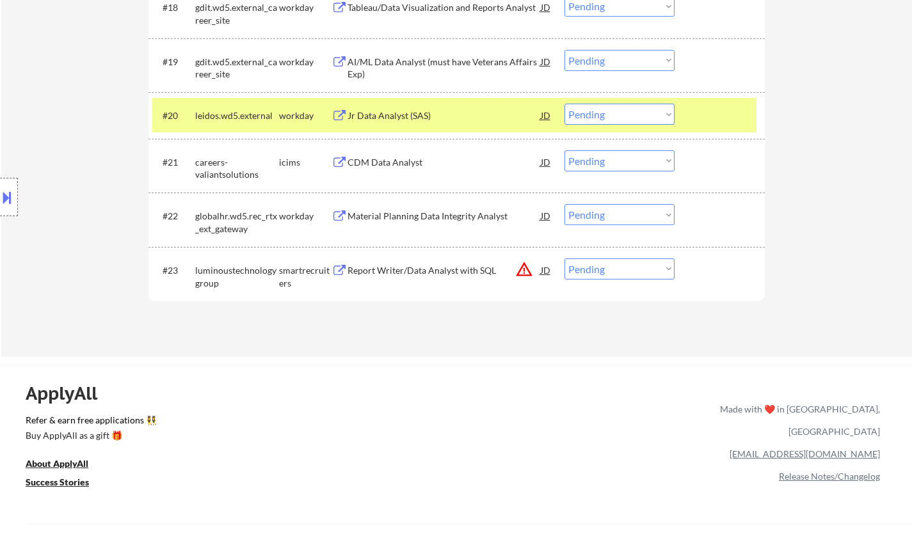
scroll to position [1279, 0]
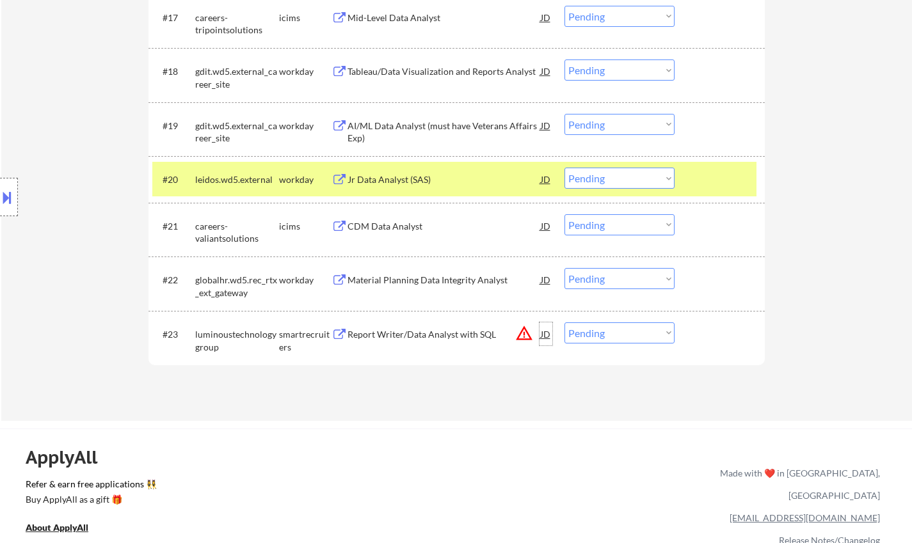
click at [544, 335] on div "JD" at bounding box center [545, 333] width 13 height 23
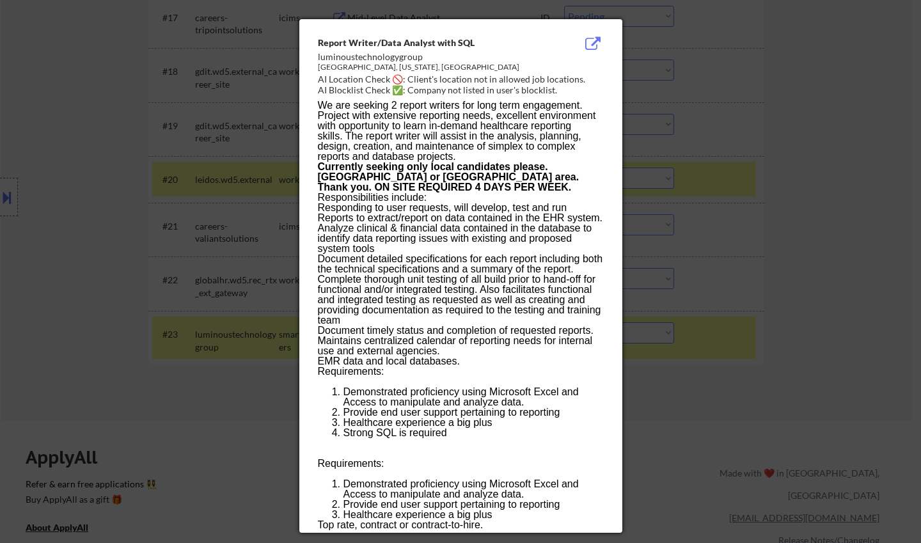
click at [722, 376] on div at bounding box center [460, 271] width 921 height 543
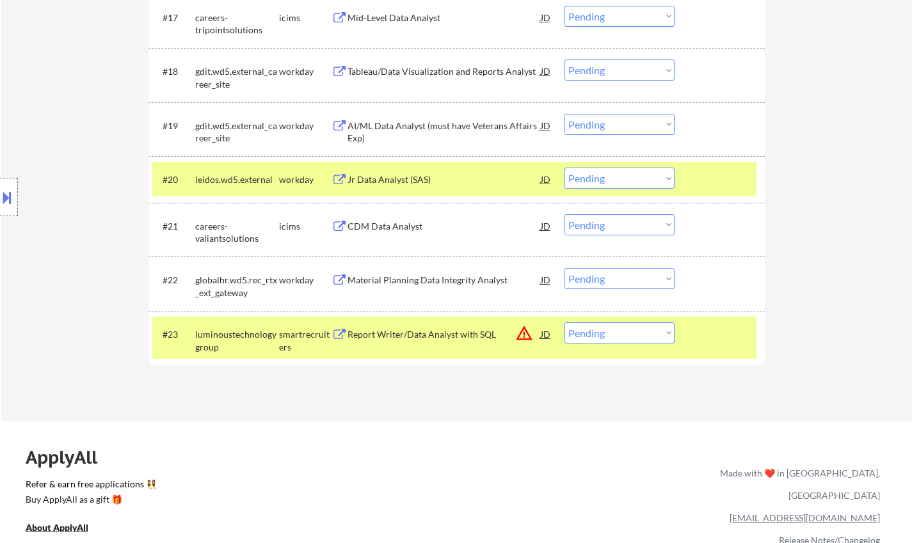
drag, startPoint x: 628, startPoint y: 324, endPoint x: 637, endPoint y: 336, distance: 14.6
click at [628, 324] on select "Choose an option... Pending Applied Excluded (Questions) Excluded (Expired) Exc…" at bounding box center [619, 332] width 110 height 21
select select ""excluded__location_""
click at [564, 322] on select "Choose an option... Pending Applied Excluded (Questions) Excluded (Expired) Exc…" at bounding box center [619, 332] width 110 height 21
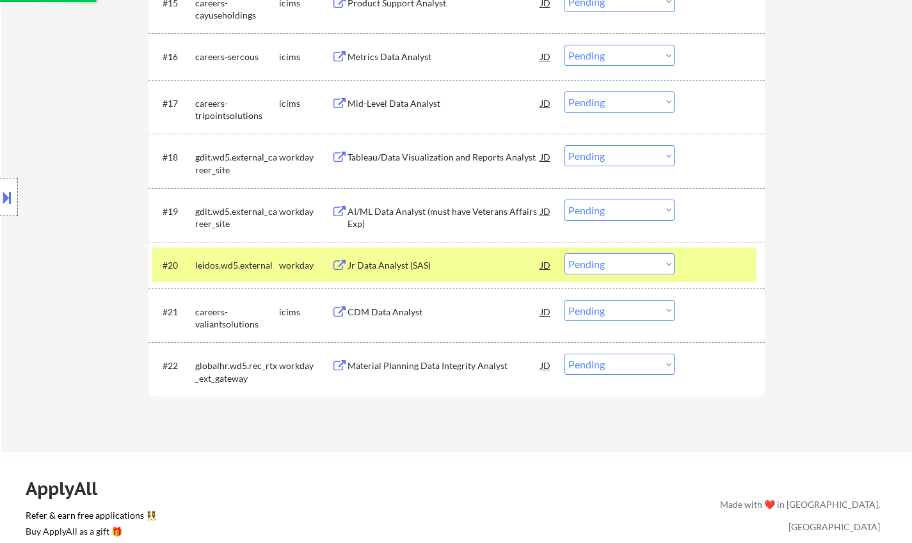
scroll to position [1088, 0]
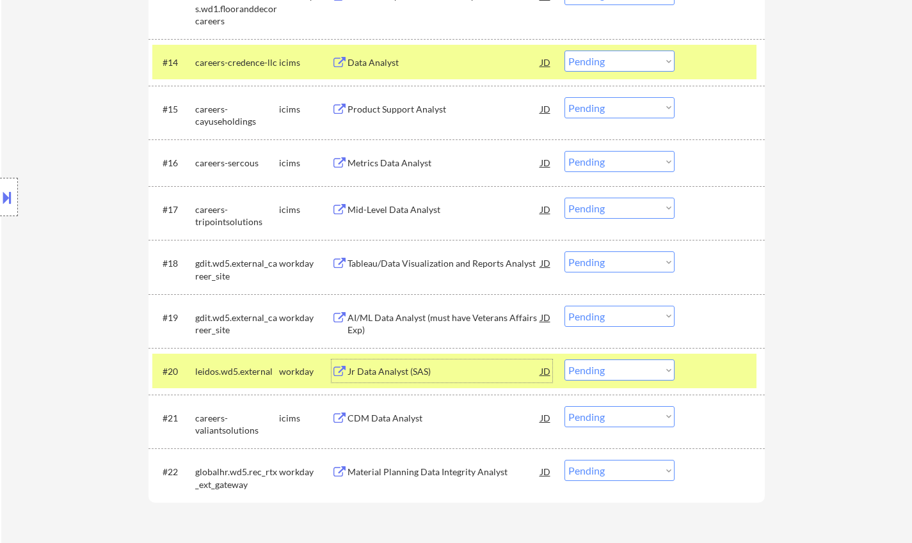
click at [385, 371] on div "Jr Data Analyst (SAS)" at bounding box center [443, 371] width 193 height 13
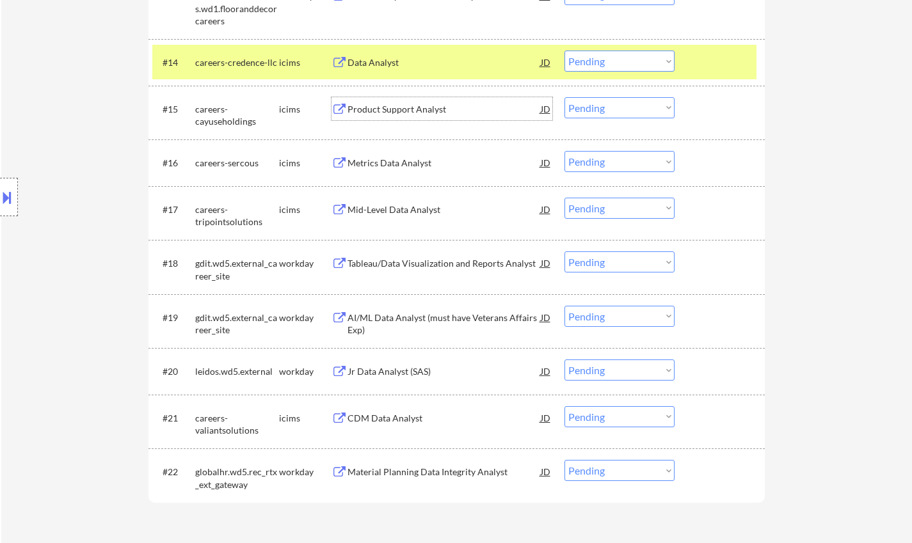
click at [396, 108] on div "Product Support Analyst" at bounding box center [443, 109] width 193 height 13
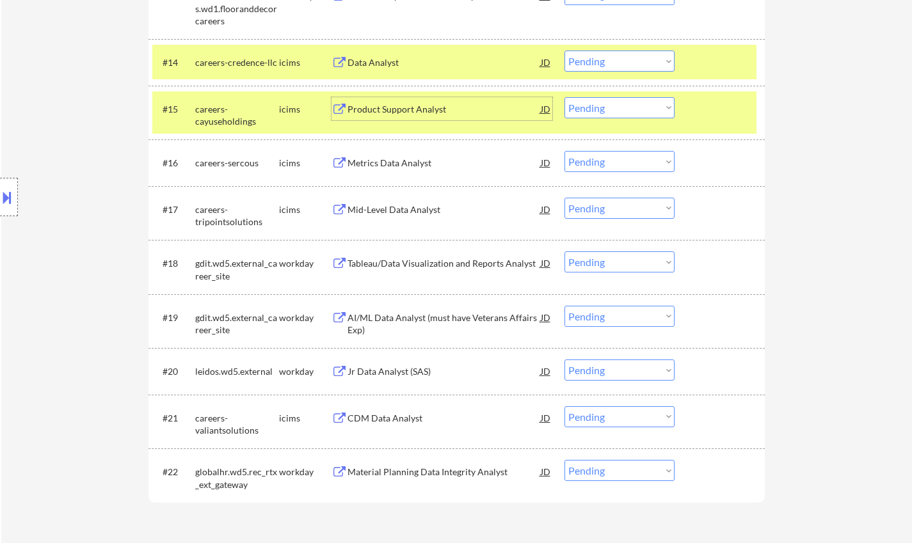
click at [607, 103] on select "Choose an option... Pending Applied Excluded (Questions) Excluded (Expired) Exc…" at bounding box center [619, 107] width 110 height 21
click at [564, 97] on select "Choose an option... Pending Applied Excluded (Questions) Excluded (Expired) Exc…" at bounding box center [619, 107] width 110 height 21
select select ""pending""
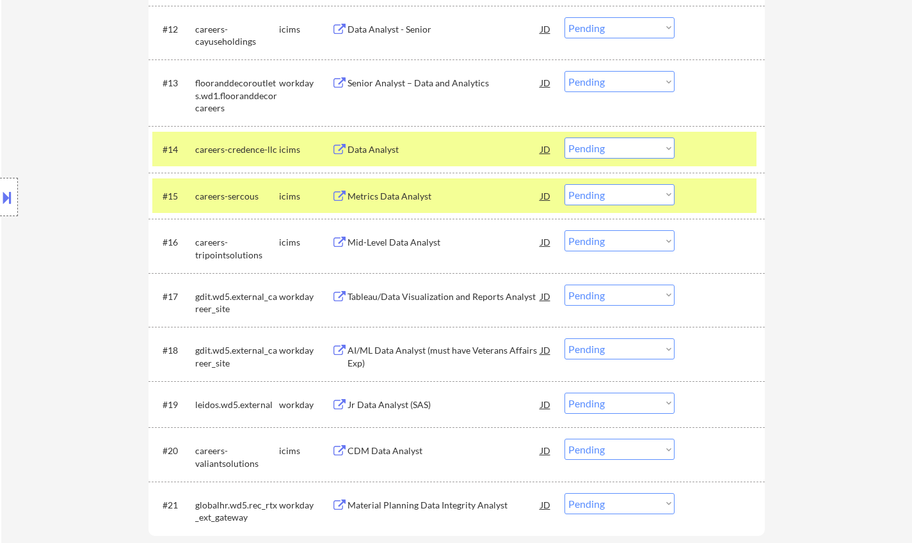
scroll to position [960, 0]
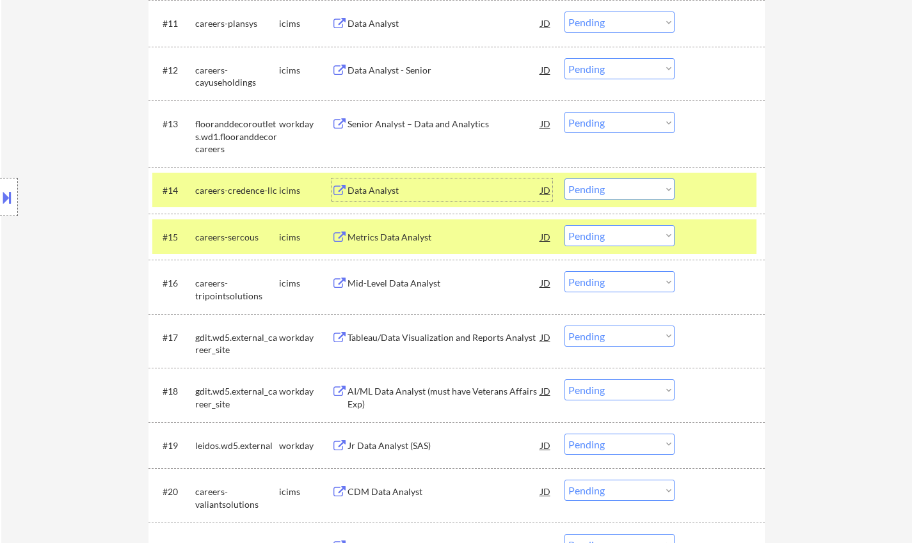
click at [365, 180] on div "Data Analyst" at bounding box center [443, 189] width 193 height 23
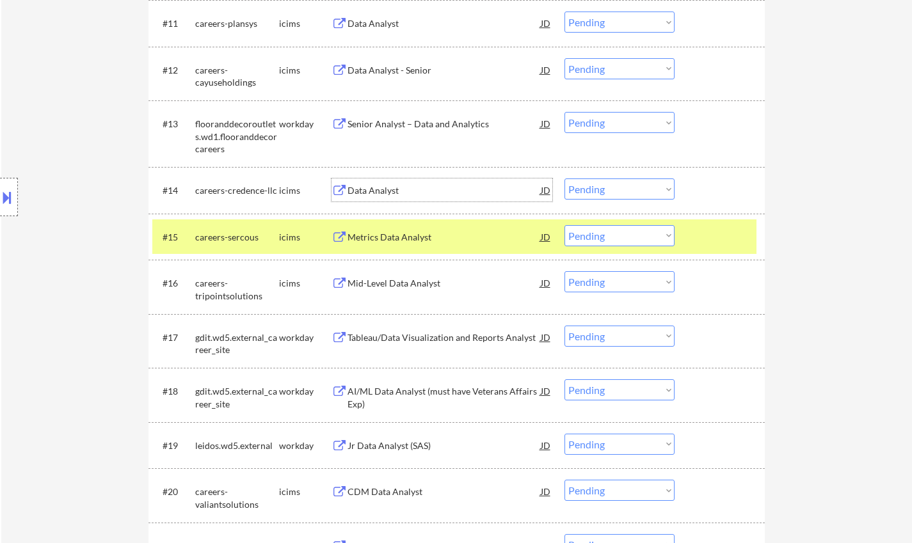
click at [622, 185] on select "Choose an option... Pending Applied Excluded (Questions) Excluded (Expired) Exc…" at bounding box center [619, 188] width 110 height 21
click at [564, 178] on select "Choose an option... Pending Applied Excluded (Questions) Excluded (Expired) Exc…" at bounding box center [619, 188] width 110 height 21
select select ""pending""
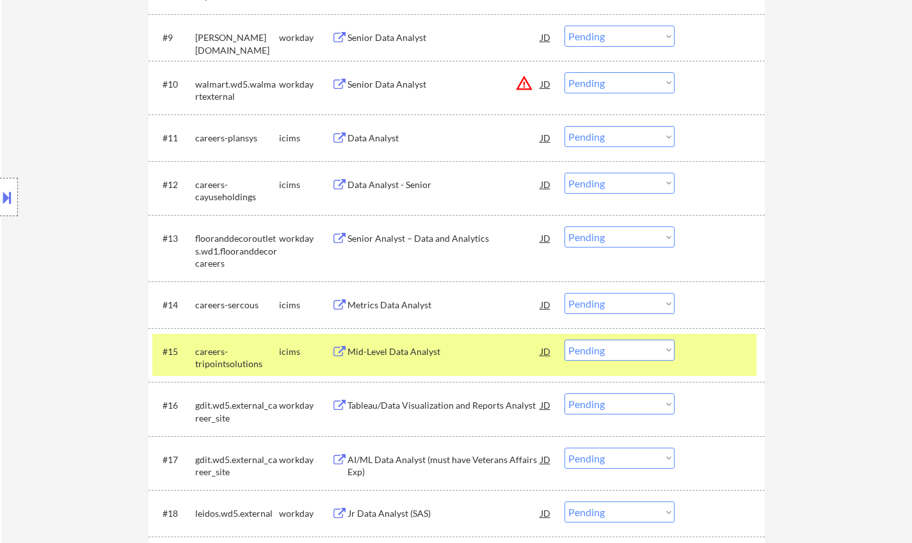
scroll to position [832, 0]
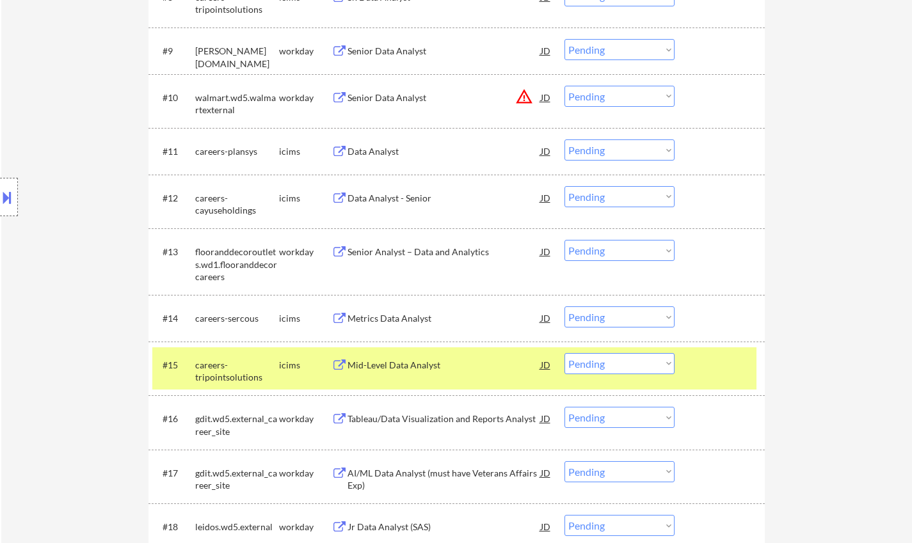
click at [377, 148] on div "Data Analyst" at bounding box center [443, 151] width 193 height 13
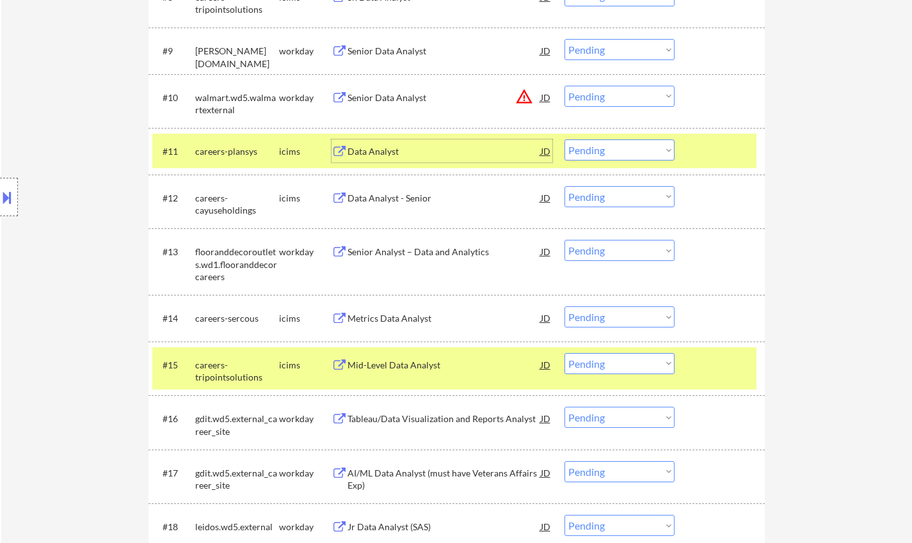
drag, startPoint x: 582, startPoint y: 150, endPoint x: 586, endPoint y: 159, distance: 10.0
click at [582, 150] on select "Choose an option... Pending Applied Excluded (Questions) Excluded (Expired) Exc…" at bounding box center [619, 149] width 110 height 21
click at [564, 139] on select "Choose an option... Pending Applied Excluded (Questions) Excluded (Expired) Exc…" at bounding box center [619, 149] width 110 height 21
select select ""pending""
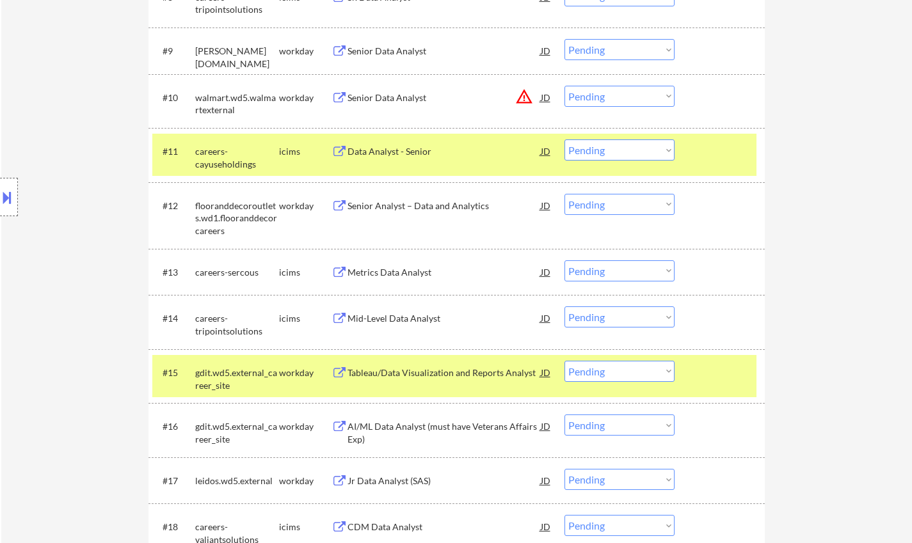
click at [383, 278] on div "Metrics Data Analyst" at bounding box center [443, 272] width 193 height 13
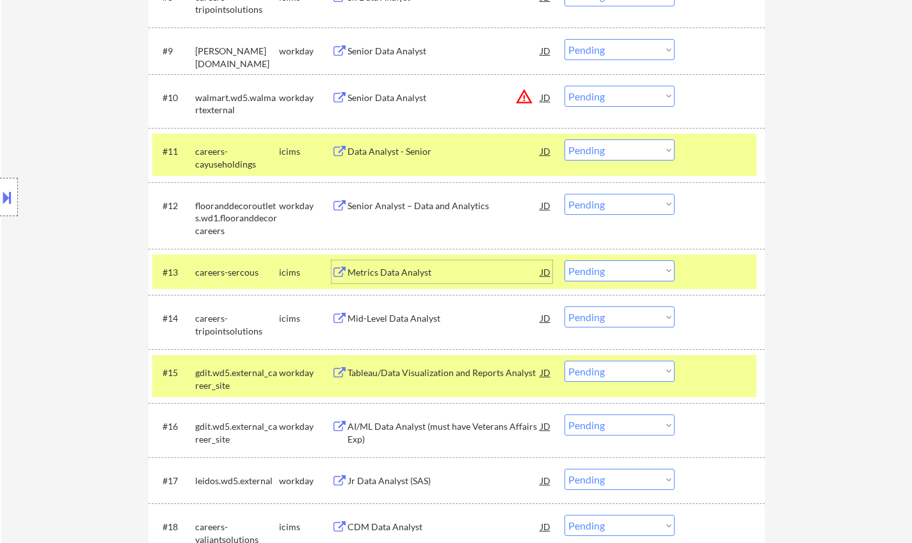
drag, startPoint x: 604, startPoint y: 266, endPoint x: 621, endPoint y: 278, distance: 21.1
click at [604, 266] on select "Choose an option... Pending Applied Excluded (Questions) Excluded (Expired) Exc…" at bounding box center [619, 270] width 110 height 21
click at [564, 260] on select "Choose an option... Pending Applied Excluded (Questions) Excluded (Expired) Exc…" at bounding box center [619, 270] width 110 height 21
select select ""pending""
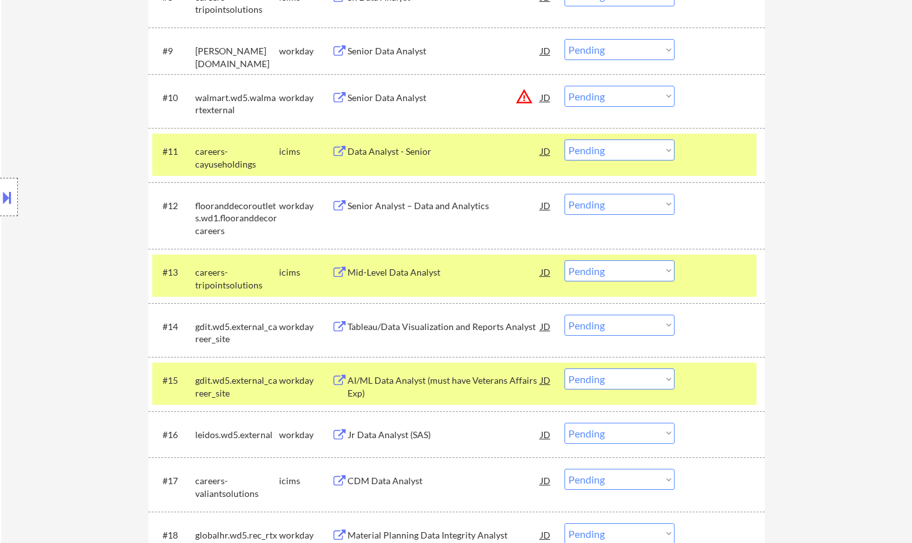
click at [409, 203] on div "Senior Analyst – Data and Analytics" at bounding box center [443, 206] width 193 height 13
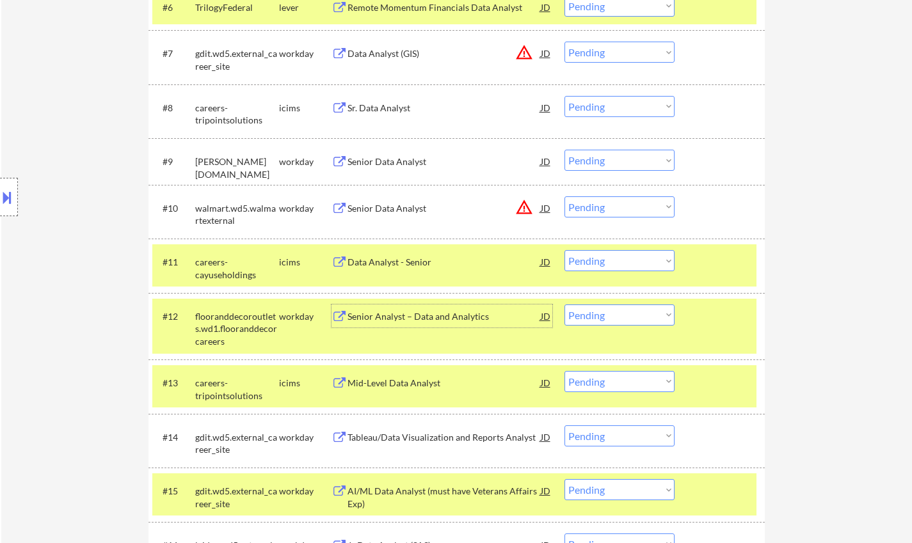
scroll to position [704, 0]
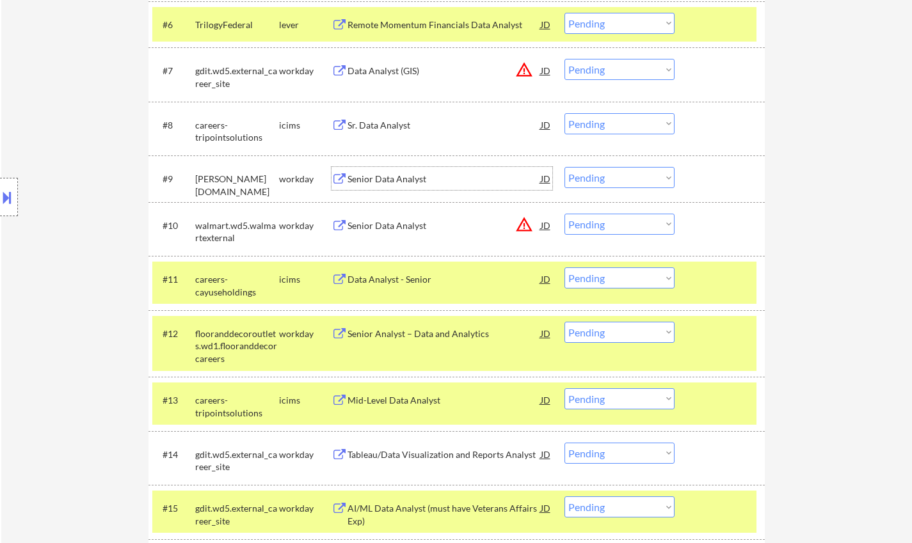
click at [392, 179] on div "Senior Data Analyst" at bounding box center [443, 179] width 193 height 13
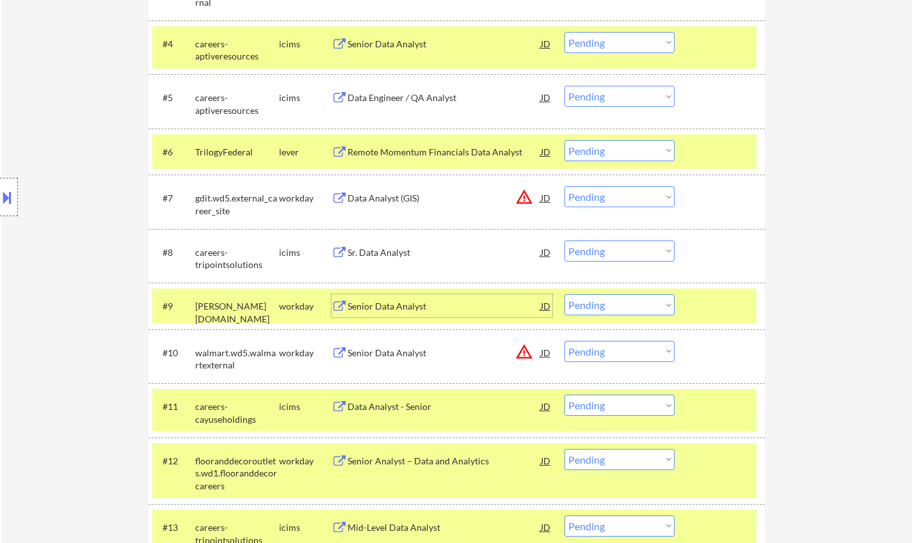
scroll to position [512, 0]
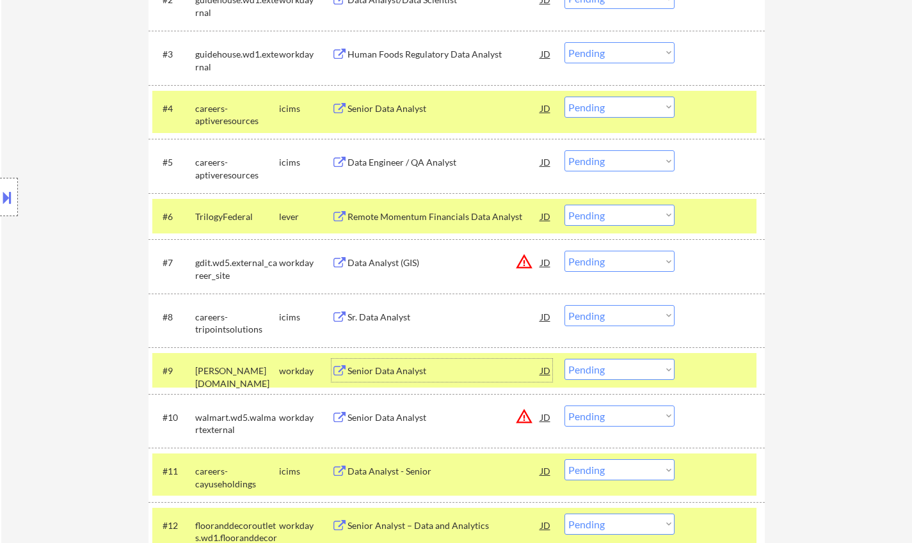
click at [401, 154] on div "Data Engineer / QA Analyst" at bounding box center [443, 161] width 193 height 23
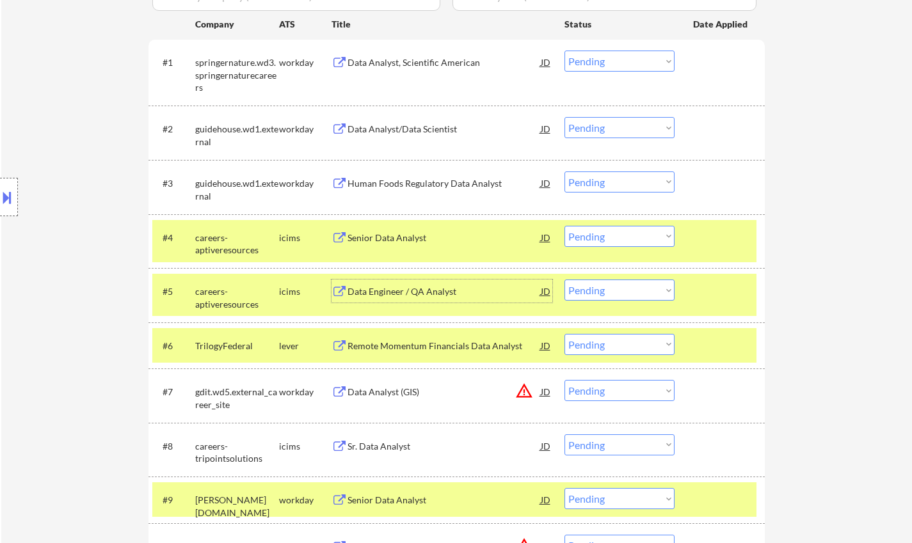
scroll to position [384, 0]
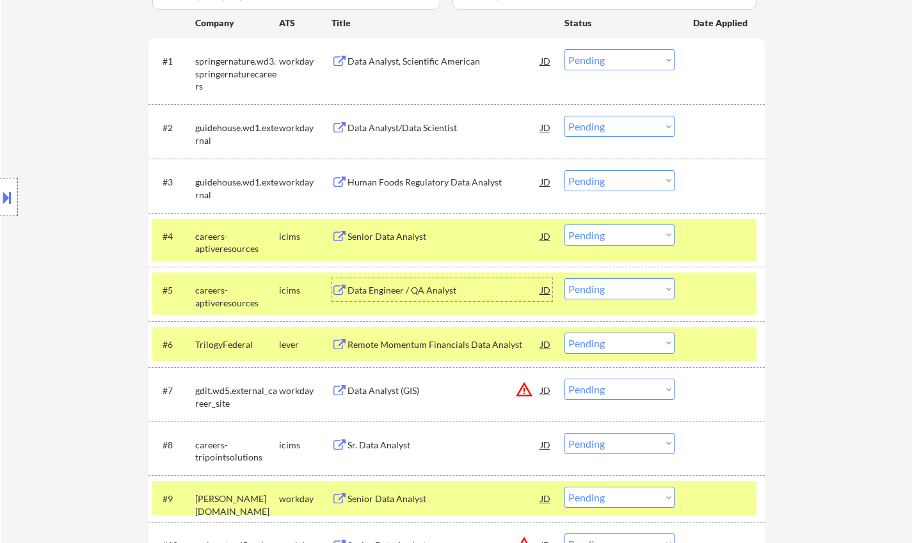
click at [396, 233] on div "Senior Data Analyst" at bounding box center [443, 236] width 193 height 13
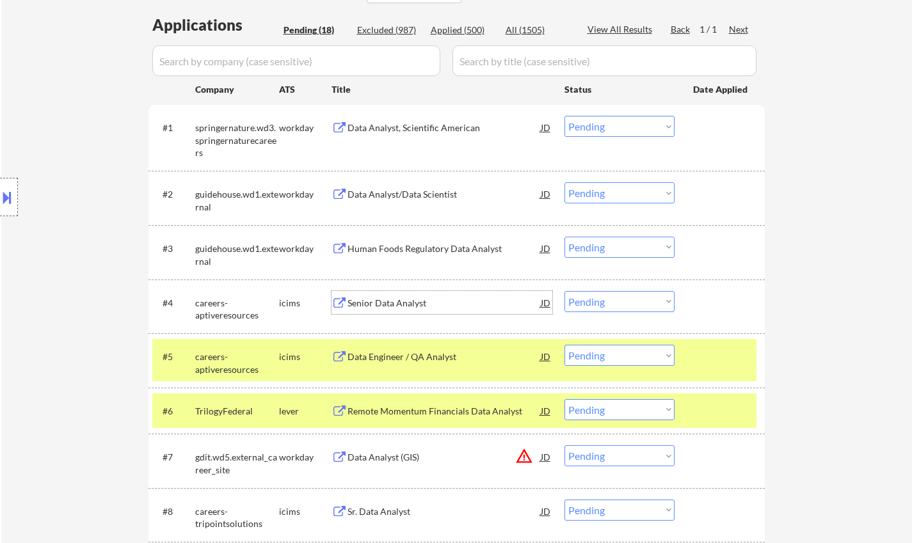
scroll to position [256, 0]
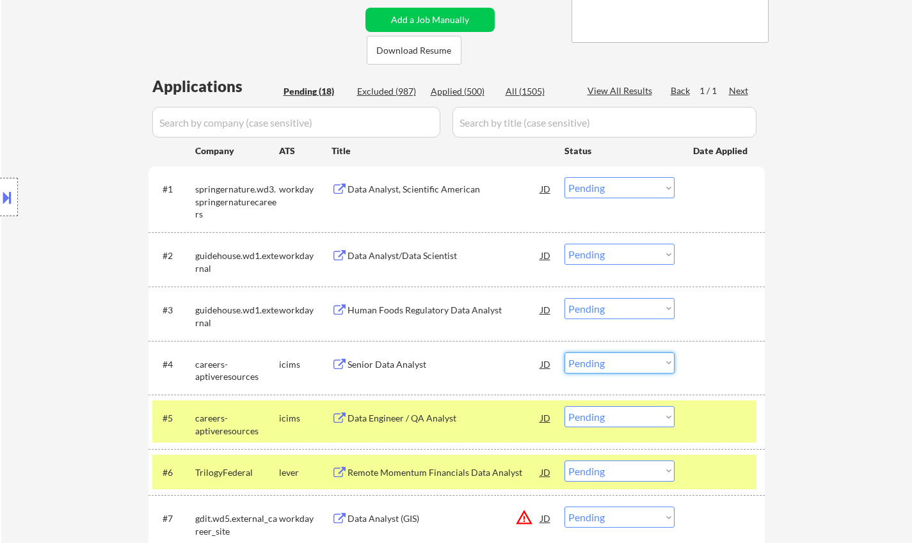
click at [587, 368] on select "Choose an option... Pending Applied Excluded (Questions) Excluded (Expired) Exc…" at bounding box center [619, 362] width 110 height 21
click at [564, 352] on select "Choose an option... Pending Applied Excluded (Questions) Excluded (Expired) Exc…" at bounding box center [619, 362] width 110 height 21
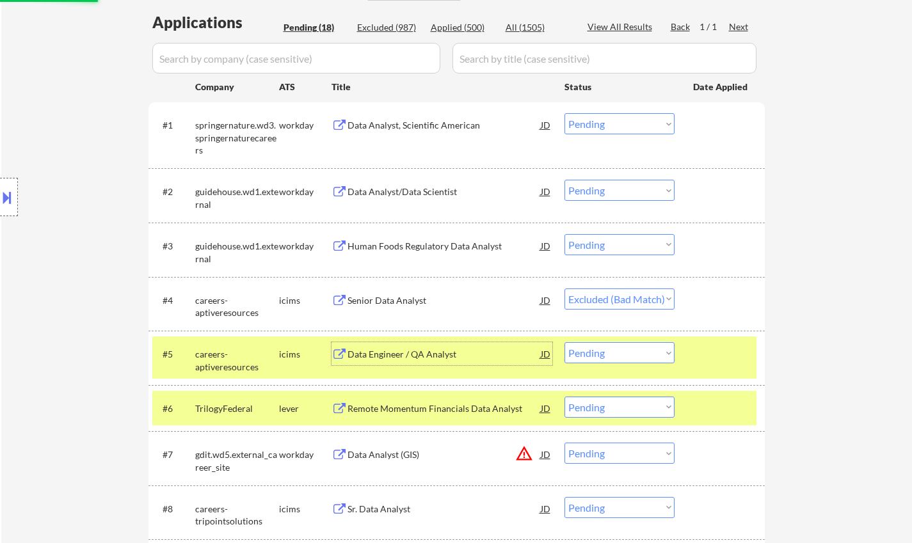
click at [375, 349] on div "Data Engineer / QA Analyst" at bounding box center [443, 354] width 193 height 13
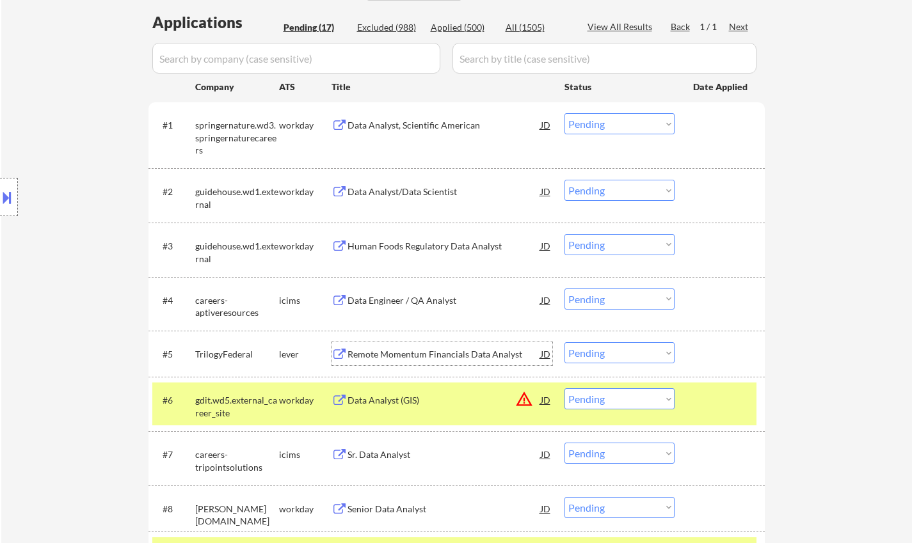
click at [617, 297] on select "Choose an option... Pending Applied Excluded (Questions) Excluded (Expired) Exc…" at bounding box center [619, 299] width 110 height 21
click at [564, 289] on select "Choose an option... Pending Applied Excluded (Questions) Excluded (Expired) Exc…" at bounding box center [619, 299] width 110 height 21
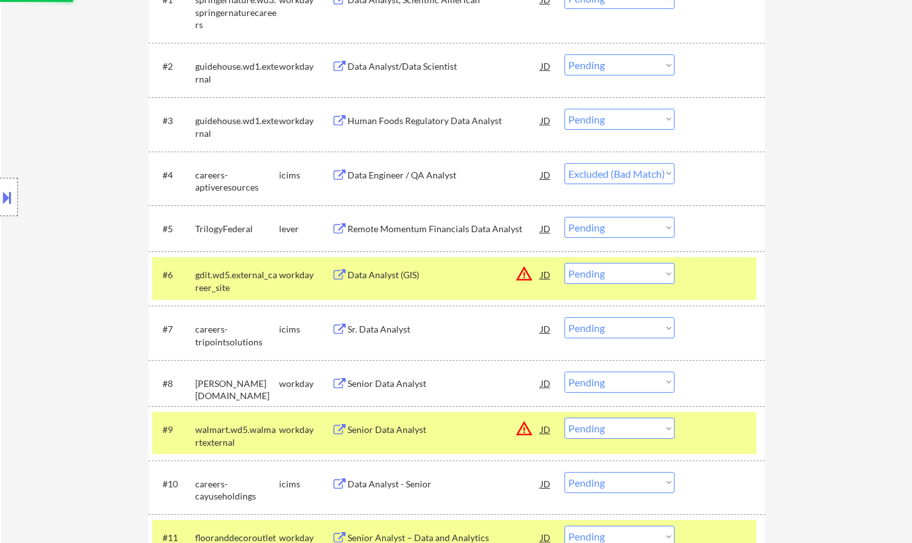
scroll to position [448, 0]
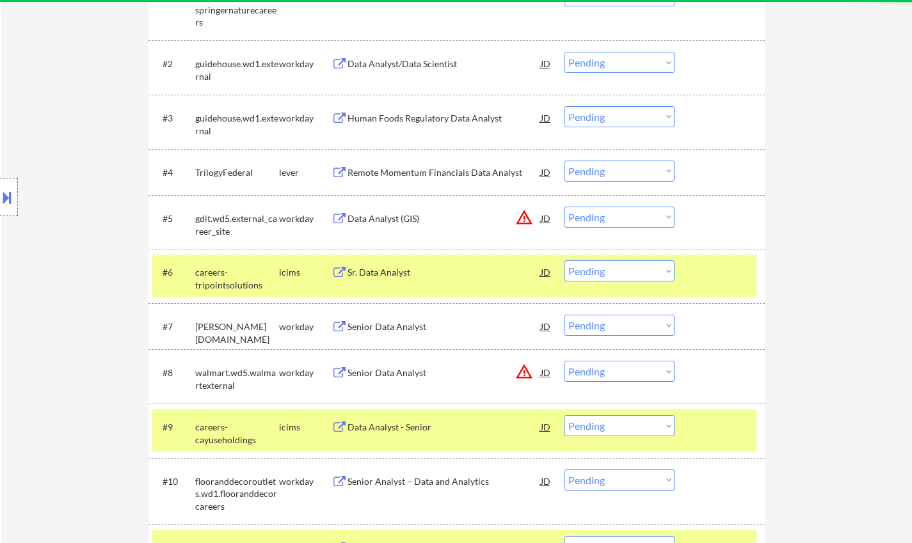
click at [431, 175] on div "Remote Momentum Financials Data Analyst" at bounding box center [443, 172] width 193 height 13
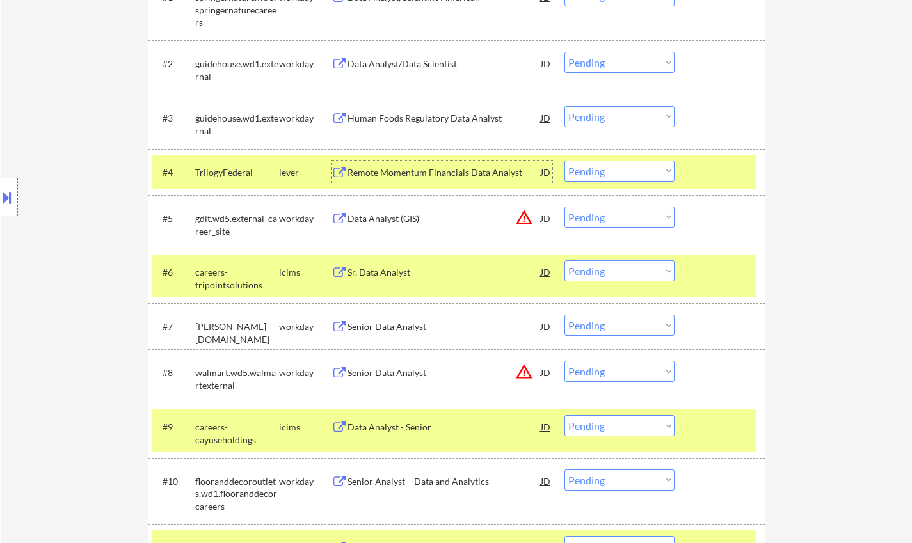
click at [628, 168] on select "Choose an option... Pending Applied Excluded (Questions) Excluded (Expired) Exc…" at bounding box center [619, 171] width 110 height 21
click at [564, 161] on select "Choose an option... Pending Applied Excluded (Questions) Excluded (Expired) Exc…" at bounding box center [619, 171] width 110 height 21
select select ""pending""
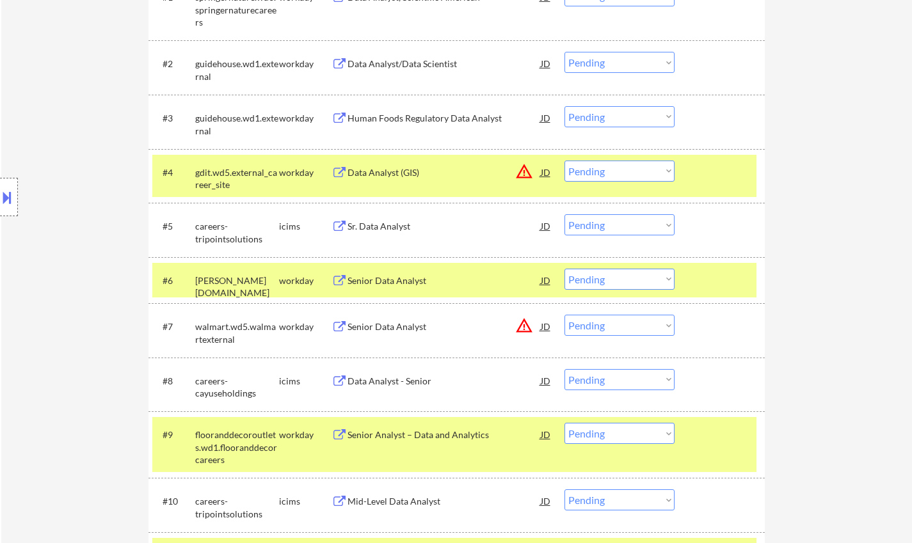
click at [380, 230] on div "Sr. Data Analyst" at bounding box center [443, 226] width 193 height 13
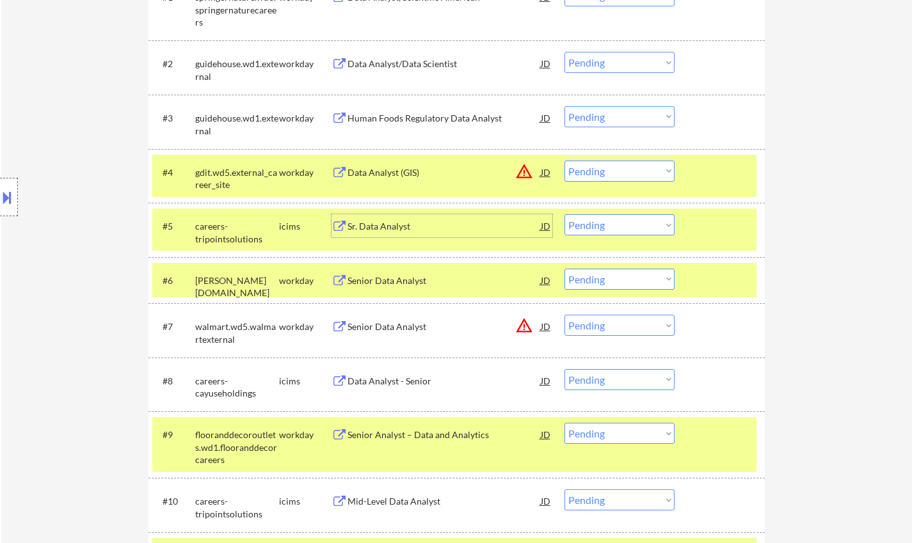
click at [606, 230] on select "Choose an option... Pending Applied Excluded (Questions) Excluded (Expired) Exc…" at bounding box center [619, 224] width 110 height 21
click at [564, 214] on select "Choose an option... Pending Applied Excluded (Questions) Excluded (Expired) Exc…" at bounding box center [619, 224] width 110 height 21
select select ""pending""
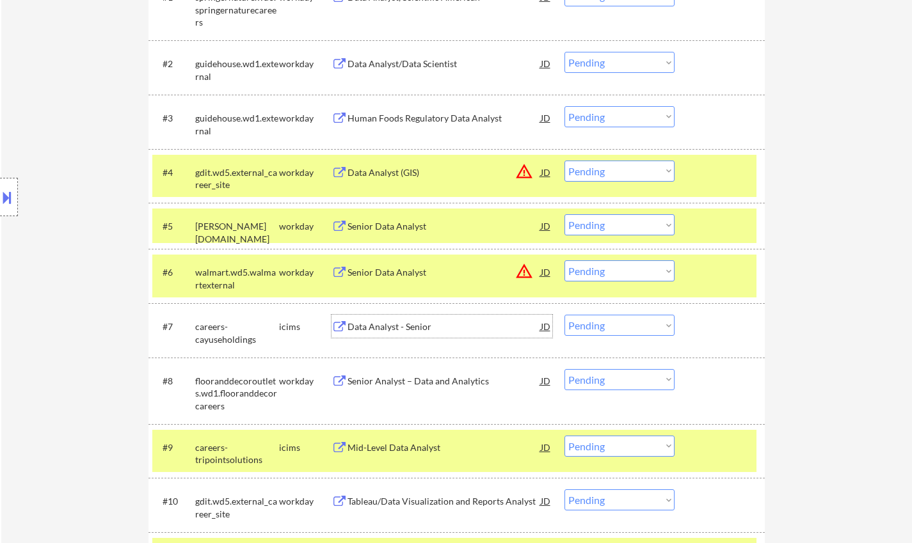
click at [415, 327] on div "Data Analyst - Senior" at bounding box center [443, 327] width 193 height 13
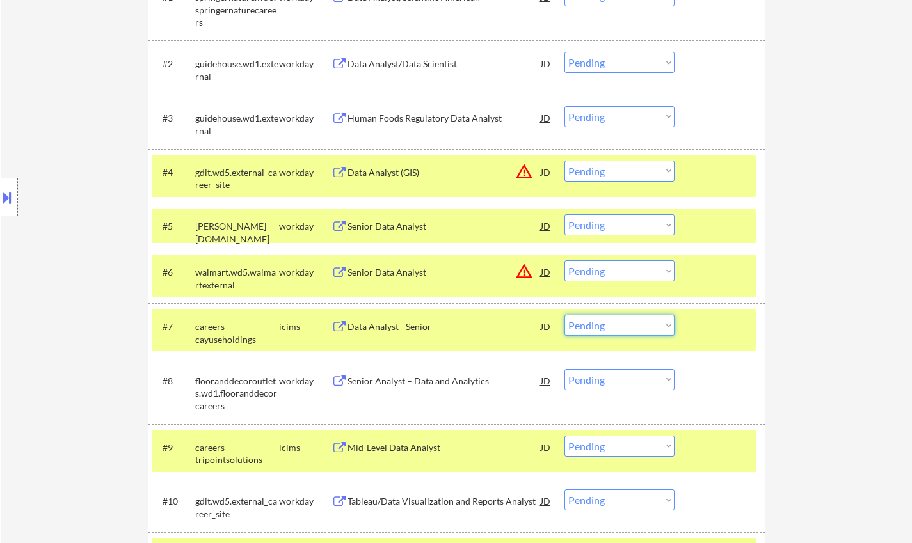
drag, startPoint x: 647, startPoint y: 322, endPoint x: 648, endPoint y: 333, distance: 11.0
click at [647, 322] on select "Choose an option... Pending Applied Excluded (Questions) Excluded (Expired) Exc…" at bounding box center [619, 325] width 110 height 21
click at [564, 315] on select "Choose an option... Pending Applied Excluded (Questions) Excluded (Expired) Exc…" at bounding box center [619, 325] width 110 height 21
select select ""pending""
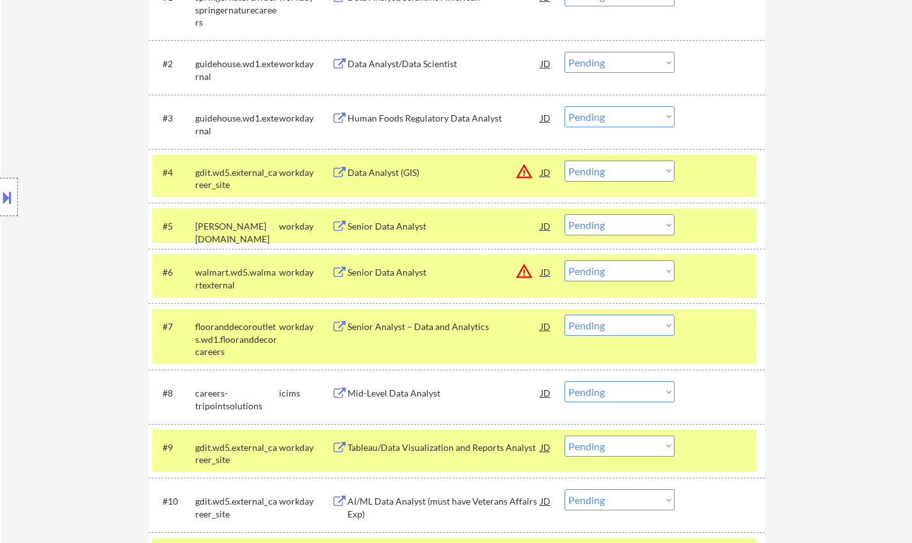
scroll to position [512, 0]
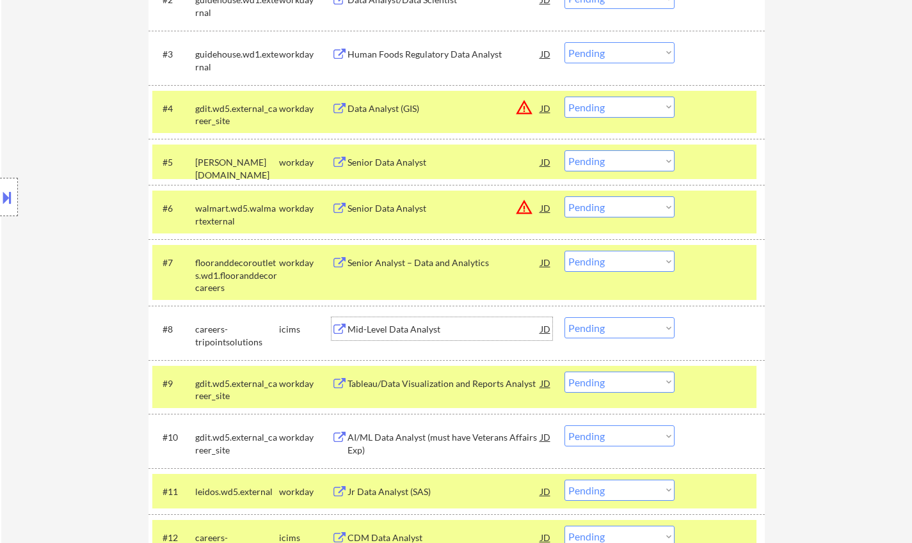
click at [402, 333] on div "Mid-Level Data Analyst" at bounding box center [443, 329] width 193 height 13
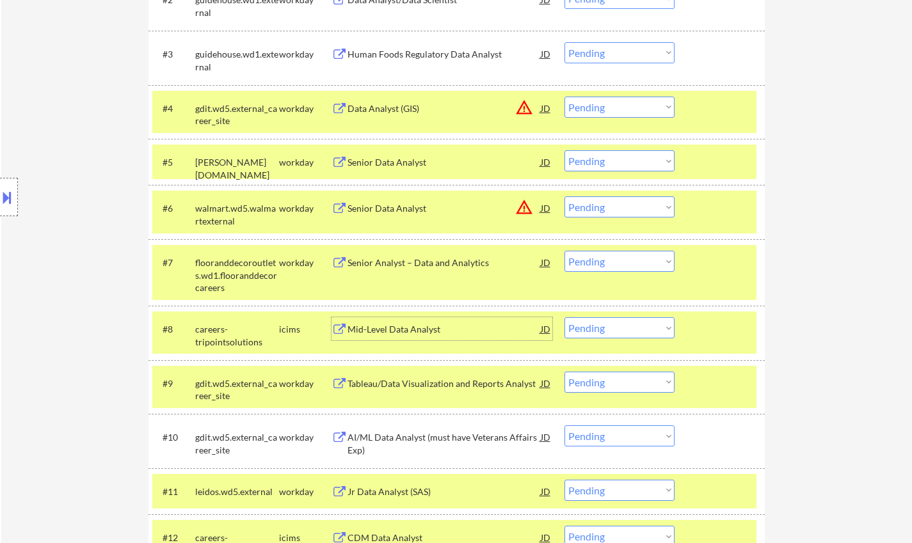
click at [626, 322] on select "Choose an option... Pending Applied Excluded (Questions) Excluded (Expired) Exc…" at bounding box center [619, 327] width 110 height 21
click at [564, 317] on select "Choose an option... Pending Applied Excluded (Questions) Excluded (Expired) Exc…" at bounding box center [619, 327] width 110 height 21
select select ""pending""
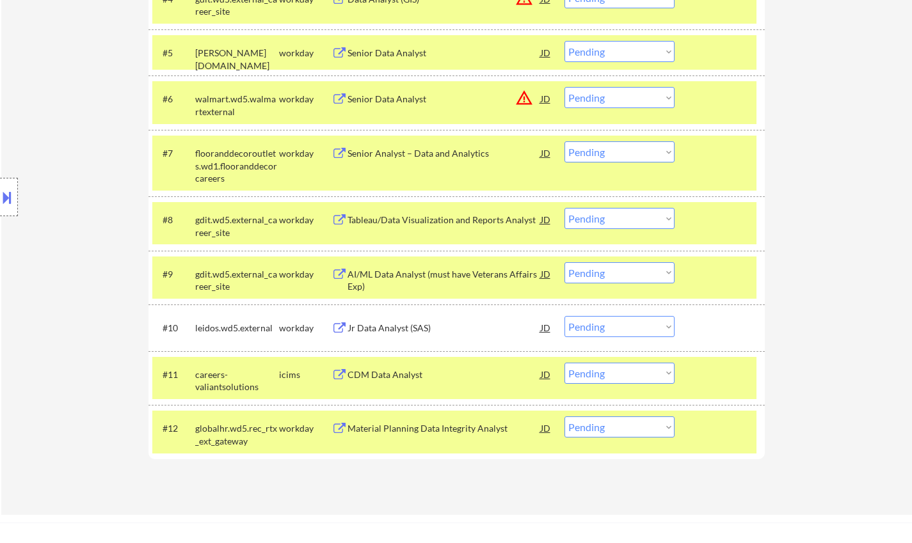
scroll to position [640, 0]
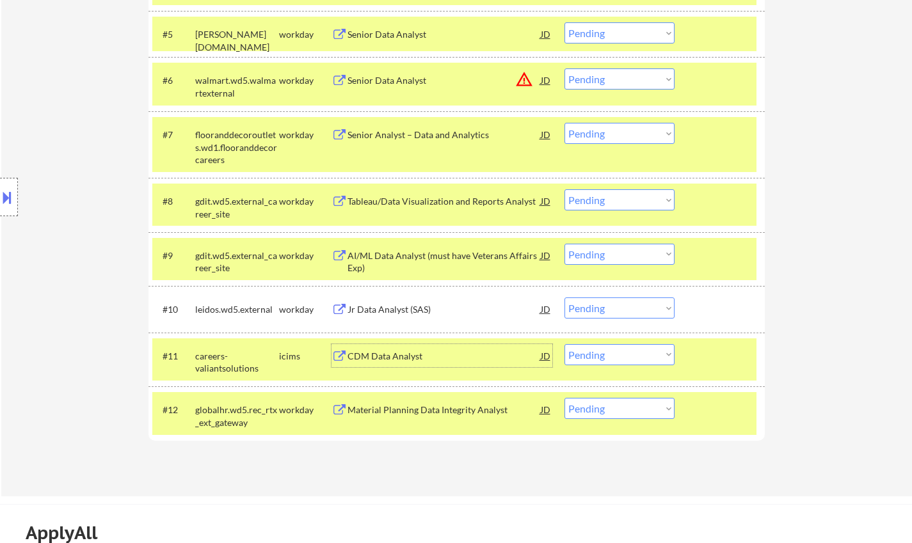
click at [380, 360] on div "CDM Data Analyst" at bounding box center [443, 356] width 193 height 13
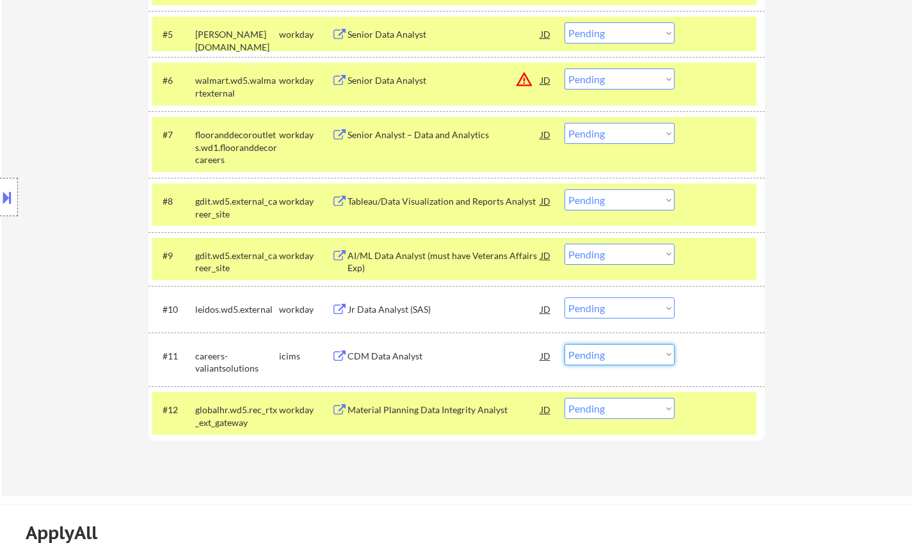
click at [628, 356] on select "Choose an option... Pending Applied Excluded (Questions) Excluded (Expired) Exc…" at bounding box center [619, 354] width 110 height 21
click at [564, 344] on select "Choose an option... Pending Applied Excluded (Questions) Excluded (Expired) Exc…" at bounding box center [619, 354] width 110 height 21
select select ""pending""
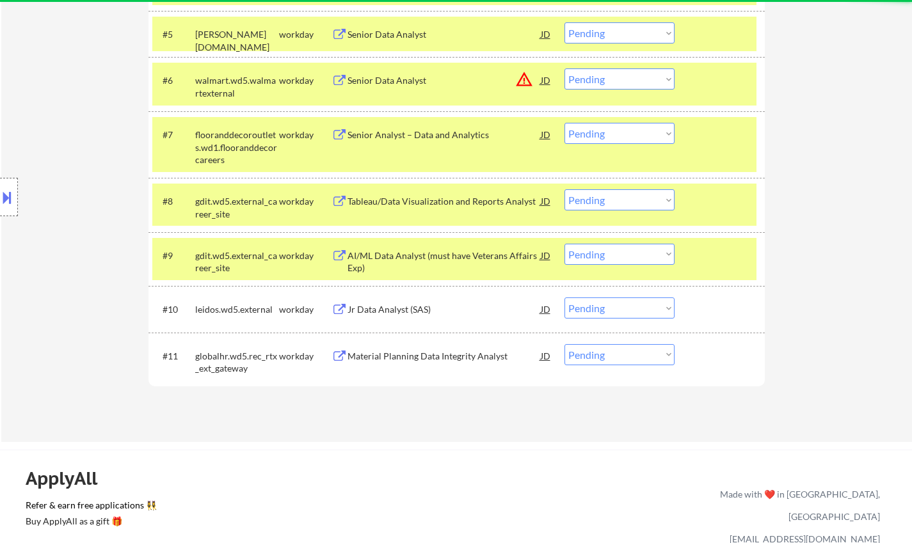
click at [409, 312] on div "Jr Data Analyst (SAS)" at bounding box center [443, 309] width 193 height 13
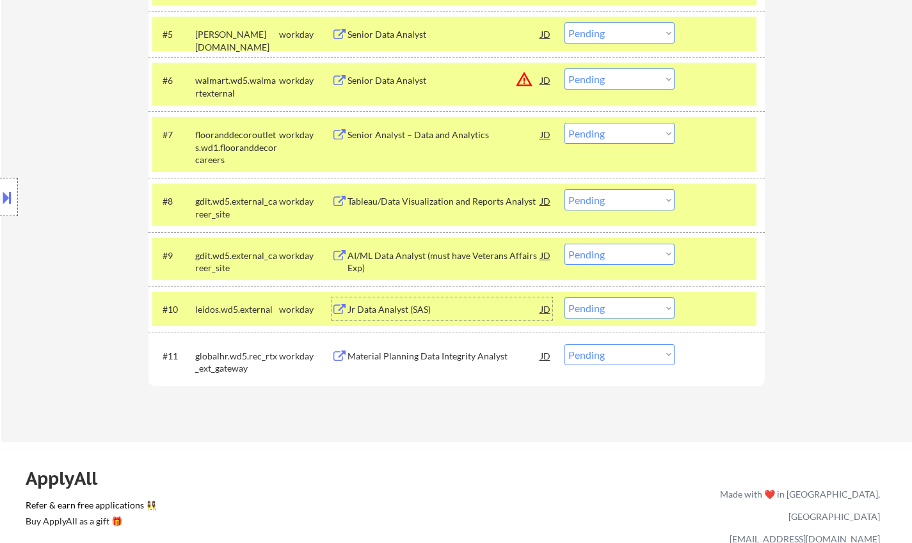
click at [402, 204] on div "Tableau/Data Visualization and Reports Analyst" at bounding box center [443, 201] width 193 height 13
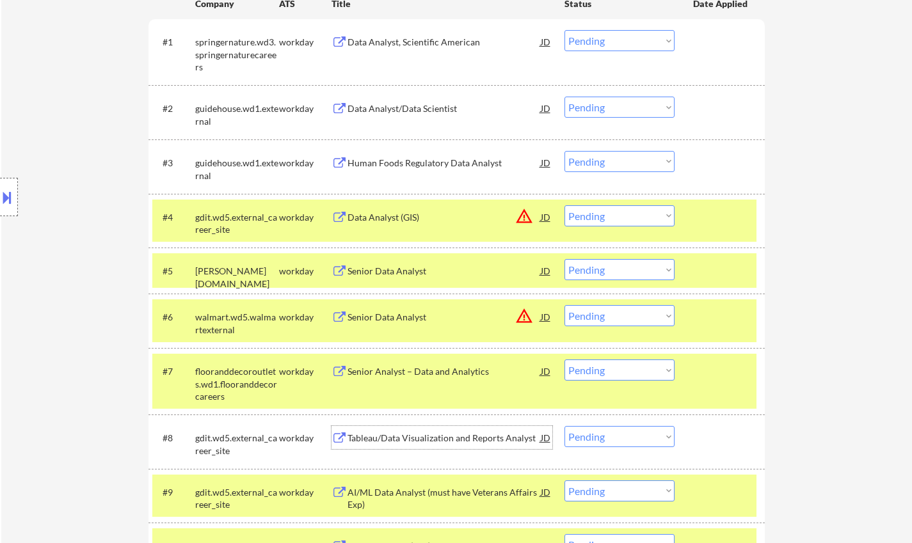
scroll to position [448, 0]
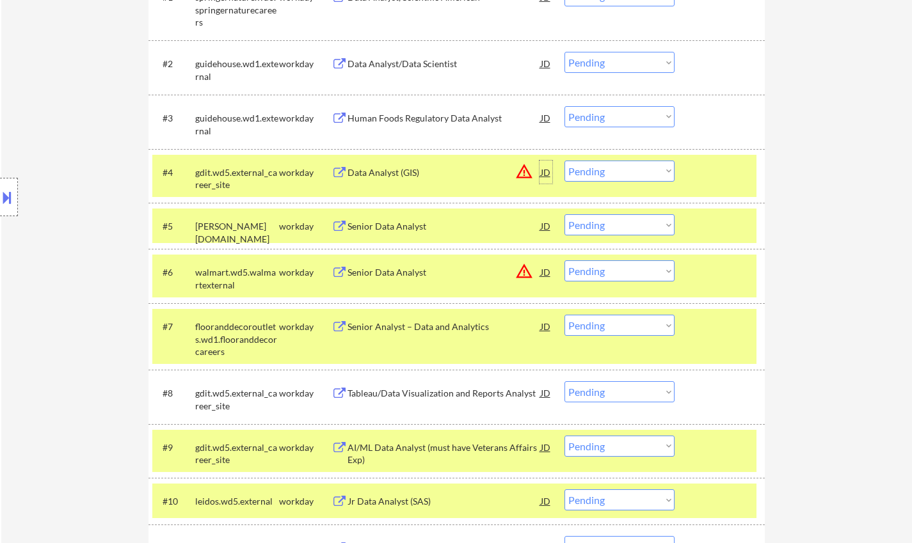
click at [540, 177] on div "JD" at bounding box center [545, 172] width 13 height 23
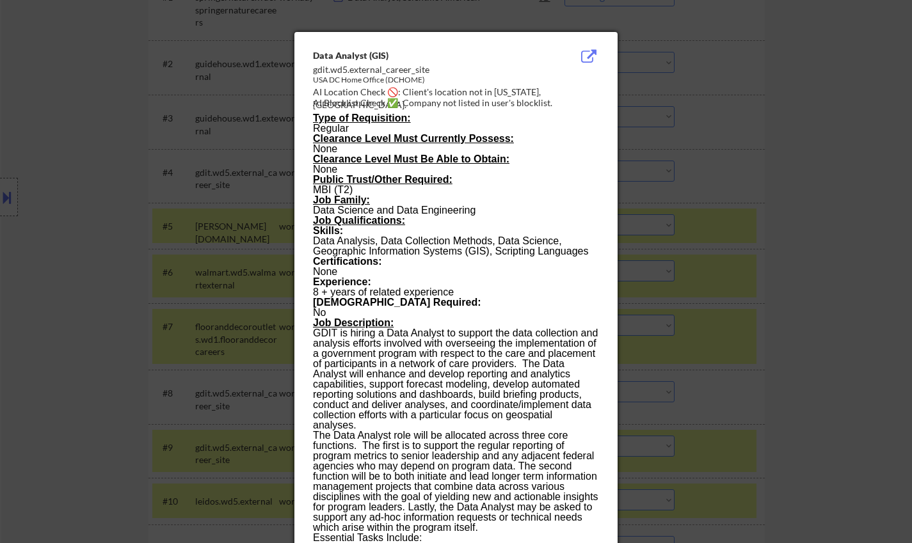
click at [814, 253] on div at bounding box center [456, 271] width 912 height 543
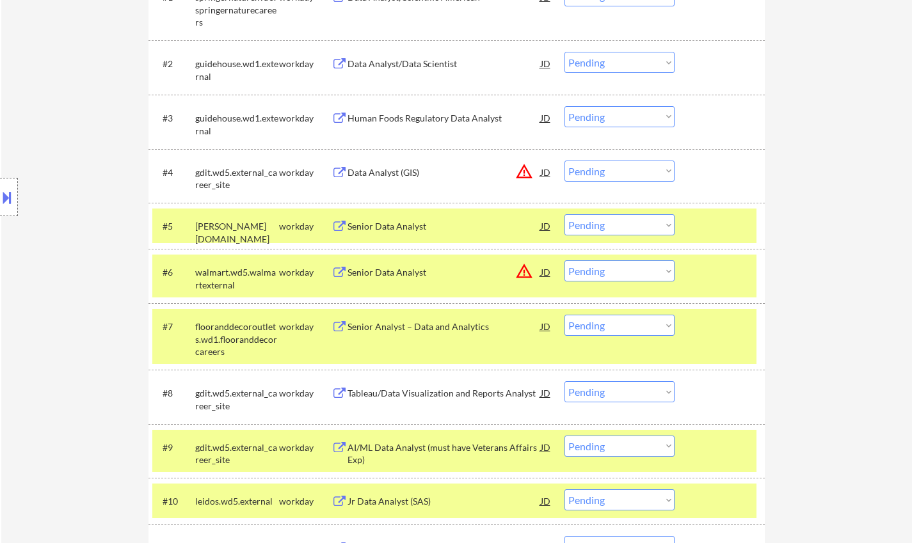
click at [0, 188] on button at bounding box center [7, 197] width 14 height 21
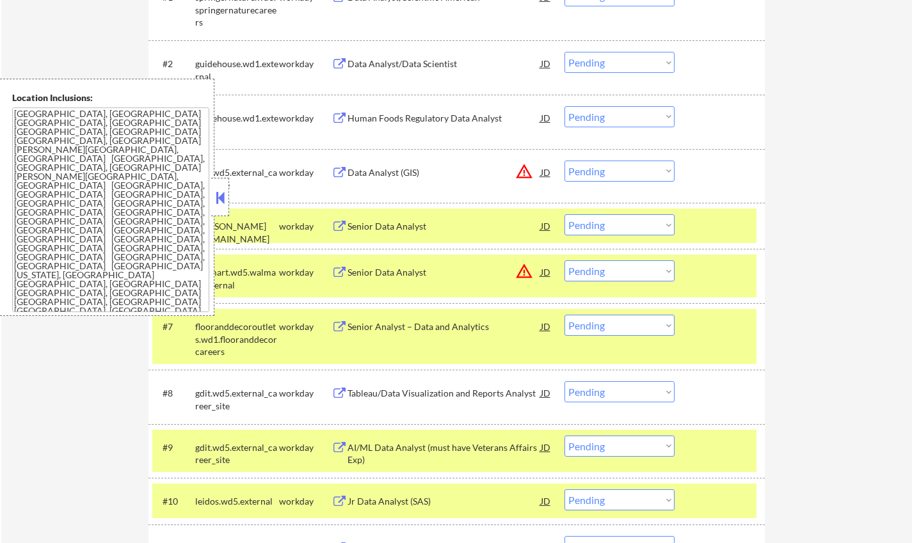
click at [216, 196] on button at bounding box center [220, 197] width 14 height 19
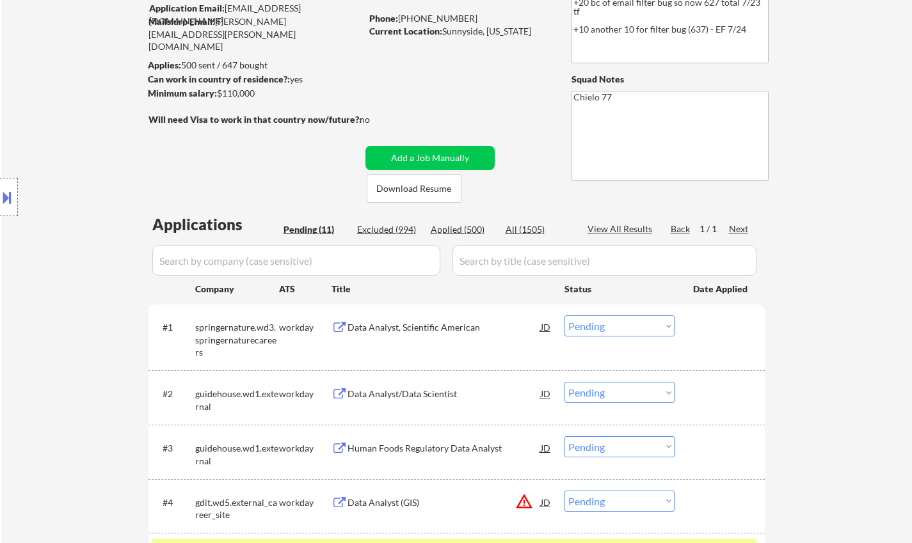
scroll to position [0, 0]
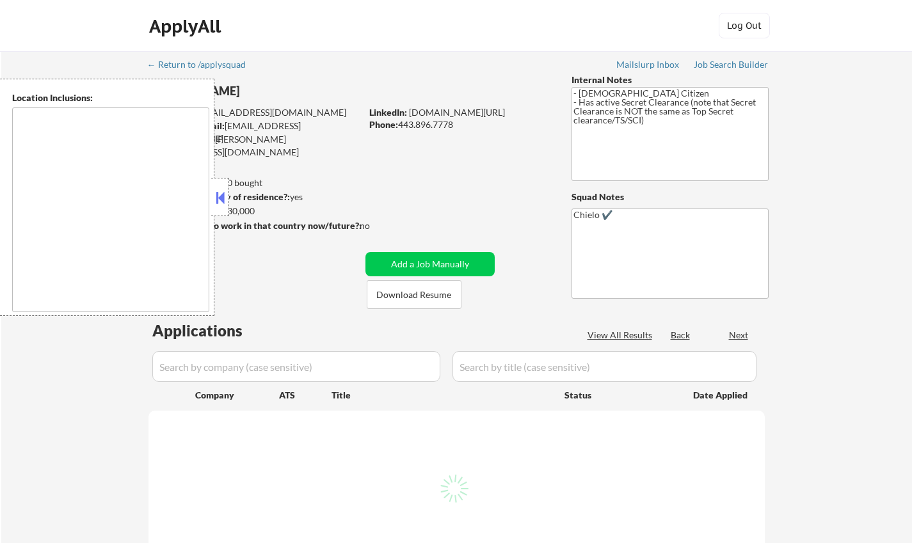
type textarea "Arlington, VA Alexandria, VA Bethesda, MD Silver Spring, MD Falls Church, VA Hy…"
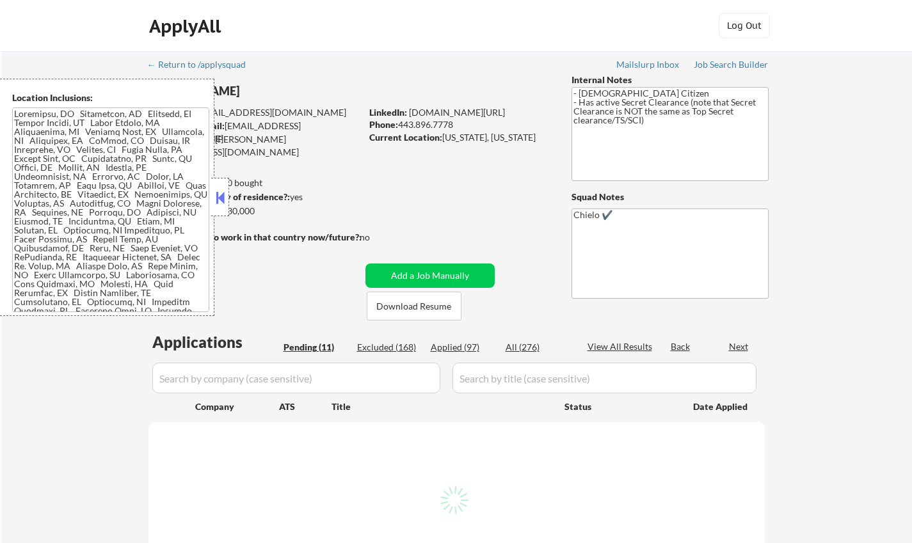
select select ""pending""
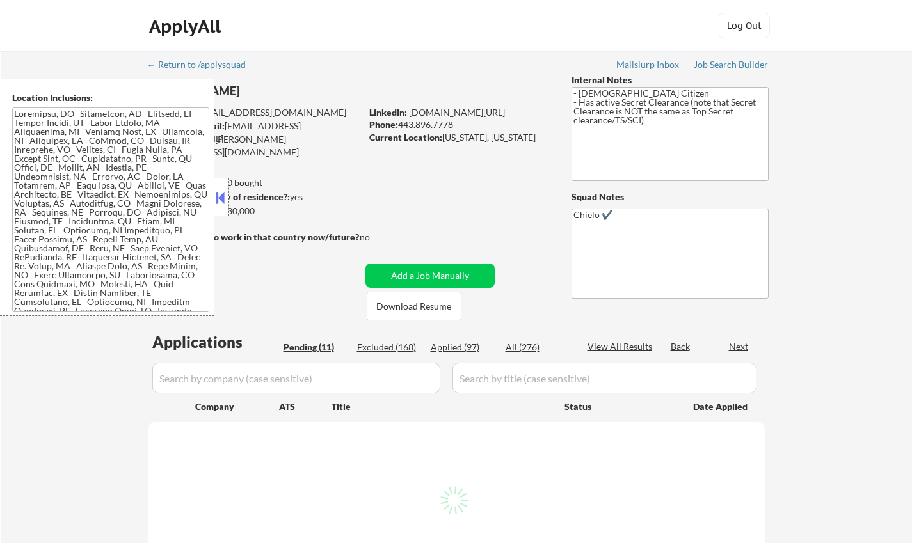
select select ""pending""
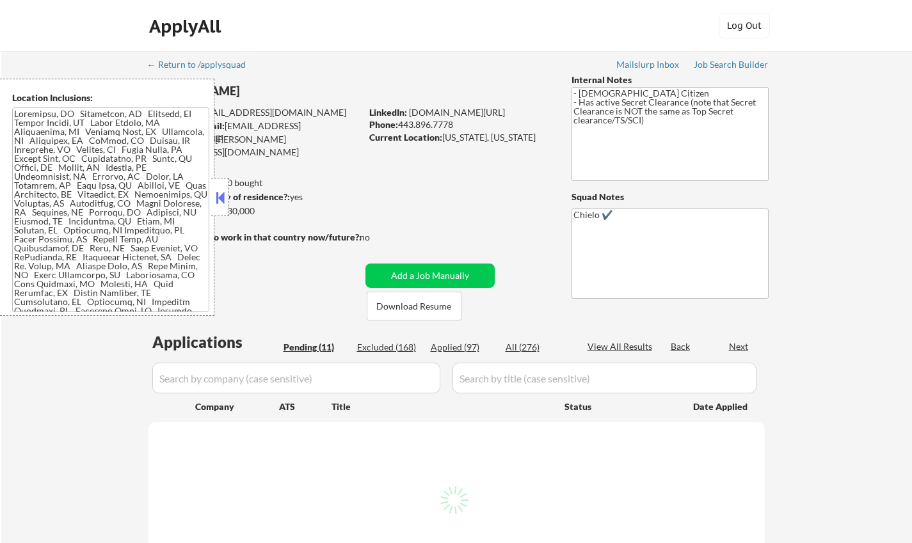
select select ""pending""
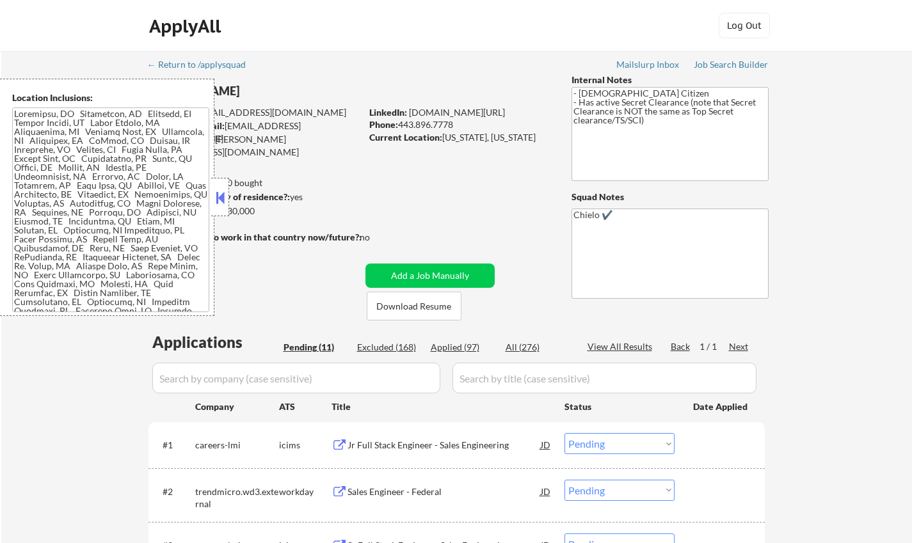
click at [214, 199] on button at bounding box center [220, 197] width 14 height 19
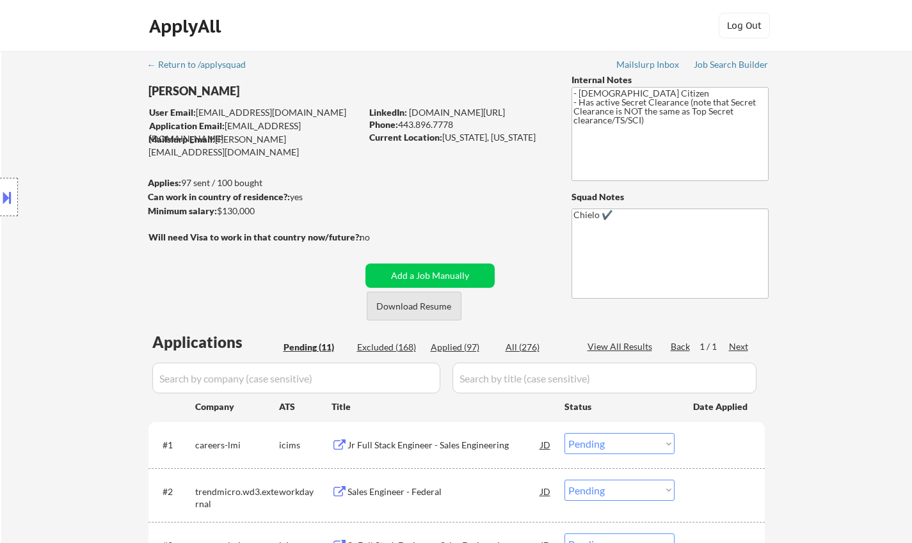
click at [418, 313] on button "Download Resume" at bounding box center [414, 306] width 95 height 29
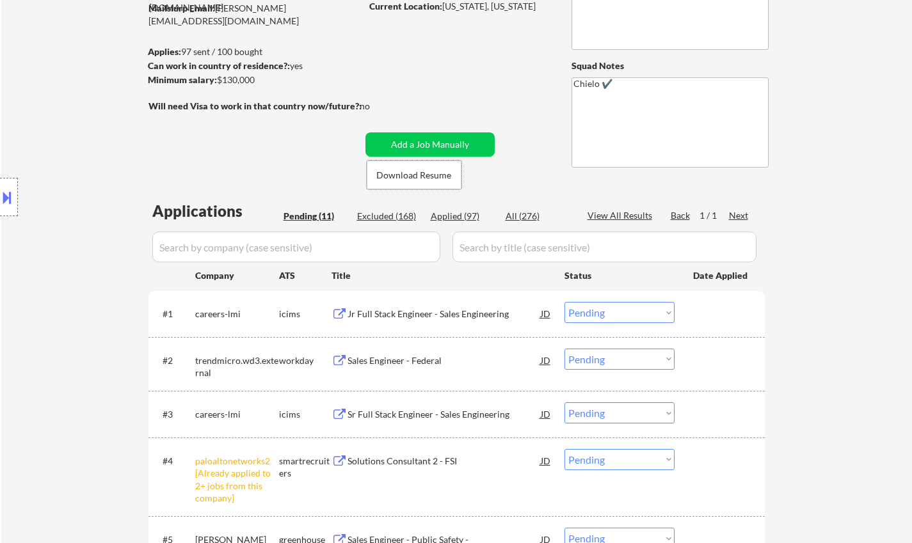
scroll to position [256, 0]
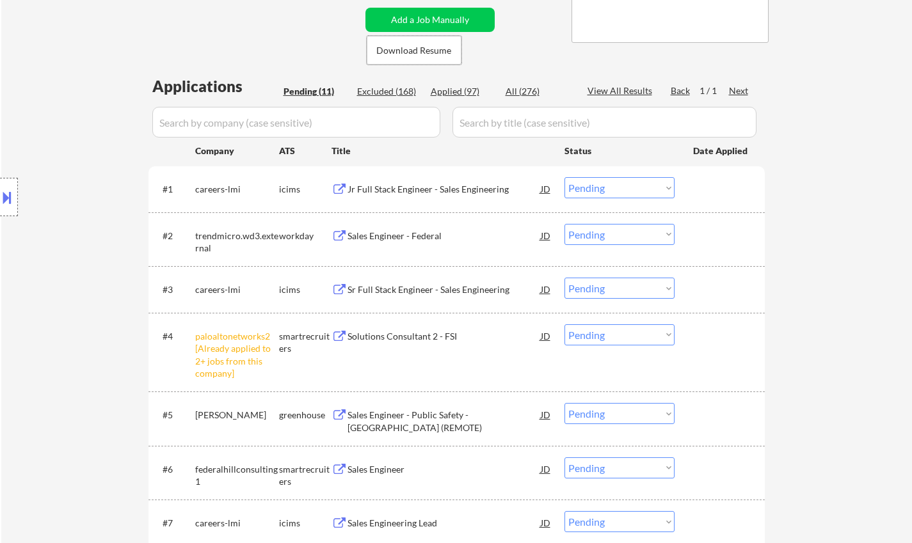
click at [602, 333] on select "Choose an option... Pending Applied Excluded (Questions) Excluded (Expired) Exc…" at bounding box center [619, 334] width 110 height 21
click at [564, 324] on select "Choose an option... Pending Applied Excluded (Questions) Excluded (Expired) Exc…" at bounding box center [619, 334] width 110 height 21
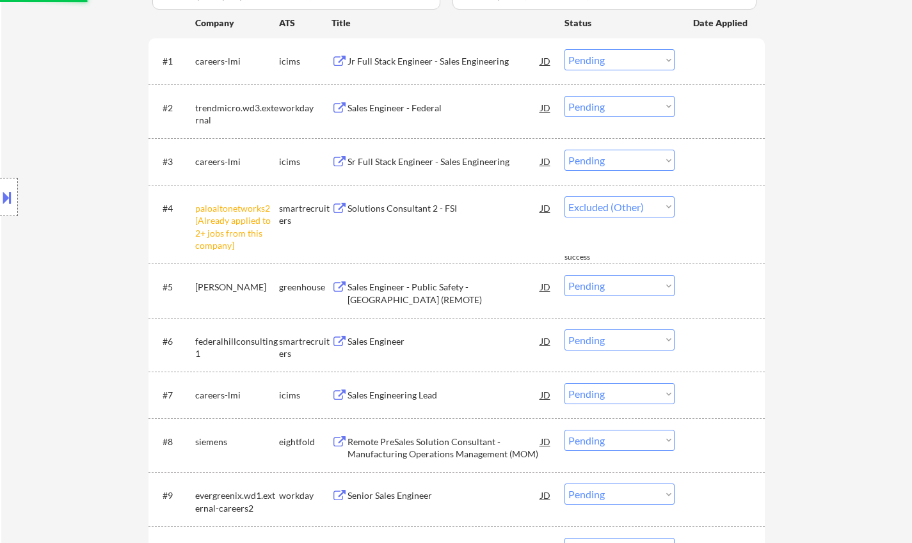
click at [447, 291] on div "Sales Engineer - Public Safety - United States (REMOTE)" at bounding box center [443, 293] width 193 height 25
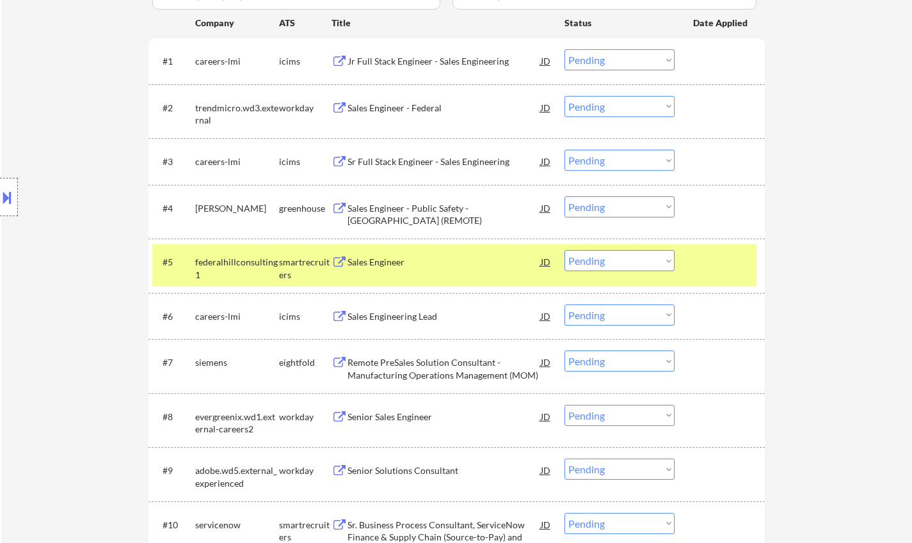
click at [3, 189] on button at bounding box center [7, 197] width 14 height 21
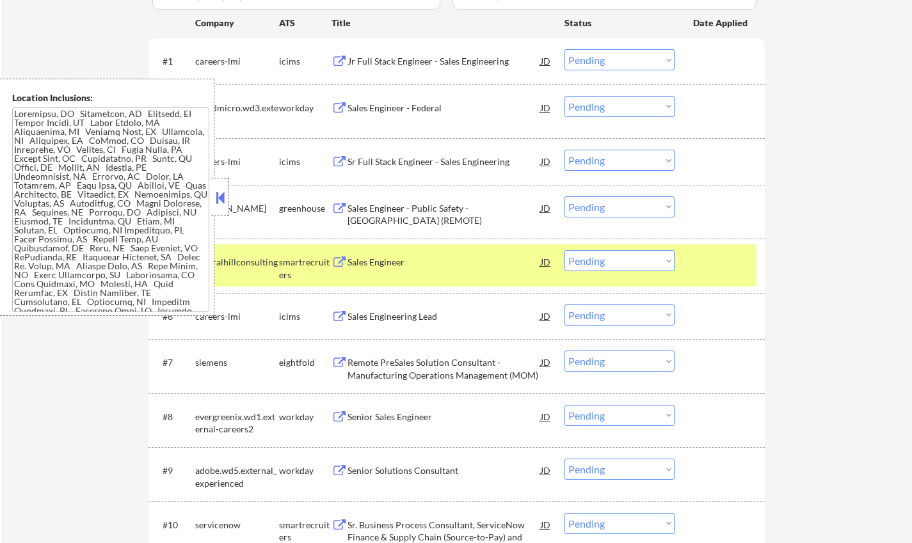
scroll to position [50, 0]
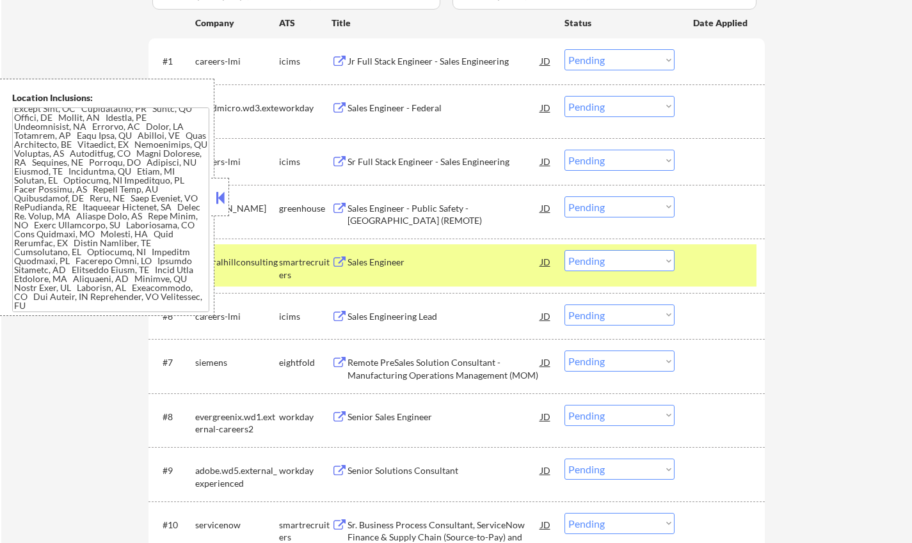
click at [219, 194] on button at bounding box center [220, 197] width 14 height 19
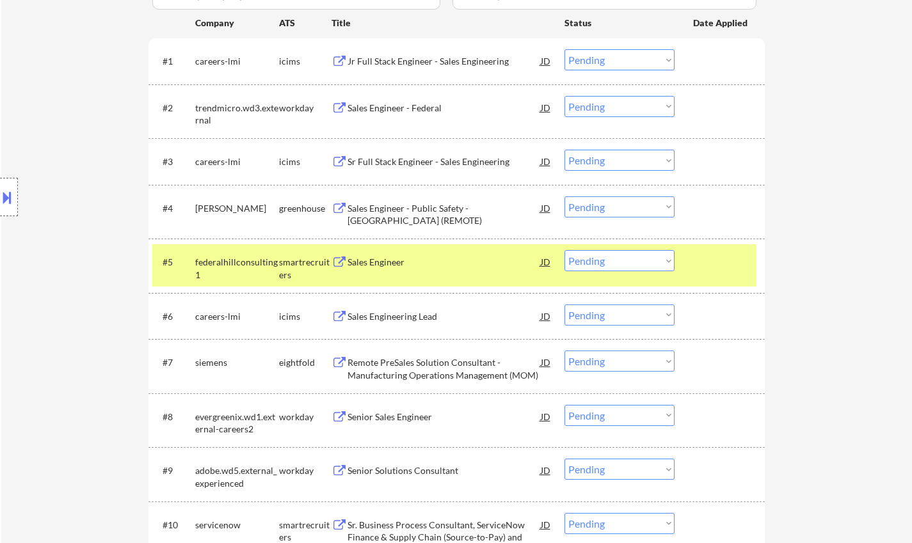
click at [601, 201] on select "Choose an option... Pending Applied Excluded (Questions) Excluded (Expired) Exc…" at bounding box center [619, 206] width 110 height 21
click at [564, 196] on select "Choose an option... Pending Applied Excluded (Questions) Excluded (Expired) Exc…" at bounding box center [619, 206] width 110 height 21
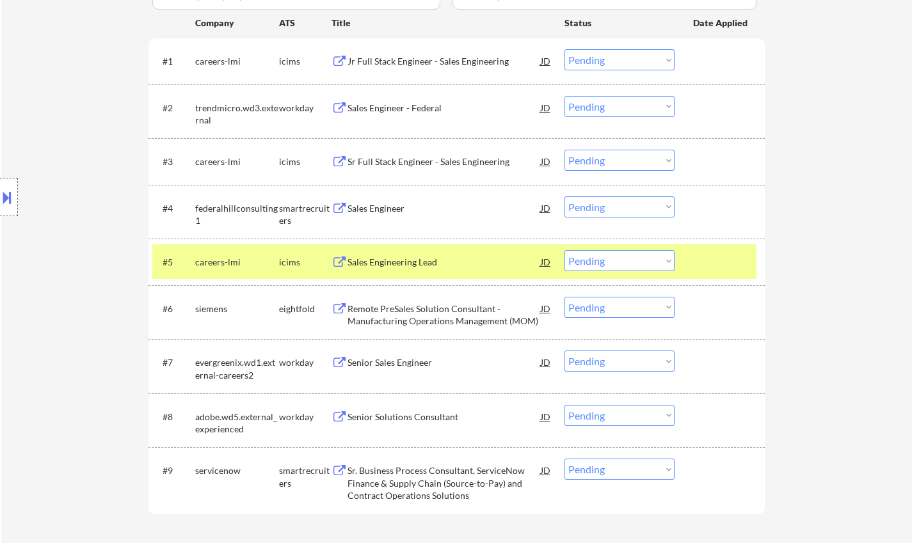
click at [386, 208] on div "Sales Engineer" at bounding box center [443, 208] width 193 height 13
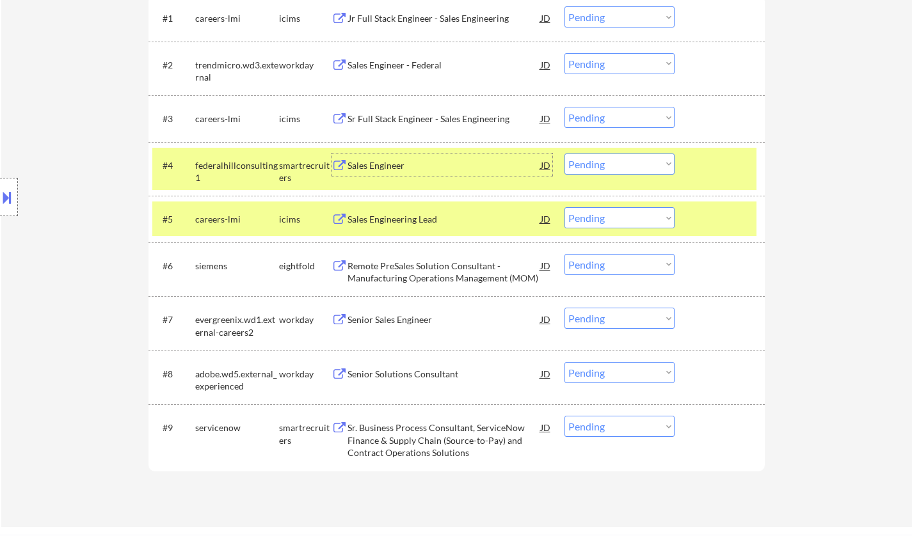
scroll to position [448, 0]
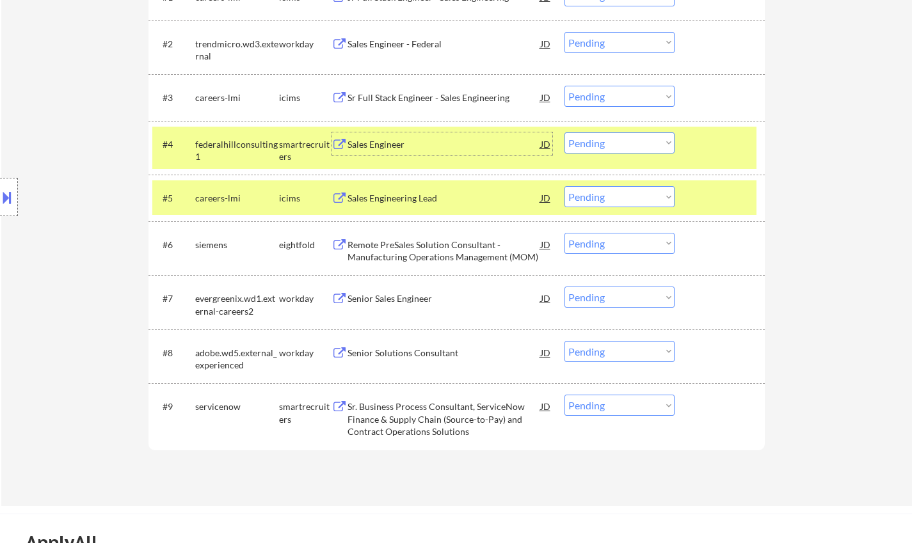
drag, startPoint x: 591, startPoint y: 143, endPoint x: 605, endPoint y: 150, distance: 15.7
click at [591, 143] on select "Choose an option... Pending Applied Excluded (Questions) Excluded (Expired) Exc…" at bounding box center [619, 142] width 110 height 21
click at [564, 132] on select "Choose an option... Pending Applied Excluded (Questions) Excluded (Expired) Exc…" at bounding box center [619, 142] width 110 height 21
select select ""pending""
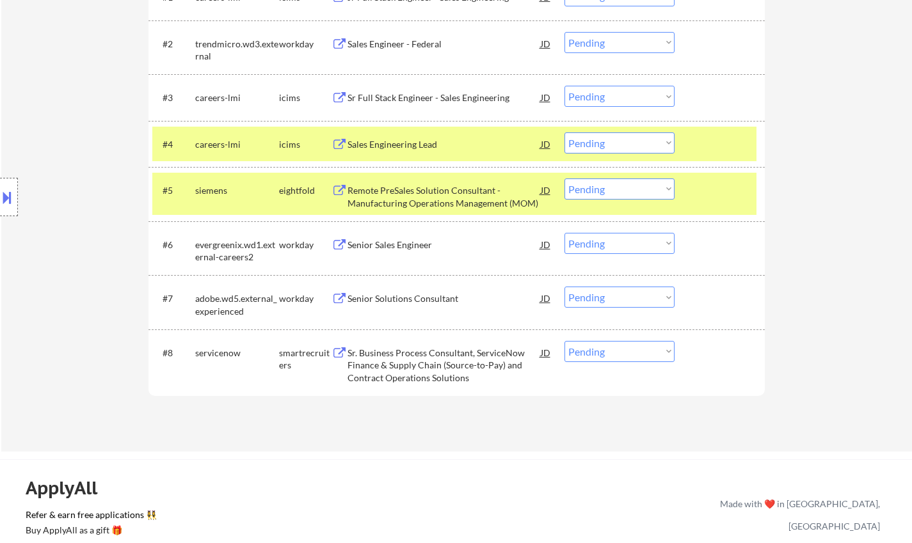
click at [429, 361] on div "Sr. Business Process Consultant, ServiceNow Finance & Supply Chain (Source-to-P…" at bounding box center [443, 366] width 193 height 38
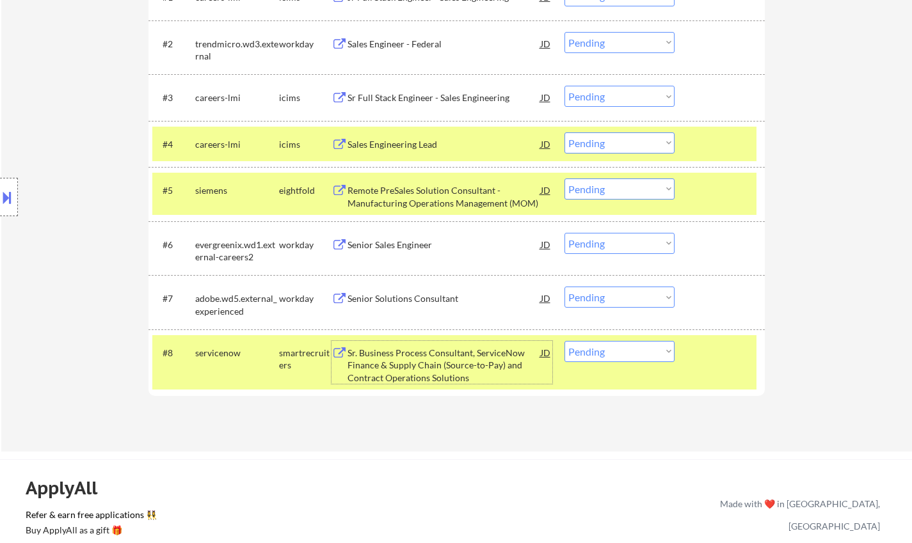
click at [628, 358] on select "Choose an option... Pending Applied Excluded (Questions) Excluded (Expired) Exc…" at bounding box center [619, 351] width 110 height 21
select select ""excluded__bad_match_""
click at [564, 341] on select "Choose an option... Pending Applied Excluded (Questions) Excluded (Expired) Exc…" at bounding box center [619, 351] width 110 height 21
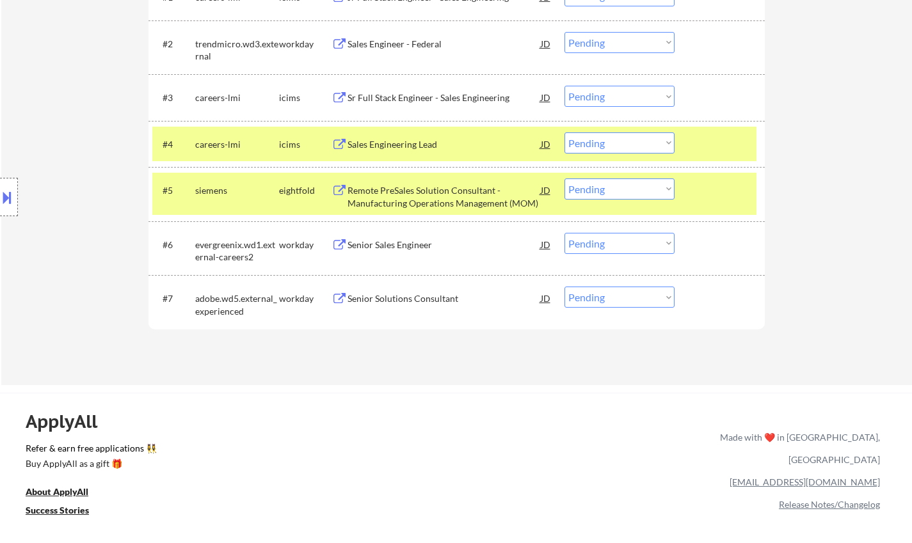
click at [391, 297] on div "Senior Solutions Consultant" at bounding box center [443, 298] width 193 height 13
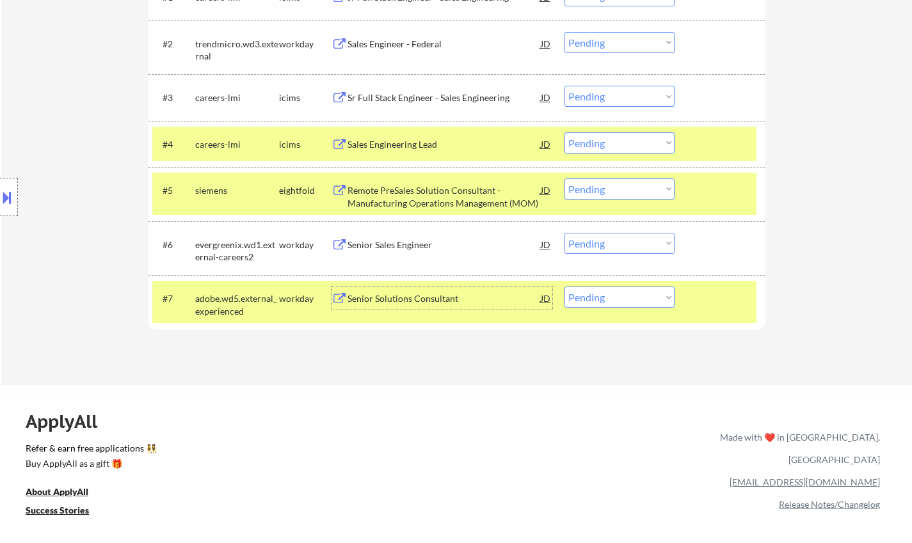
scroll to position [320, 0]
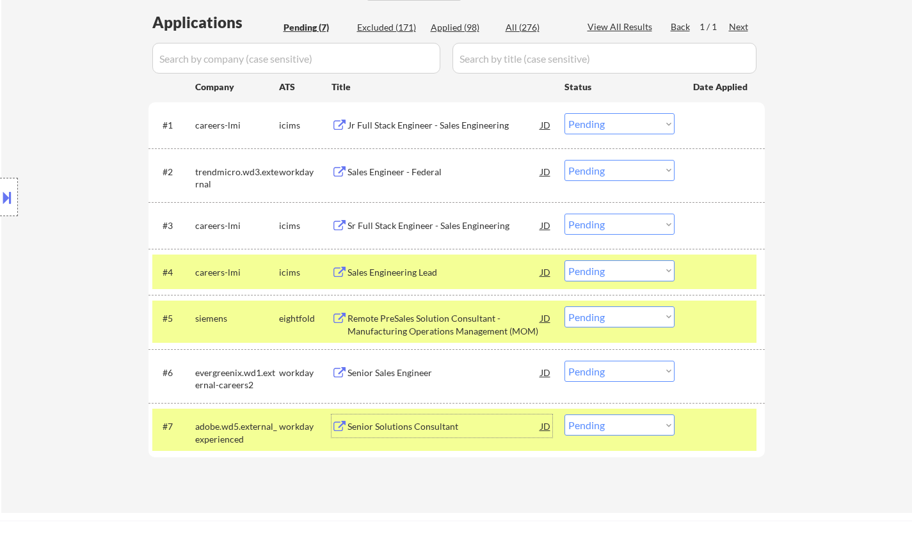
click at [419, 226] on div "Sr Full Stack Engineer - Sales Engineering" at bounding box center [443, 225] width 193 height 13
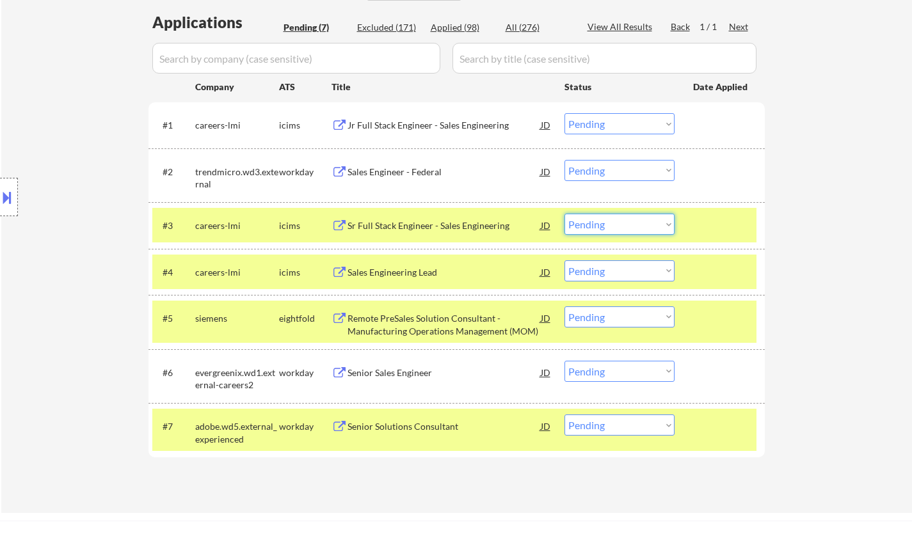
drag, startPoint x: 644, startPoint y: 222, endPoint x: 647, endPoint y: 229, distance: 7.5
click at [644, 222] on select "Choose an option... Pending Applied Excluded (Questions) Excluded (Expired) Exc…" at bounding box center [619, 224] width 110 height 21
click at [564, 214] on select "Choose an option... Pending Applied Excluded (Questions) Excluded (Expired) Exc…" at bounding box center [619, 224] width 110 height 21
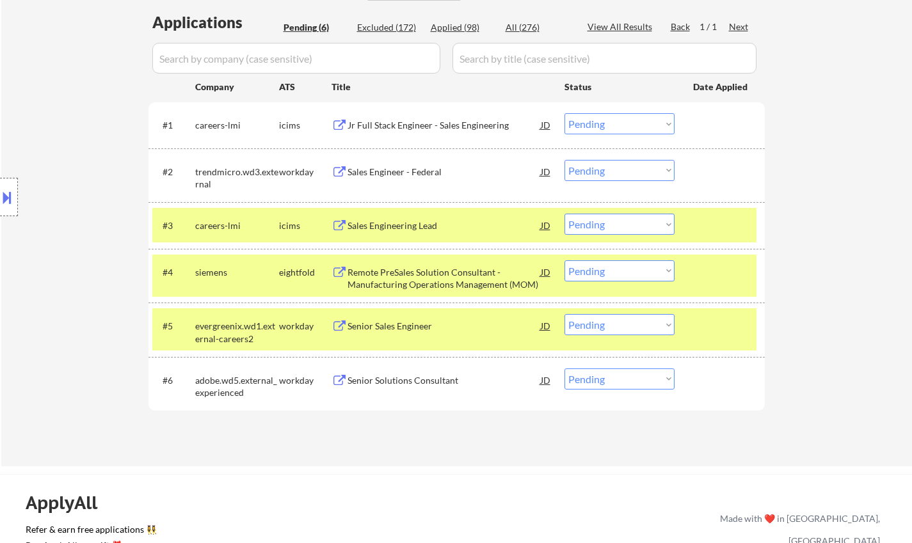
click at [398, 226] on div "Sales Engineering Lead" at bounding box center [443, 225] width 193 height 13
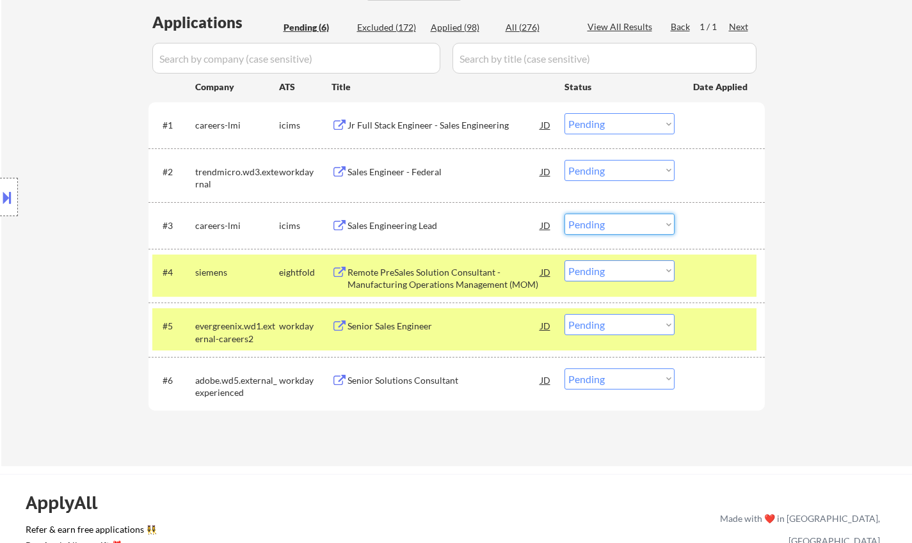
click at [603, 228] on select "Choose an option... Pending Applied Excluded (Questions) Excluded (Expired) Exc…" at bounding box center [619, 224] width 110 height 21
click at [564, 214] on select "Choose an option... Pending Applied Excluded (Questions) Excluded (Expired) Exc…" at bounding box center [619, 224] width 110 height 21
select select ""pending""
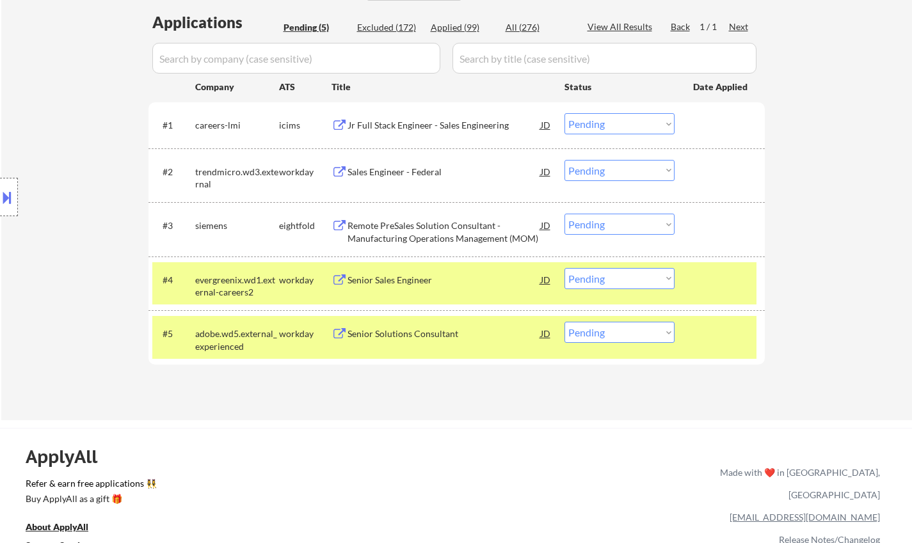
click at [399, 279] on div "Senior Sales Engineer" at bounding box center [443, 280] width 193 height 13
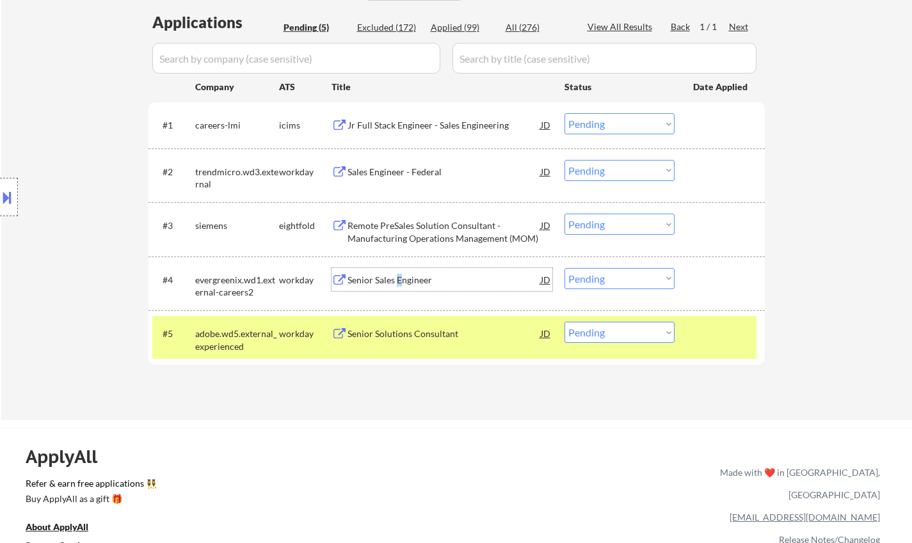
scroll to position [256, 0]
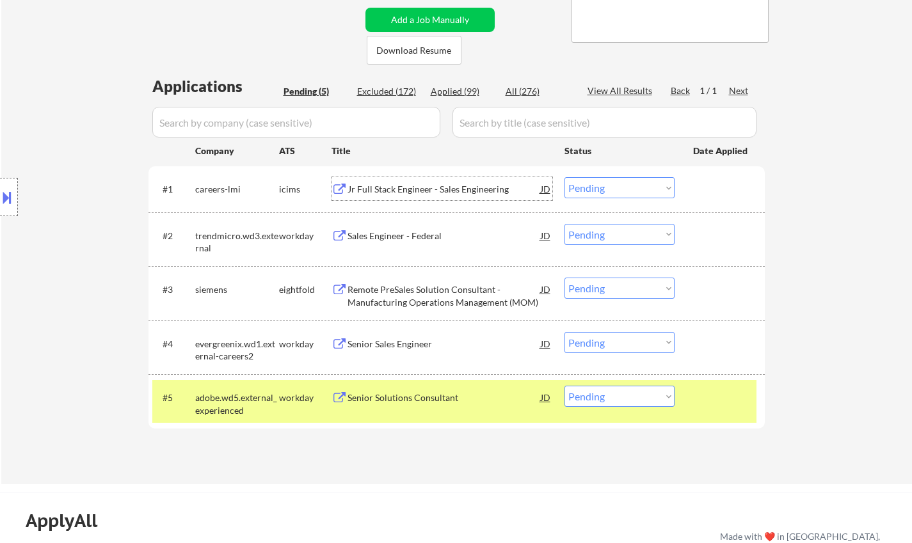
click at [428, 194] on div "Jr Full Stack Engineer - Sales Engineering" at bounding box center [443, 189] width 193 height 13
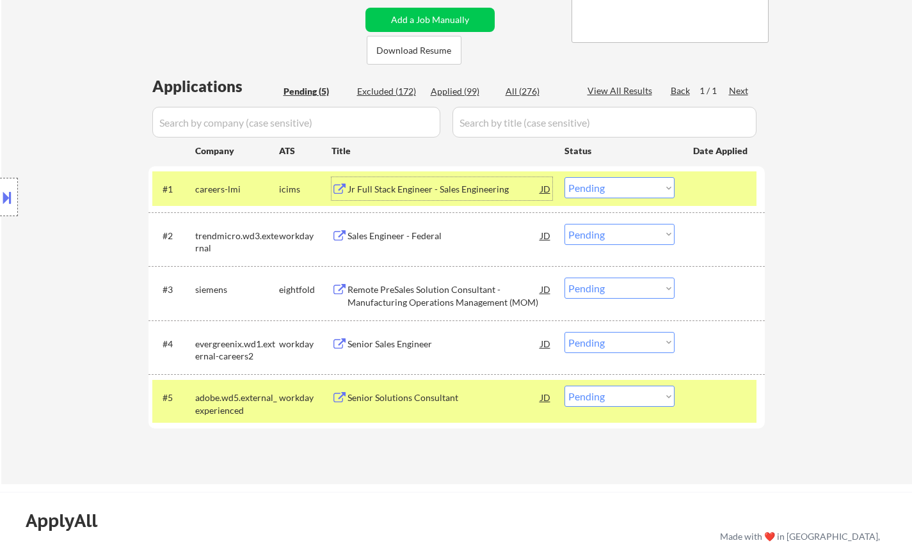
drag, startPoint x: 613, startPoint y: 187, endPoint x: 616, endPoint y: 193, distance: 6.6
click at [613, 187] on select "Choose an option... Pending Applied Excluded (Questions) Excluded (Expired) Exc…" at bounding box center [619, 187] width 110 height 21
click at [564, 177] on select "Choose an option... Pending Applied Excluded (Questions) Excluded (Expired) Exc…" at bounding box center [619, 187] width 110 height 21
select select ""pending""
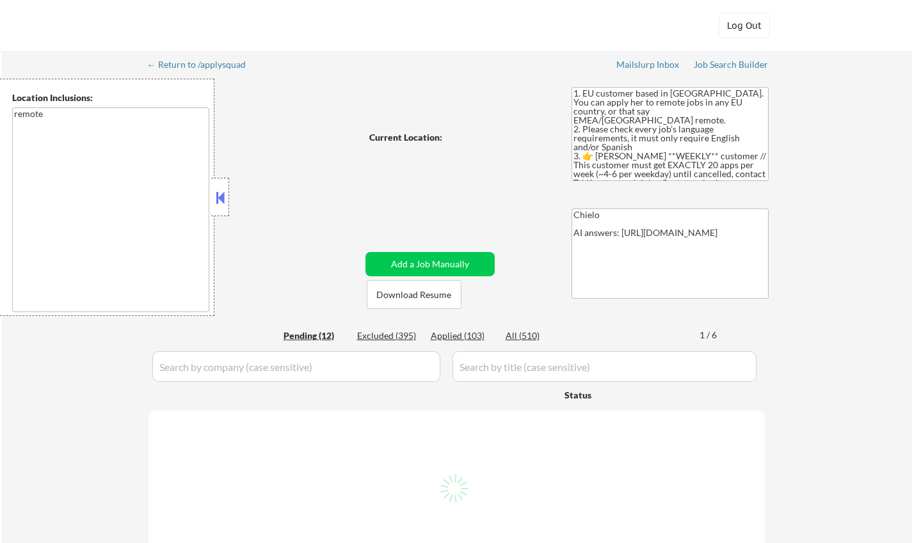
select select ""pending""
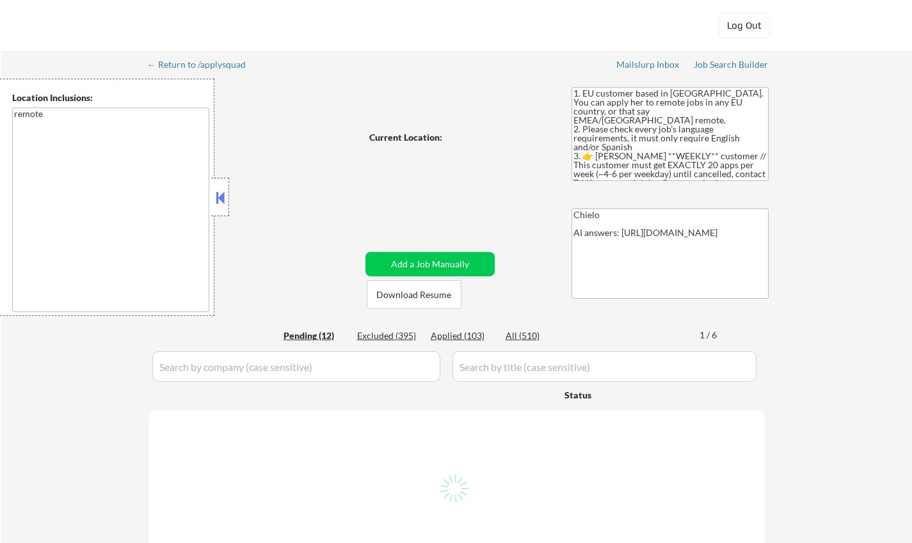
select select ""pending""
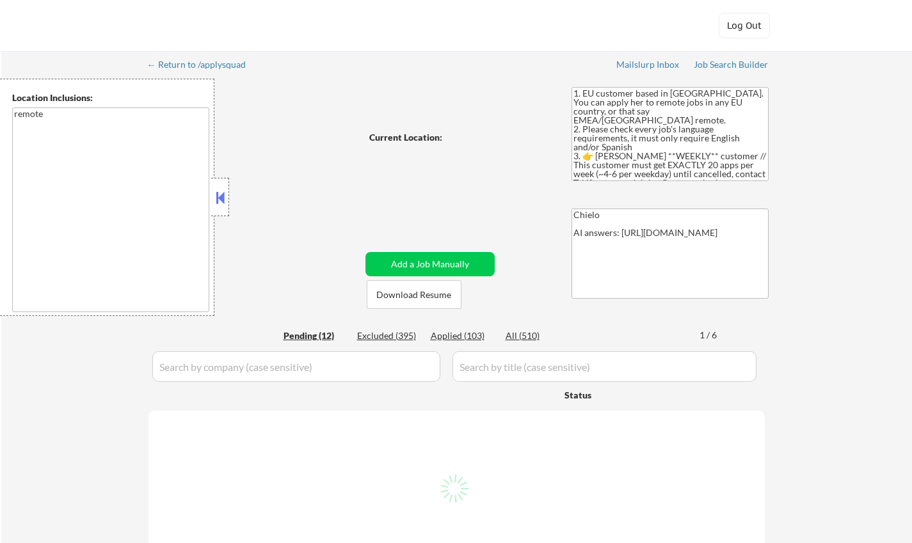
select select ""pending""
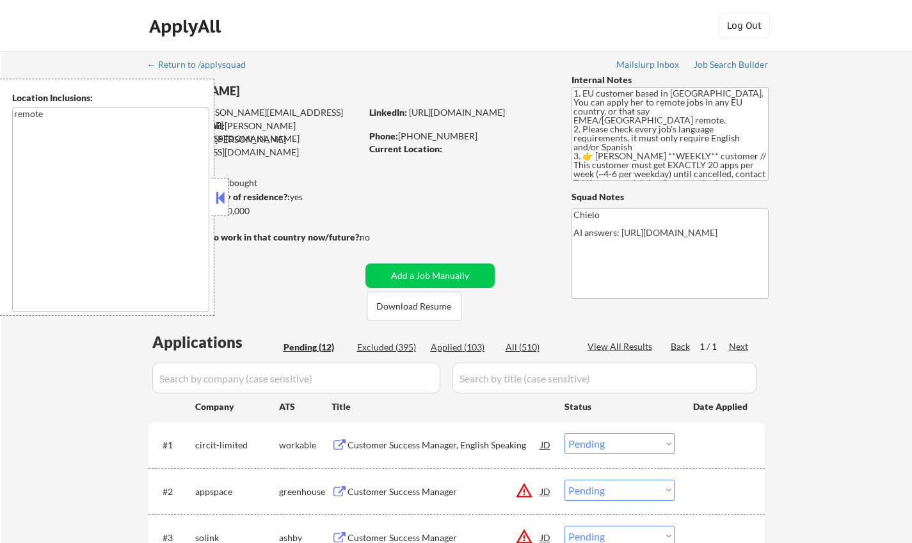
scroll to position [128, 0]
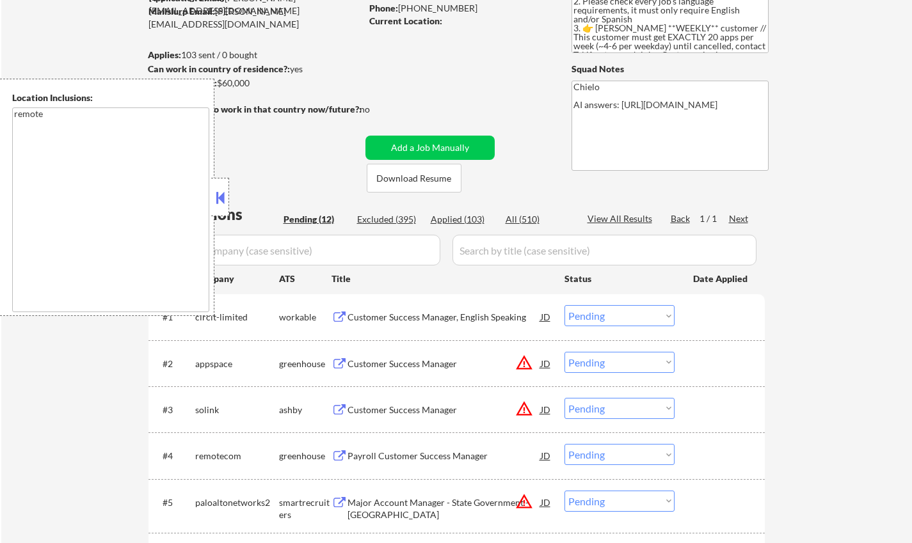
click at [222, 196] on button at bounding box center [220, 197] width 14 height 19
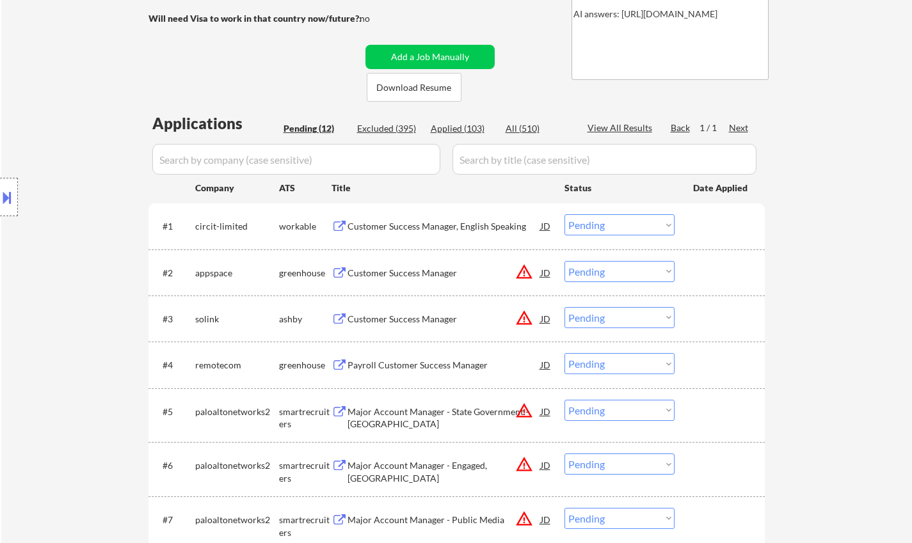
scroll to position [0, 0]
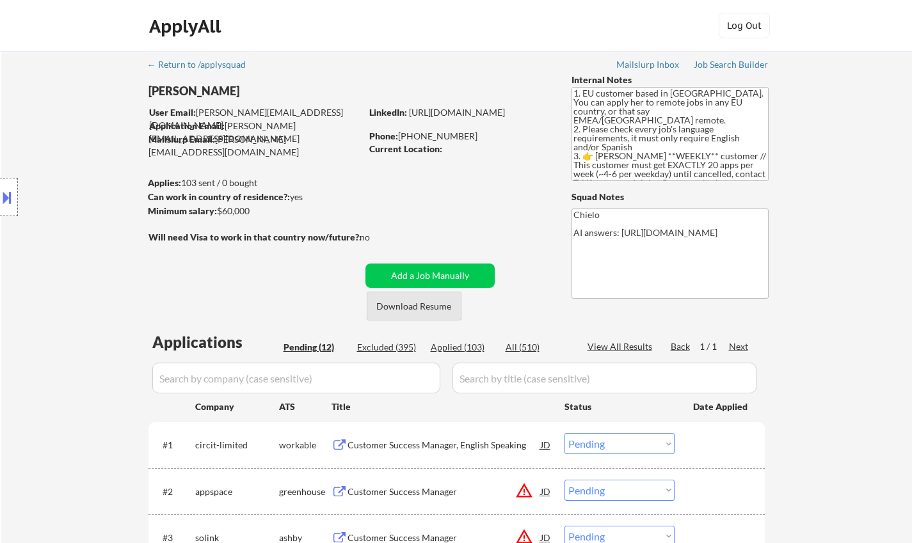
click at [402, 308] on button "Download Resume" at bounding box center [414, 306] width 95 height 29
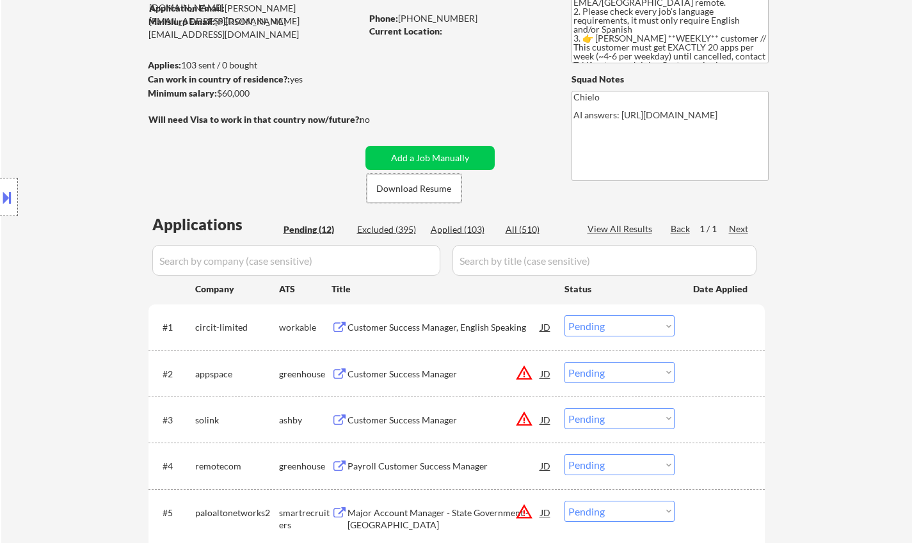
scroll to position [128, 0]
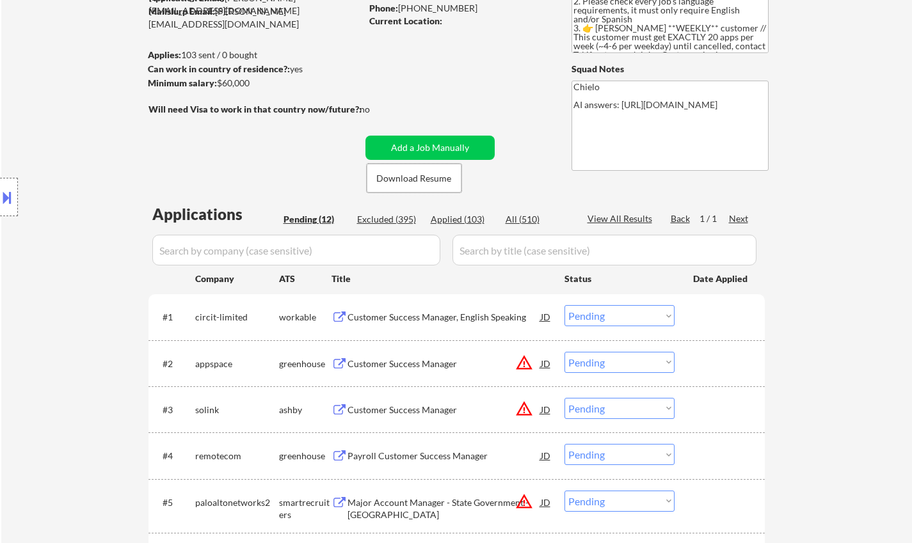
click at [425, 312] on div "Customer Success Manager, English Speaking" at bounding box center [443, 317] width 193 height 13
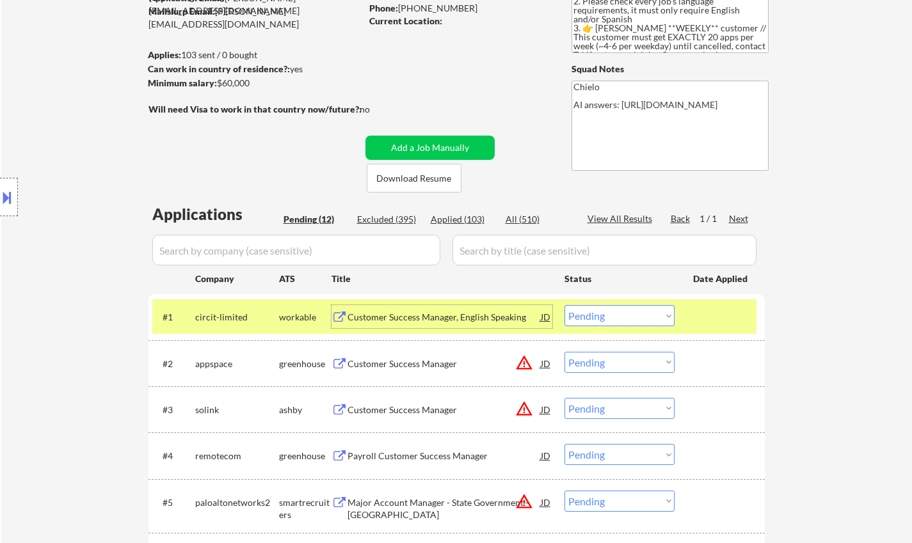
click at [631, 305] on select "Choose an option... Pending Applied Excluded (Questions) Excluded (Expired) Exc…" at bounding box center [619, 315] width 110 height 21
click at [564, 305] on select "Choose an option... Pending Applied Excluded (Questions) Excluded (Expired) Exc…" at bounding box center [619, 315] width 110 height 21
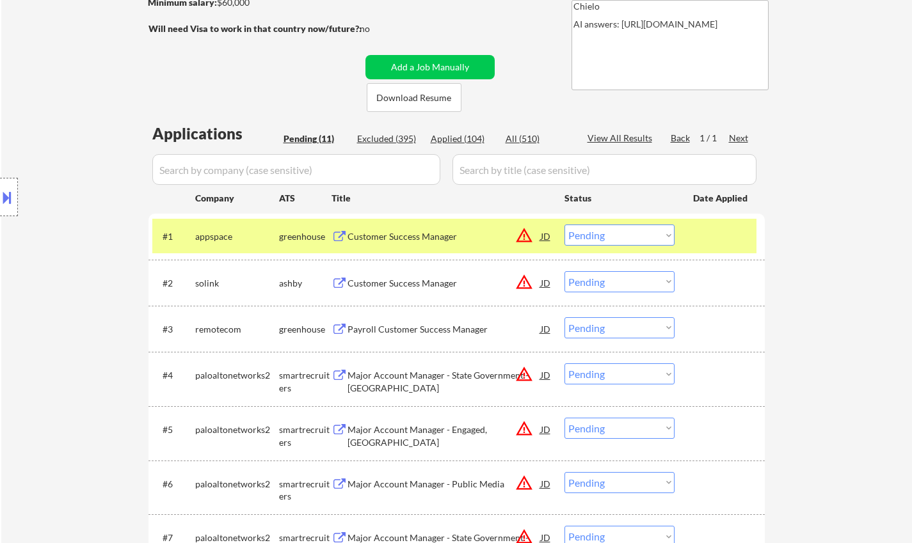
scroll to position [256, 0]
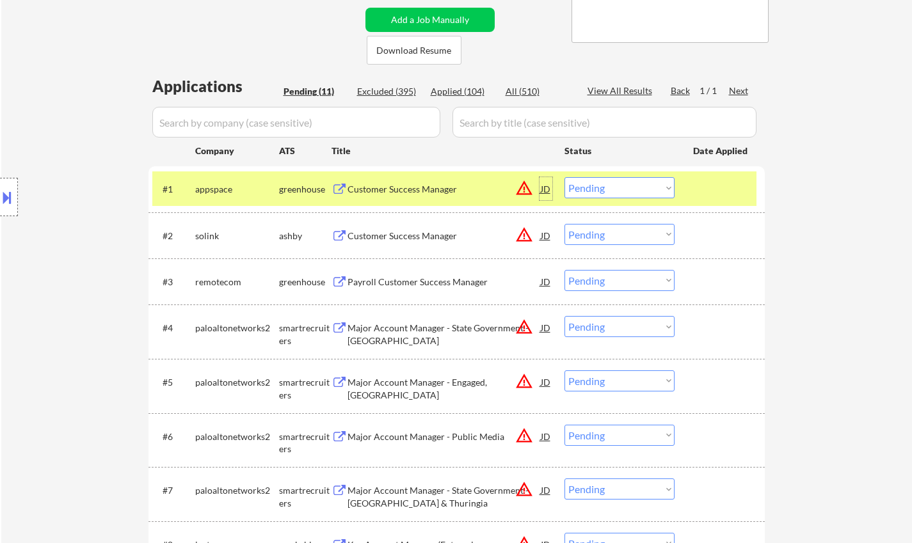
click at [543, 184] on div "JD" at bounding box center [545, 188] width 13 height 23
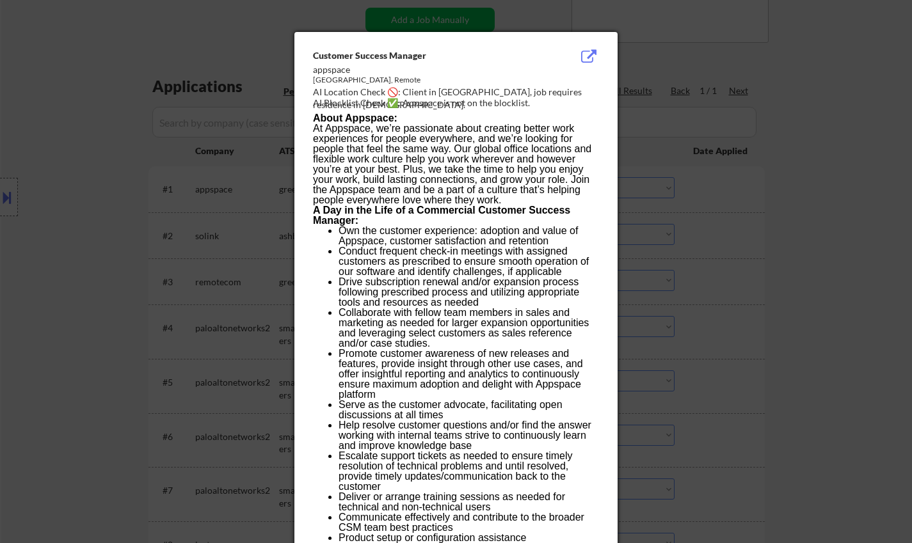
click at [709, 359] on div at bounding box center [456, 271] width 912 height 543
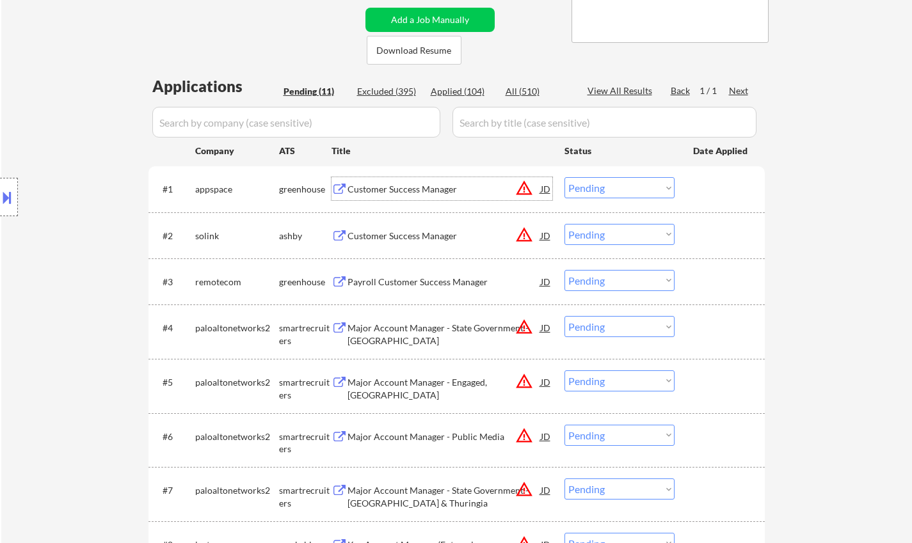
click at [386, 190] on div "Customer Success Manager" at bounding box center [443, 189] width 193 height 13
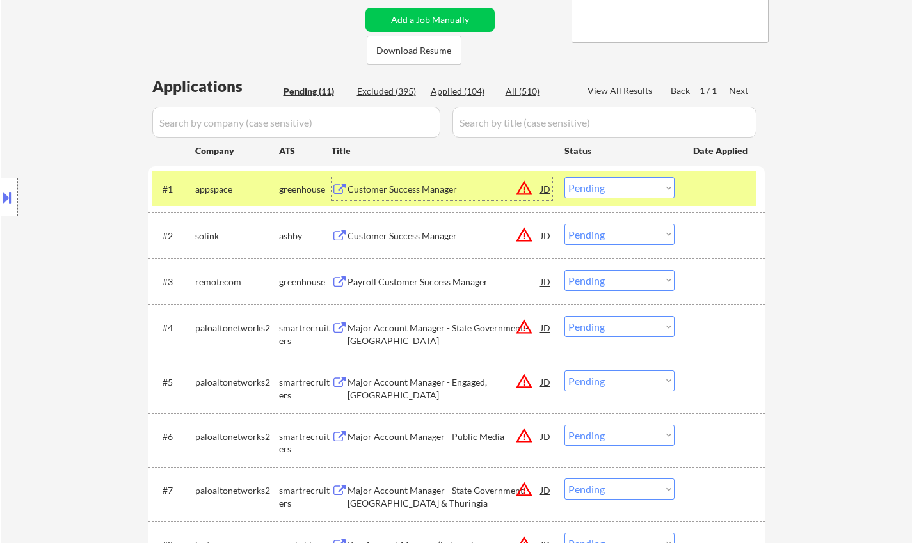
click at [605, 191] on select "Choose an option... Pending Applied Excluded (Questions) Excluded (Expired) Exc…" at bounding box center [619, 187] width 110 height 21
click at [564, 177] on select "Choose an option... Pending Applied Excluded (Questions) Excluded (Expired) Exc…" at bounding box center [619, 187] width 110 height 21
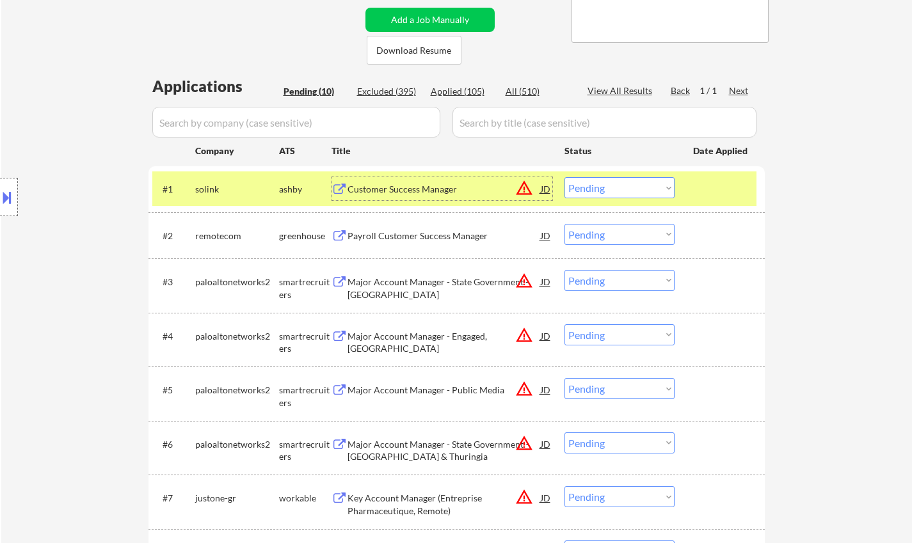
click at [369, 186] on div "Customer Success Manager" at bounding box center [443, 189] width 193 height 13
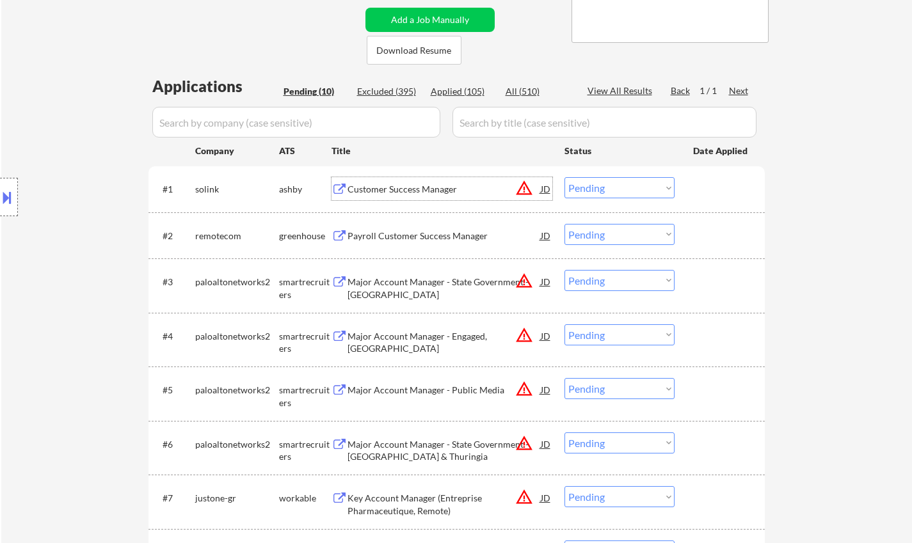
click at [594, 191] on select "Choose an option... Pending Applied Excluded (Questions) Excluded (Expired) Exc…" at bounding box center [619, 187] width 110 height 21
click at [564, 177] on select "Choose an option... Pending Applied Excluded (Questions) Excluded (Expired) Exc…" at bounding box center [619, 187] width 110 height 21
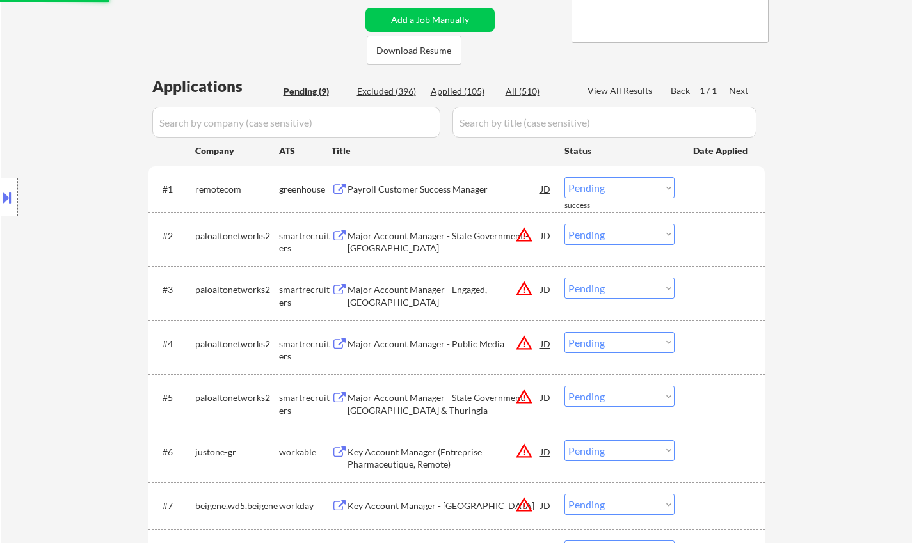
click at [415, 190] on div "Payroll Customer Success Manager" at bounding box center [443, 189] width 193 height 13
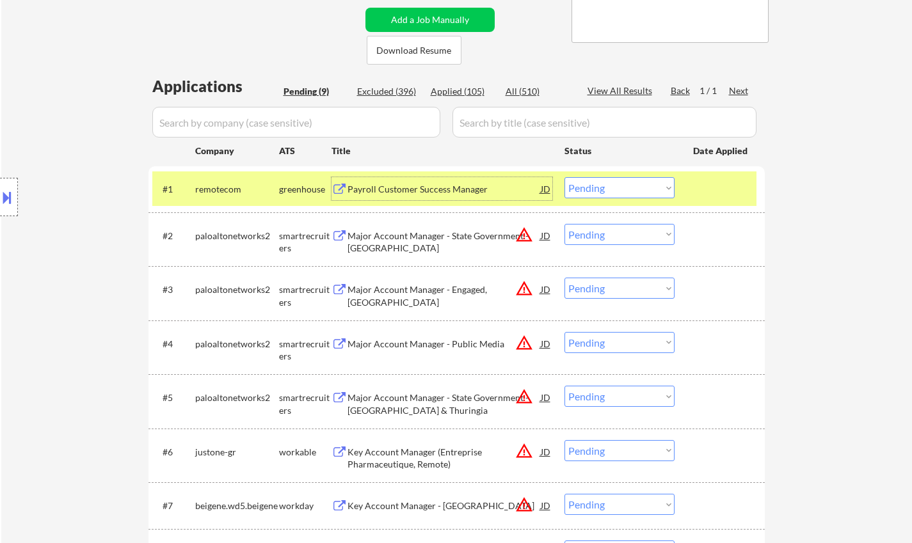
click at [627, 188] on select "Choose an option... Pending Applied Excluded (Questions) Excluded (Expired) Exc…" at bounding box center [619, 187] width 110 height 21
click at [564, 177] on select "Choose an option... Pending Applied Excluded (Questions) Excluded (Expired) Exc…" at bounding box center [619, 187] width 110 height 21
select select ""pending""
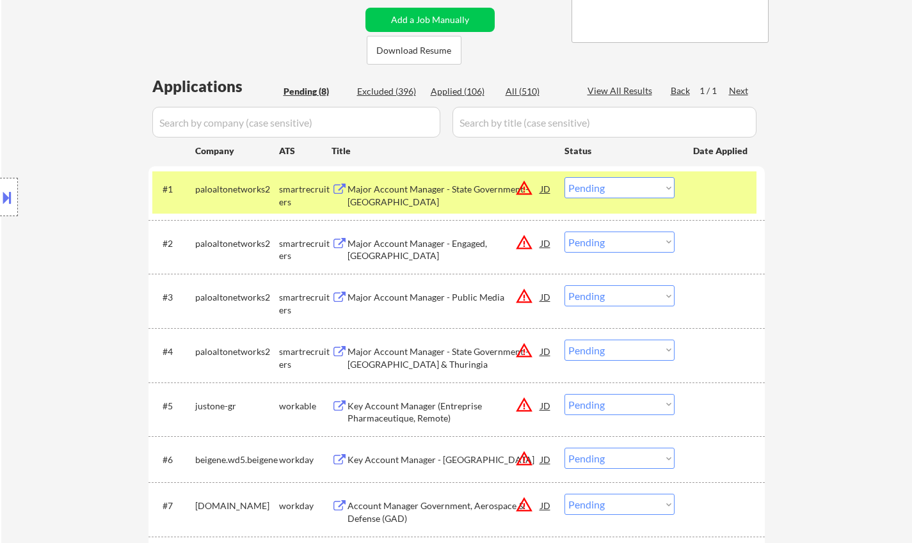
scroll to position [384, 0]
